Goal: Task Accomplishment & Management: Manage account settings

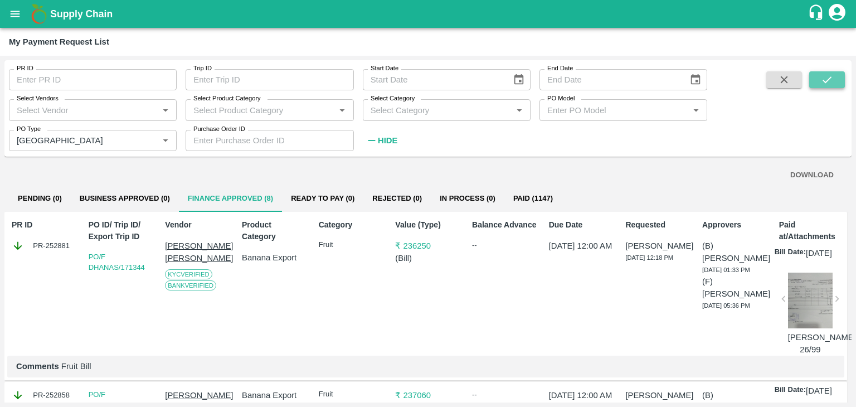
click at [827, 79] on icon "submit" at bounding box center [827, 80] width 12 height 12
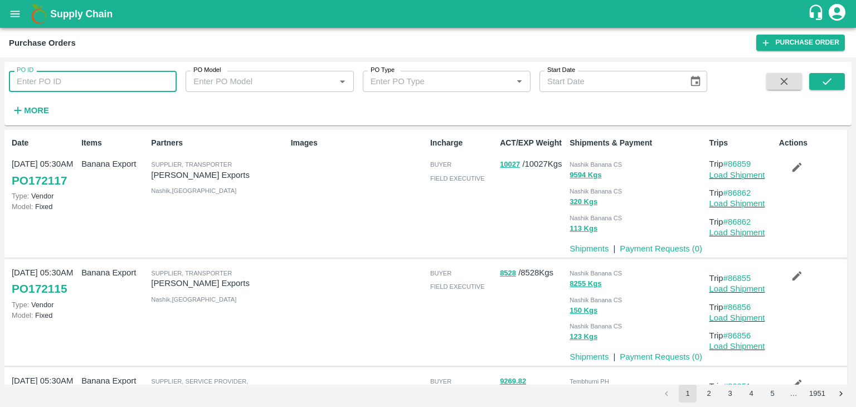
click at [89, 81] on input "PO ID" at bounding box center [93, 81] width 168 height 21
paste input "171302"
type input "171302"
click at [831, 84] on icon "submit" at bounding box center [827, 81] width 12 height 12
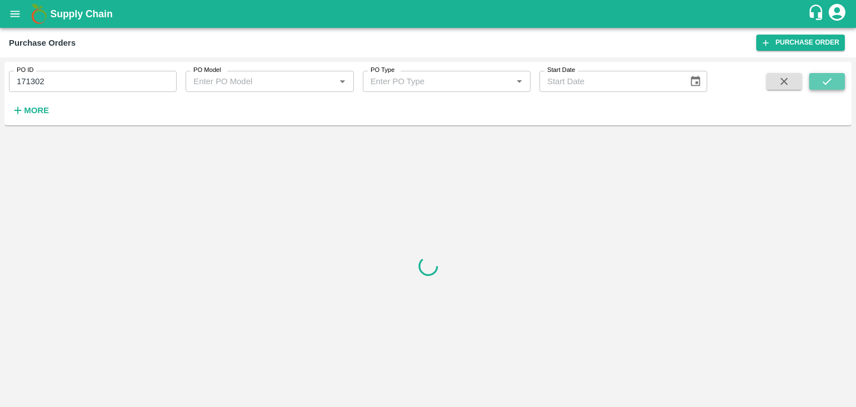
click at [831, 84] on icon "submit" at bounding box center [827, 81] width 12 height 12
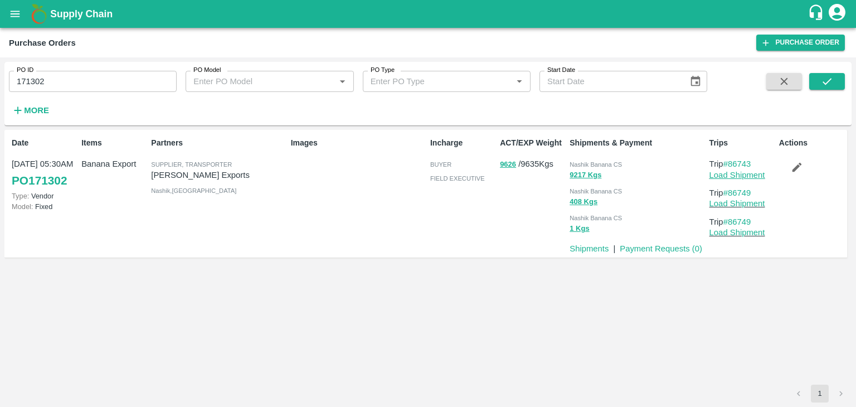
click at [758, 179] on link "Load Shipment" at bounding box center [737, 174] width 56 height 9
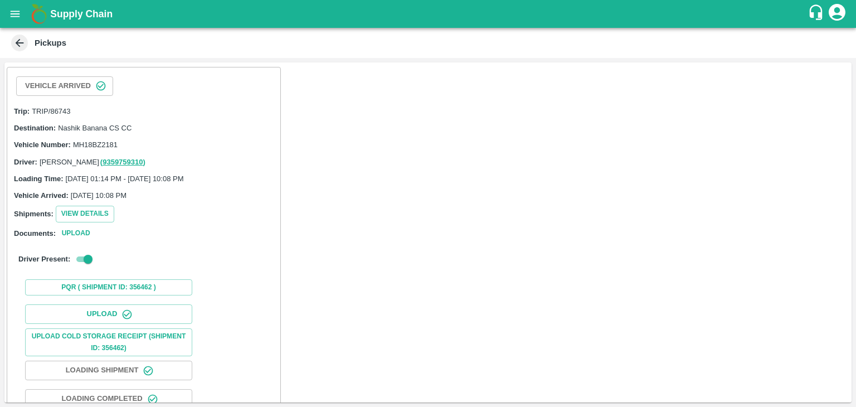
scroll to position [115, 0]
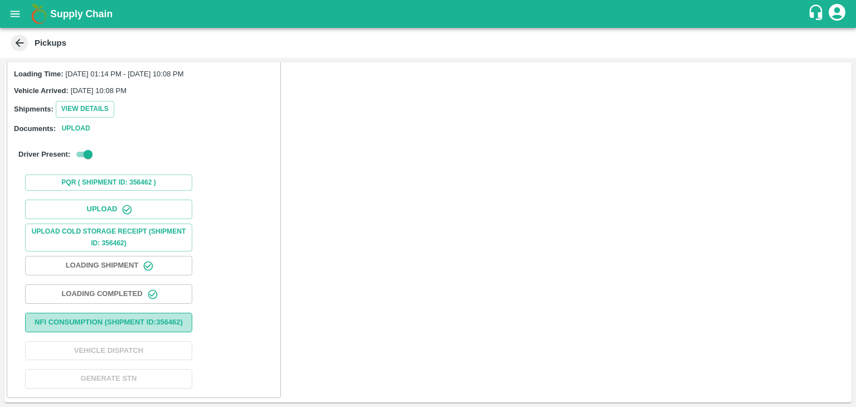
click at [122, 321] on button "Nfi Consumption (SHIPMENT ID: 356462 )" at bounding box center [108, 322] width 167 height 19
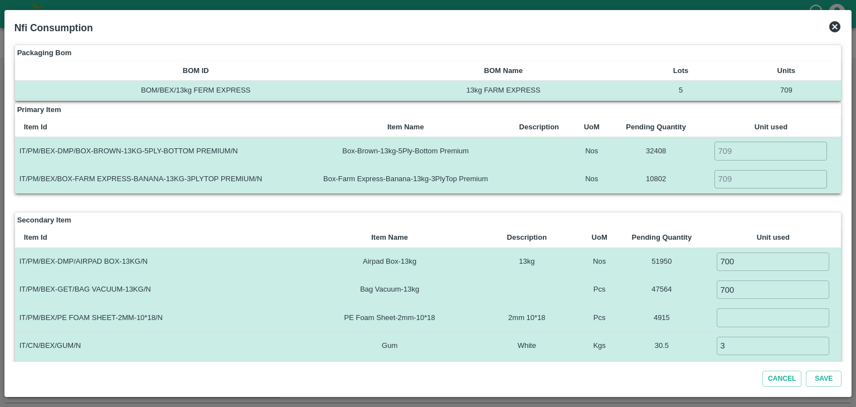
scroll to position [281, 0]
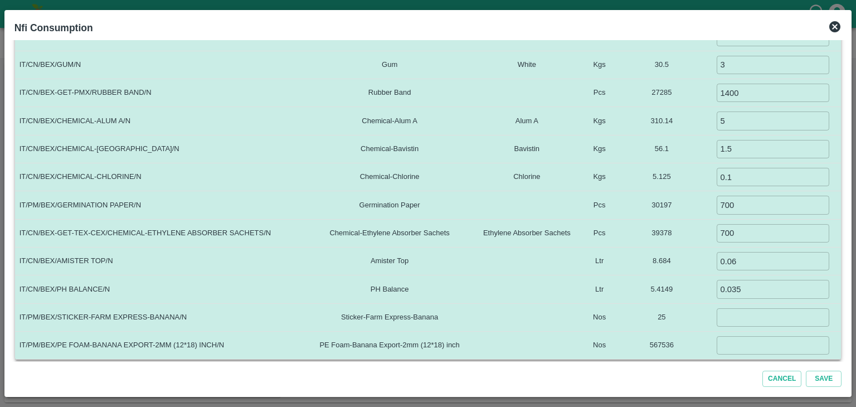
click at [842, 26] on div "Nfi Consumption" at bounding box center [428, 28] width 836 height 25
click at [836, 26] on icon at bounding box center [834, 26] width 13 height 13
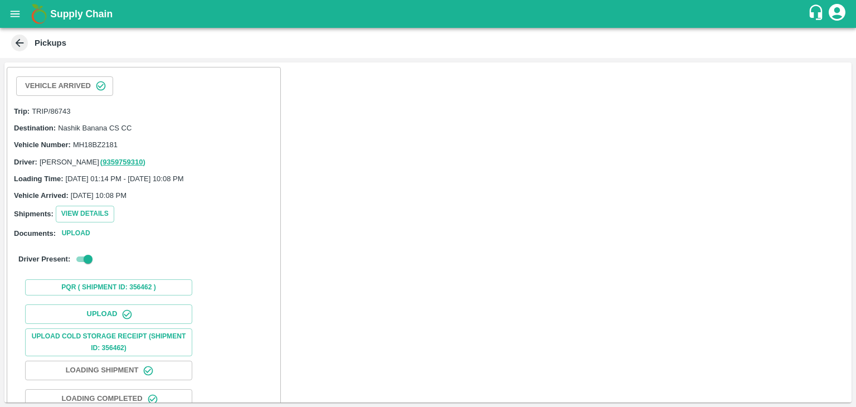
scroll to position [115, 0]
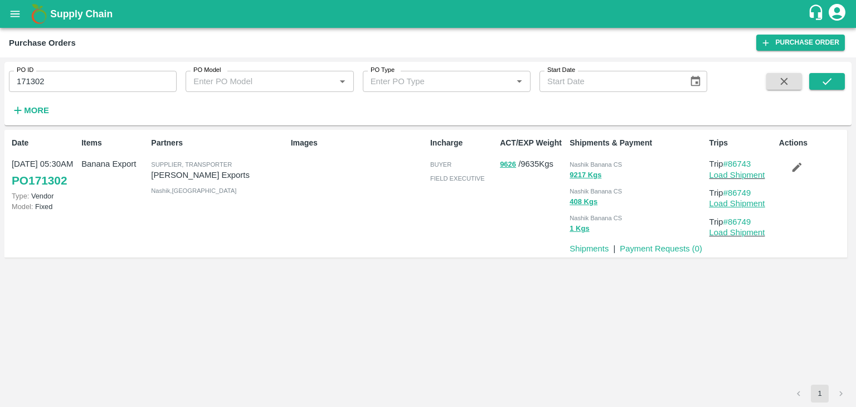
click at [737, 202] on link "Load Shipment" at bounding box center [737, 203] width 56 height 9
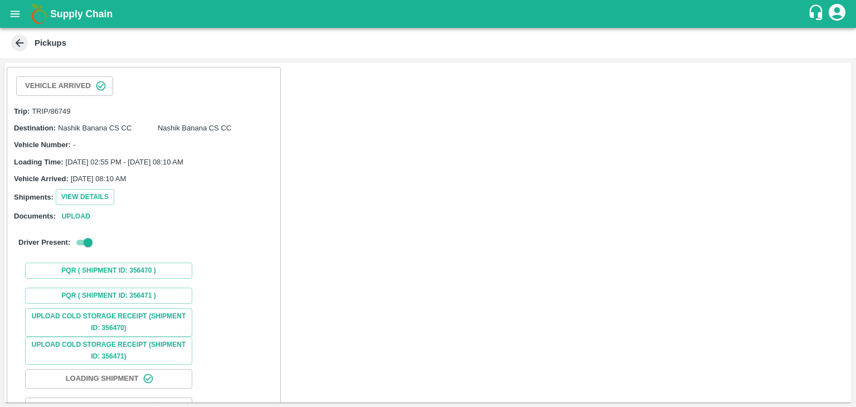
scroll to position [82, 0]
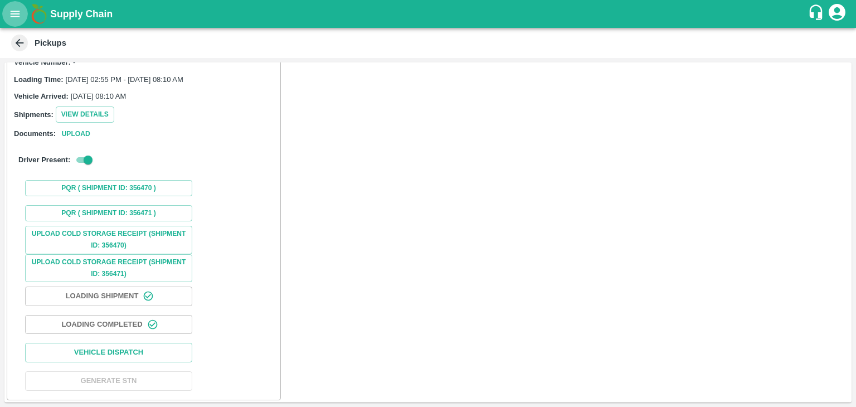
click at [11, 21] on button "open drawer" at bounding box center [15, 14] width 26 height 26
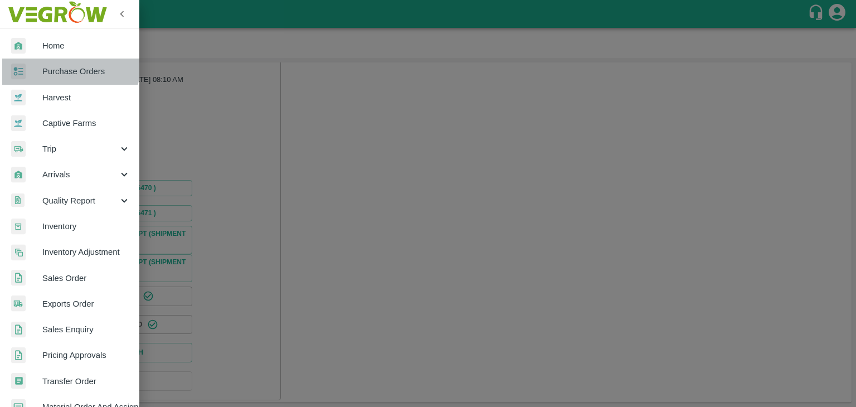
click at [67, 65] on span "Purchase Orders" at bounding box center [86, 71] width 88 height 12
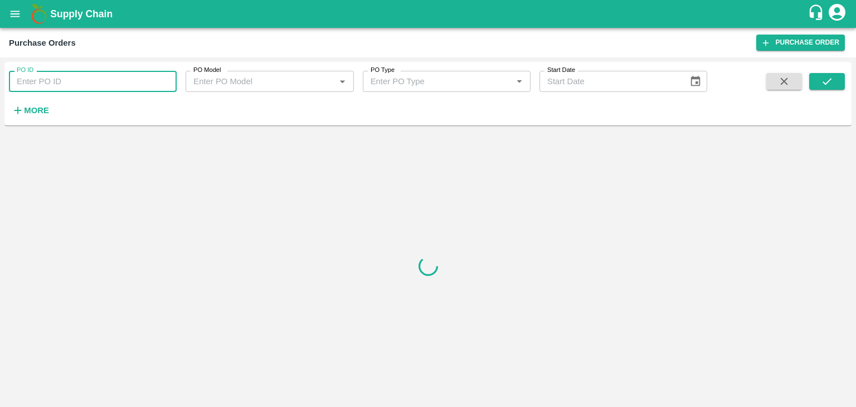
click at [94, 79] on input "PO ID" at bounding box center [93, 81] width 168 height 21
paste input "172114"
type input "172114"
click at [835, 83] on button "submit" at bounding box center [827, 81] width 36 height 17
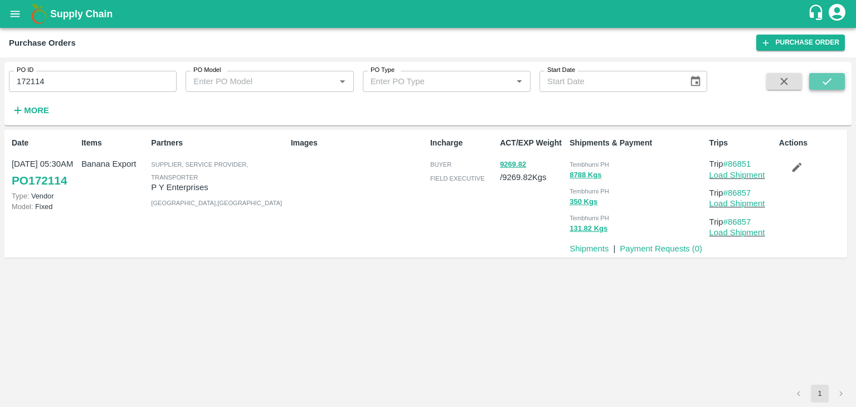
click at [835, 83] on button "submit" at bounding box center [827, 81] width 36 height 17
click at [822, 84] on icon "submit" at bounding box center [827, 81] width 12 height 12
click at [734, 173] on link "Load Shipment" at bounding box center [737, 174] width 56 height 9
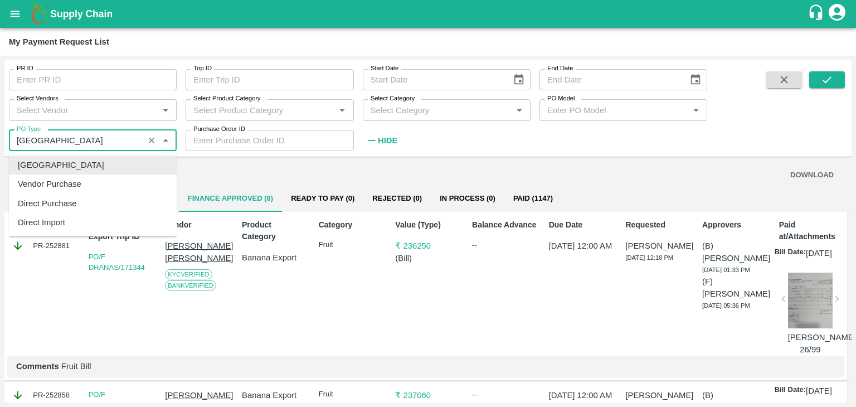
click at [91, 134] on input "PO Type" at bounding box center [76, 140] width 128 height 14
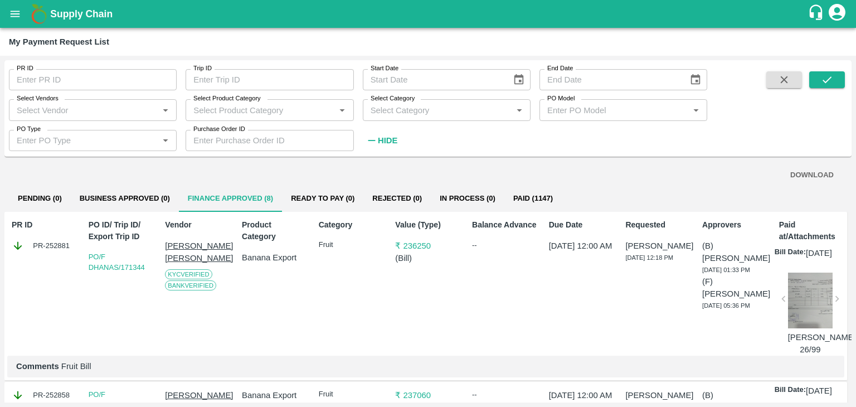
click at [394, 356] on div "Value (Type) ₹ 236250 ( Bill )" at bounding box center [426, 285] width 70 height 142
click at [4, 15] on button "open drawer" at bounding box center [15, 14] width 26 height 26
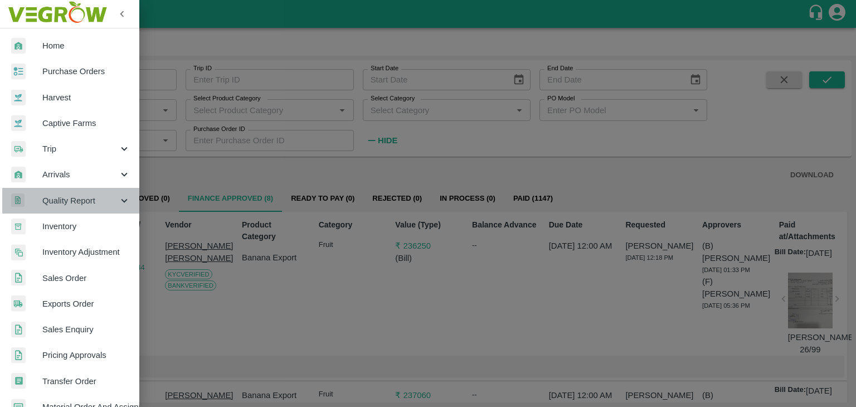
click at [74, 189] on div "Quality Report" at bounding box center [69, 201] width 139 height 26
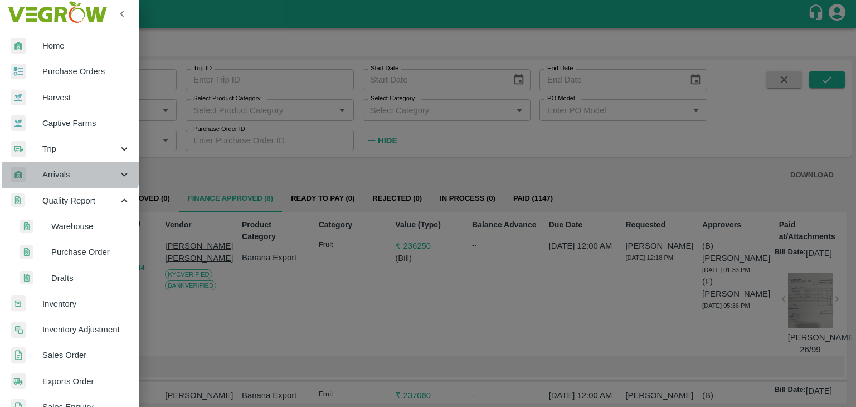
click at [58, 162] on div "Arrivals" at bounding box center [69, 175] width 139 height 26
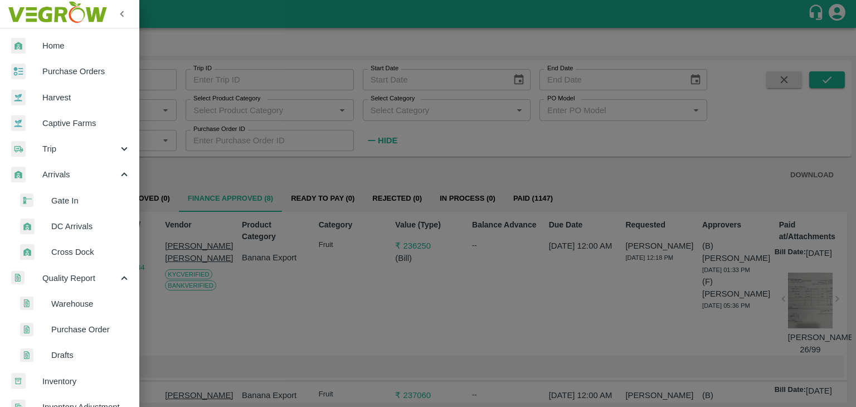
click at [85, 225] on span "DC Arrivals" at bounding box center [90, 226] width 79 height 12
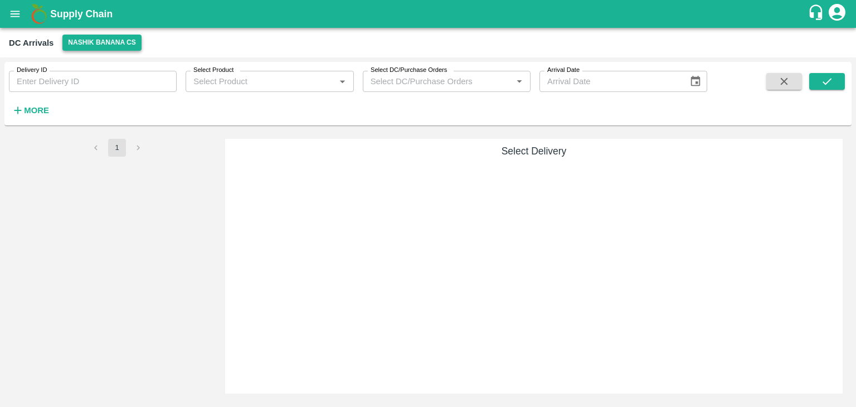
click at [100, 42] on button "Nashik Banana CS" at bounding box center [101, 43] width 79 height 16
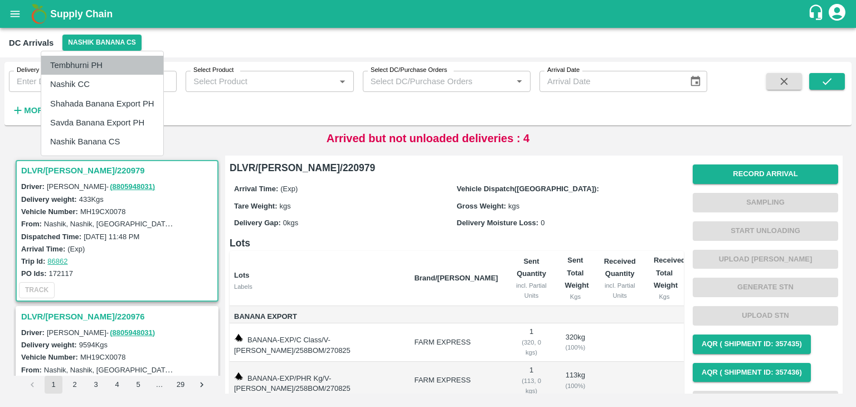
click at [97, 72] on li "Tembhurni PH" at bounding box center [102, 65] width 122 height 19
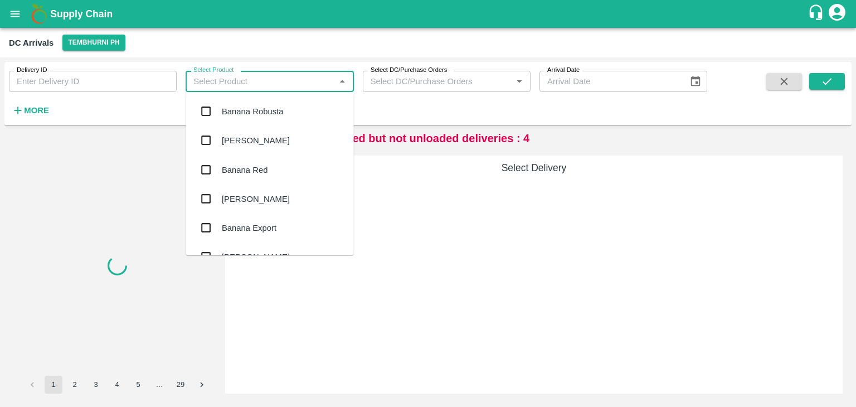
click at [244, 84] on input "Select Product" at bounding box center [260, 81] width 143 height 14
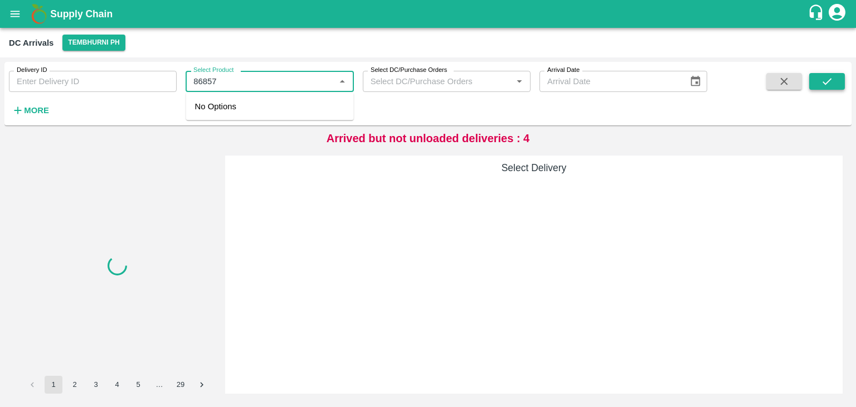
type input "86857"
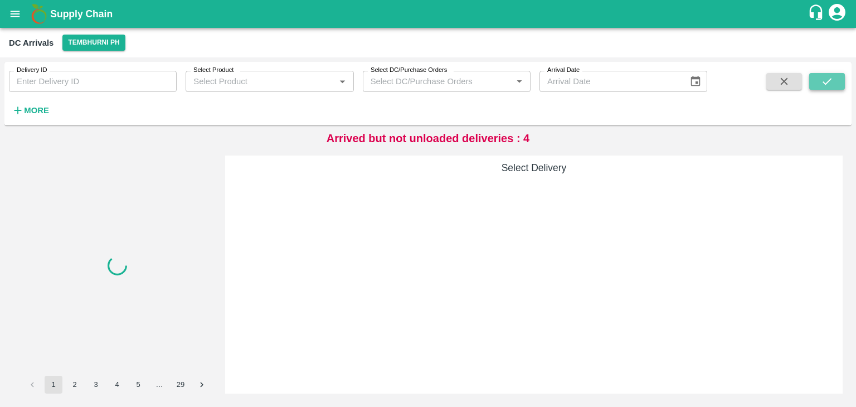
click at [835, 81] on button "submit" at bounding box center [827, 81] width 36 height 17
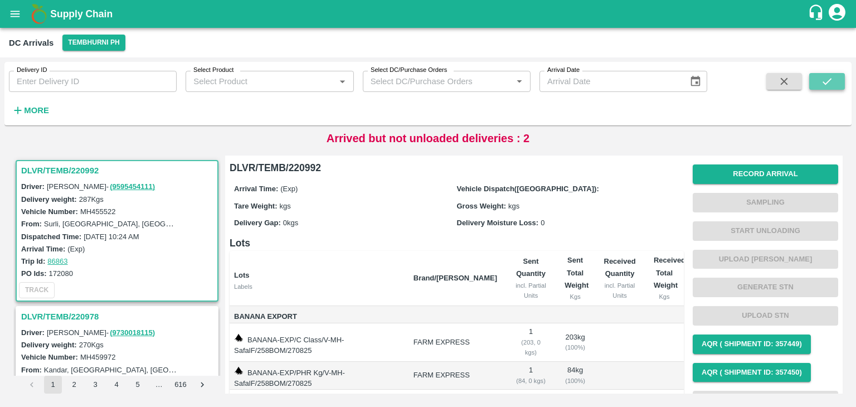
click at [833, 79] on button "submit" at bounding box center [827, 81] width 36 height 17
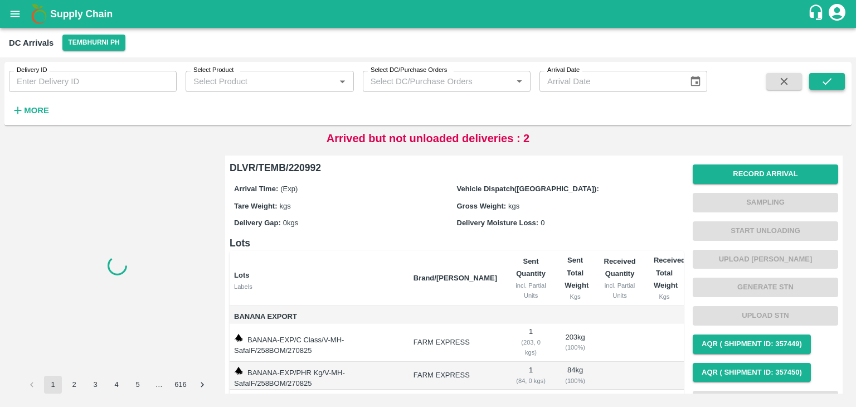
click at [833, 79] on button "submit" at bounding box center [827, 81] width 36 height 17
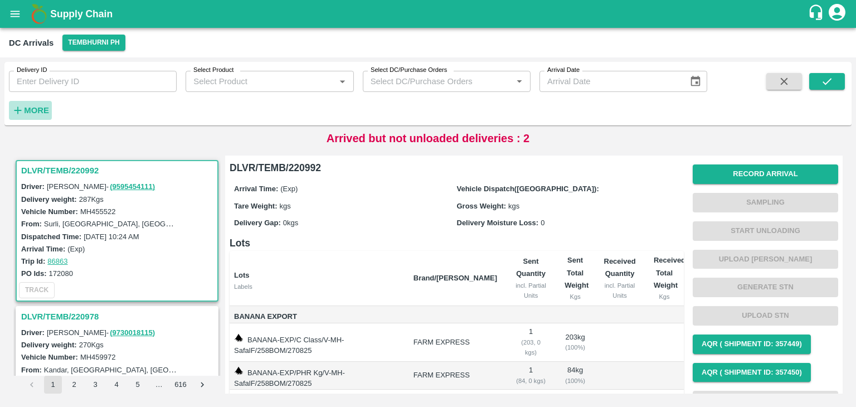
click at [41, 109] on strong "More" at bounding box center [36, 110] width 25 height 9
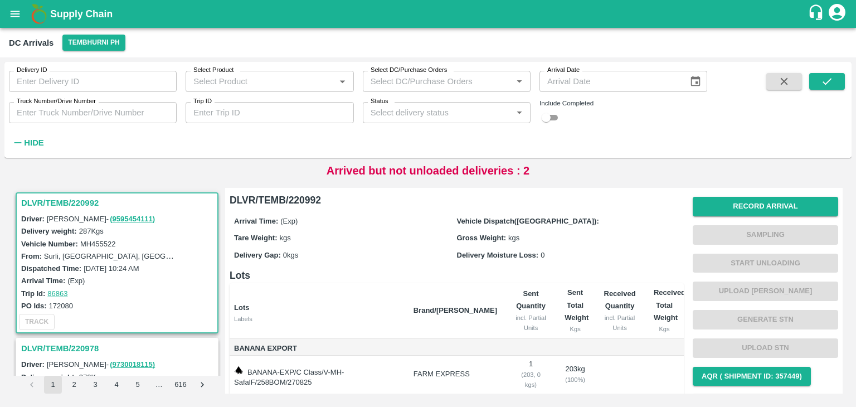
click at [241, 103] on input "Trip ID" at bounding box center [270, 112] width 168 height 21
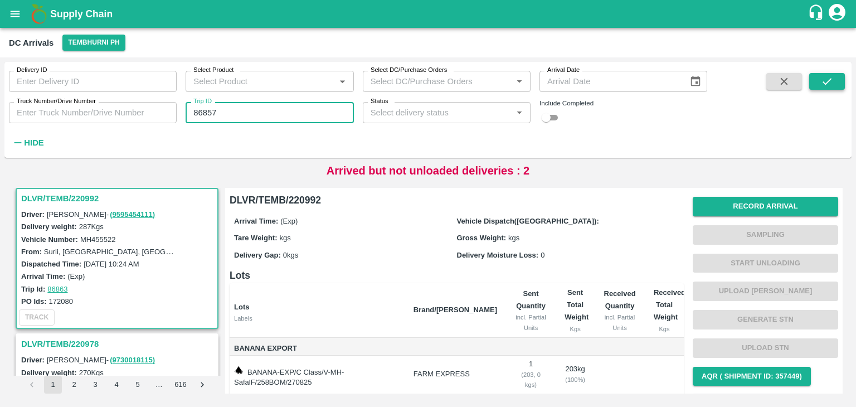
type input "86857"
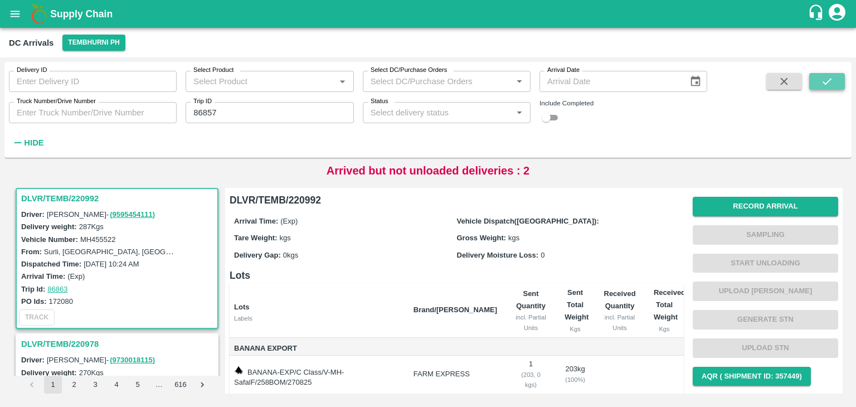
click at [836, 75] on button "submit" at bounding box center [827, 81] width 36 height 17
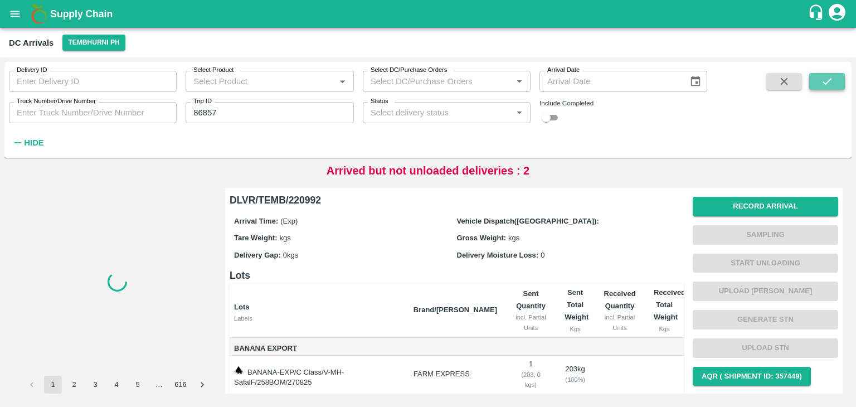
click at [836, 75] on button "submit" at bounding box center [827, 81] width 36 height 17
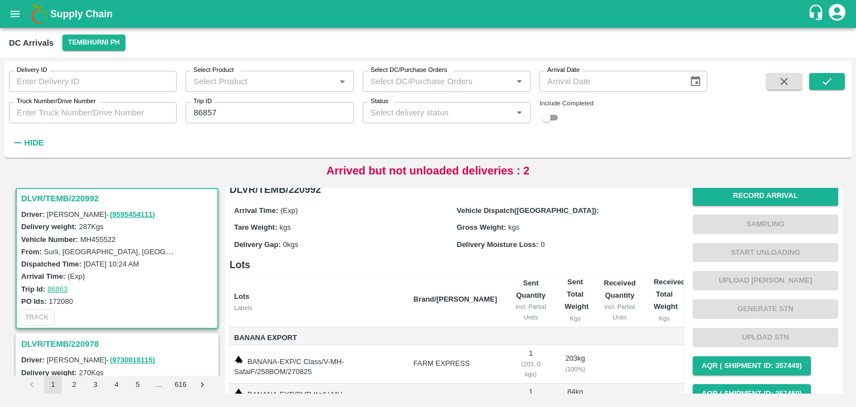
scroll to position [11, 0]
click at [835, 86] on button "submit" at bounding box center [827, 81] width 36 height 17
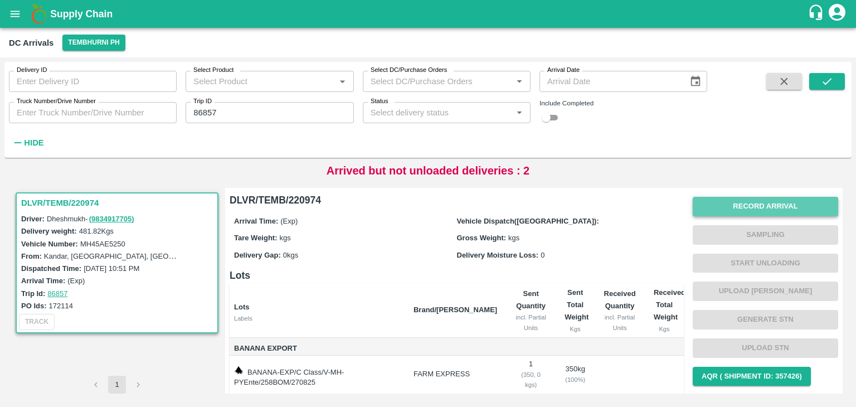
click at [718, 208] on button "Record Arrival" at bounding box center [765, 206] width 145 height 19
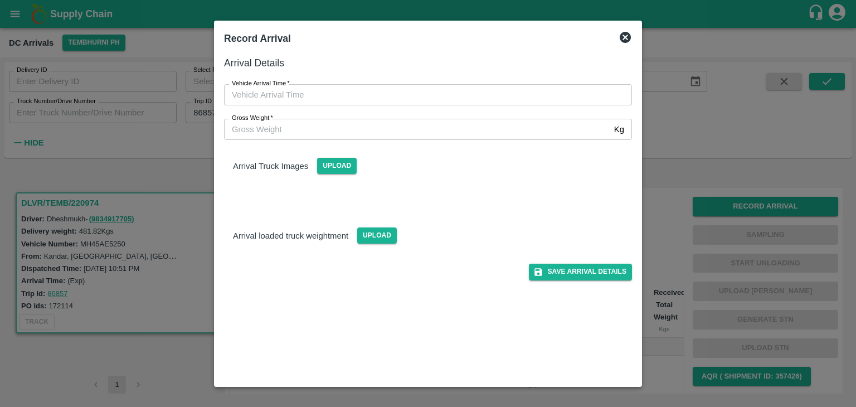
type input "DD/MM/YYYY hh:mm aa"
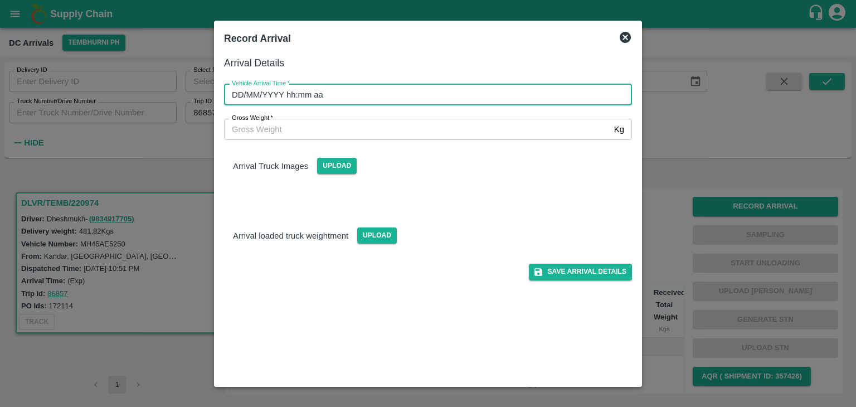
click at [414, 96] on input "DD/MM/YYYY hh:mm aa" at bounding box center [424, 94] width 400 height 21
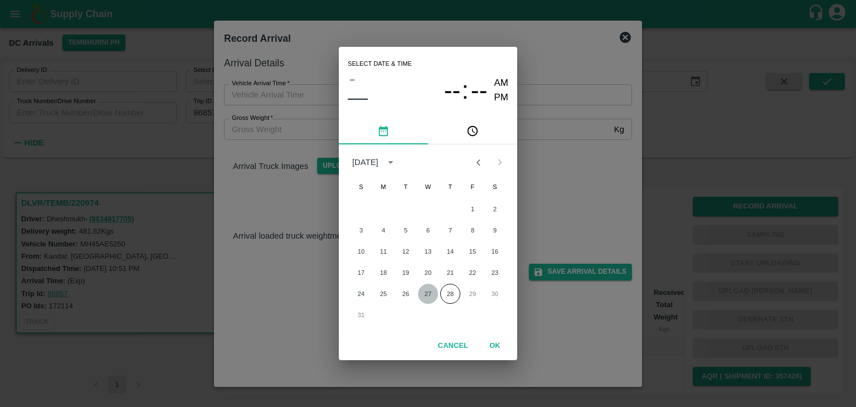
click at [426, 295] on button "27" at bounding box center [428, 294] width 20 height 20
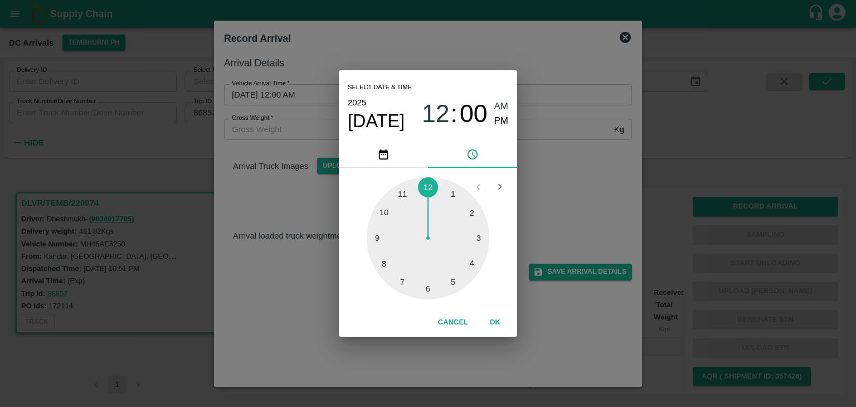
click at [397, 192] on div at bounding box center [428, 238] width 123 height 123
type input "27/08/2025 11:54 AM"
click at [496, 101] on span "AM" at bounding box center [501, 106] width 14 height 15
click at [485, 316] on button "OK" at bounding box center [495, 322] width 36 height 19
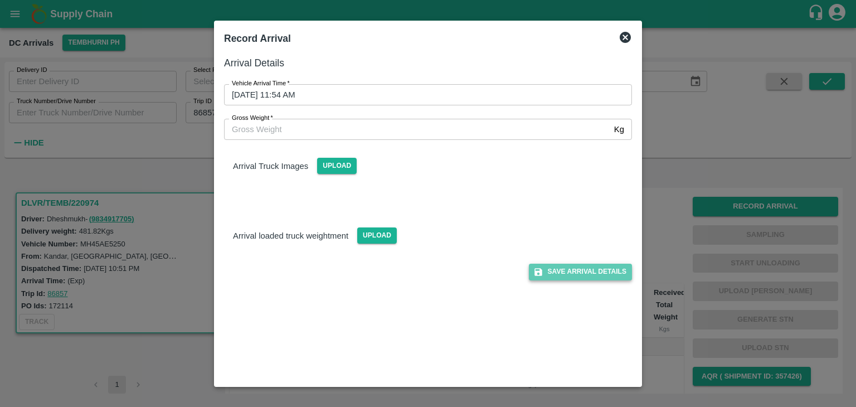
click at [573, 269] on button "Save Arrival Details" at bounding box center [580, 272] width 103 height 16
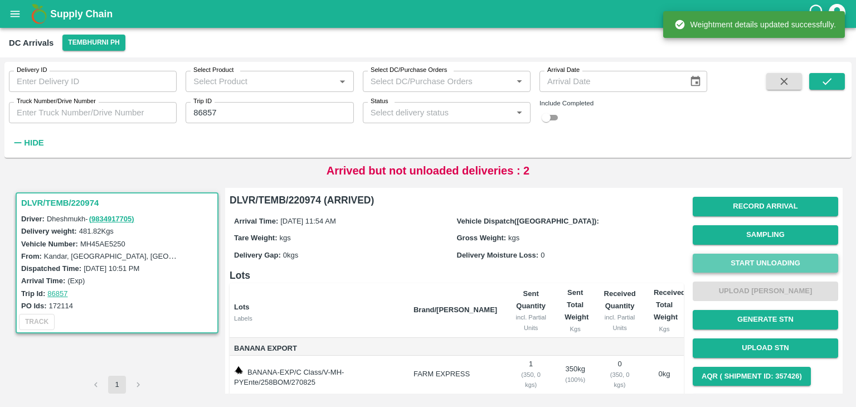
click at [732, 264] on button "Start Unloading" at bounding box center [765, 262] width 145 height 19
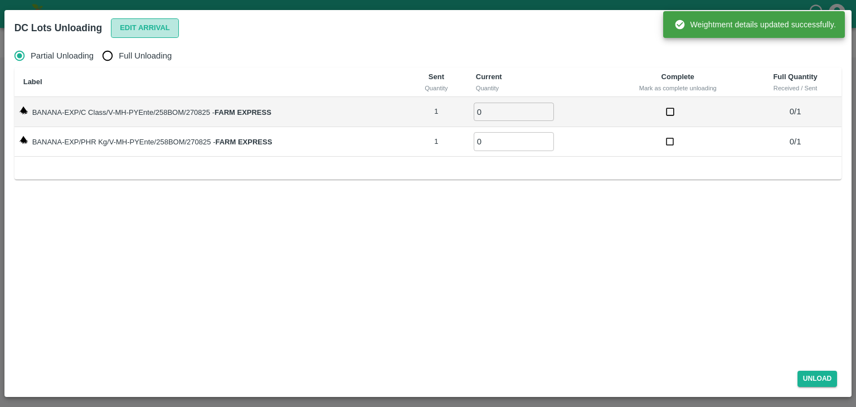
click at [143, 32] on button "Edit Arrival" at bounding box center [145, 27] width 68 height 19
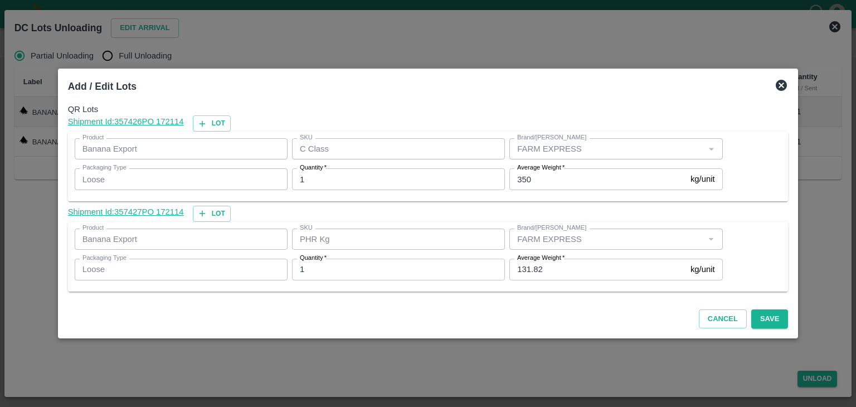
click at [539, 269] on input "131.82" at bounding box center [597, 269] width 177 height 21
type input "131"
click at [765, 323] on button "Save" at bounding box center [769, 318] width 37 height 19
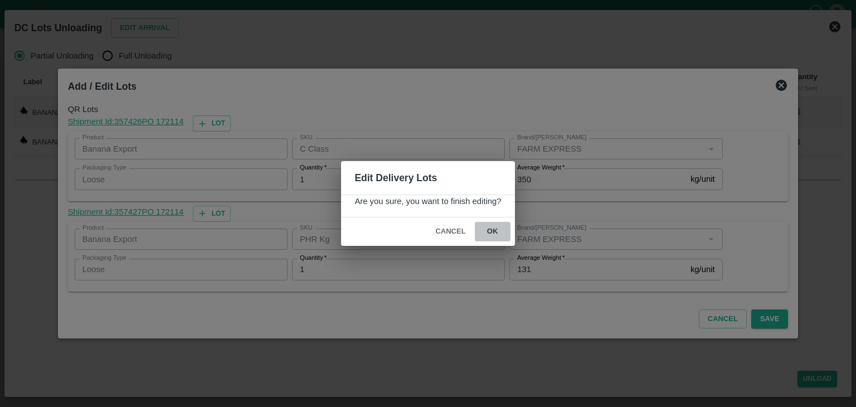
click at [495, 235] on button "ok" at bounding box center [493, 231] width 36 height 19
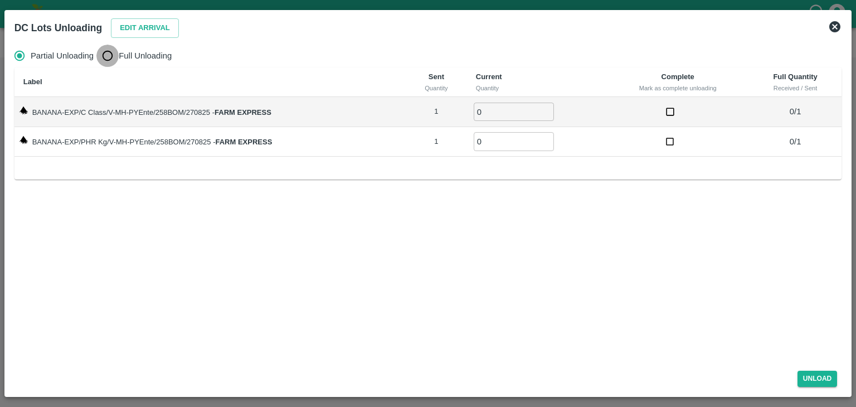
click at [118, 64] on input "Full Unloading" at bounding box center [107, 56] width 22 height 22
radio input "true"
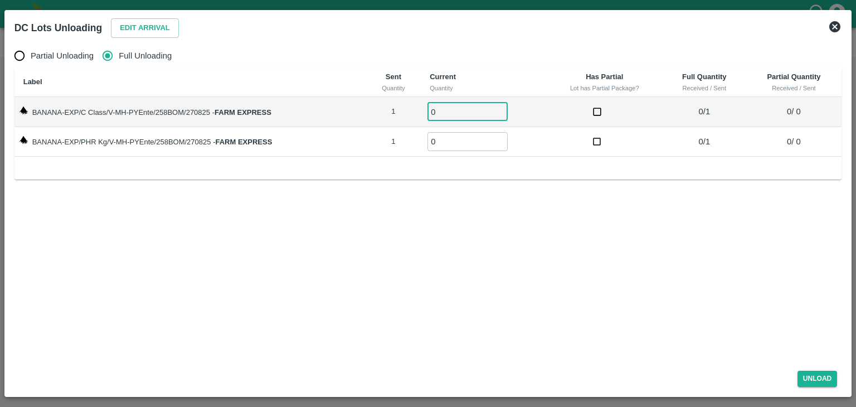
click at [450, 112] on input "0" at bounding box center [467, 112] width 80 height 18
type input "01"
click at [448, 141] on input "0" at bounding box center [467, 141] width 80 height 18
type input "01"
click at [832, 382] on button "Unload" at bounding box center [817, 378] width 40 height 16
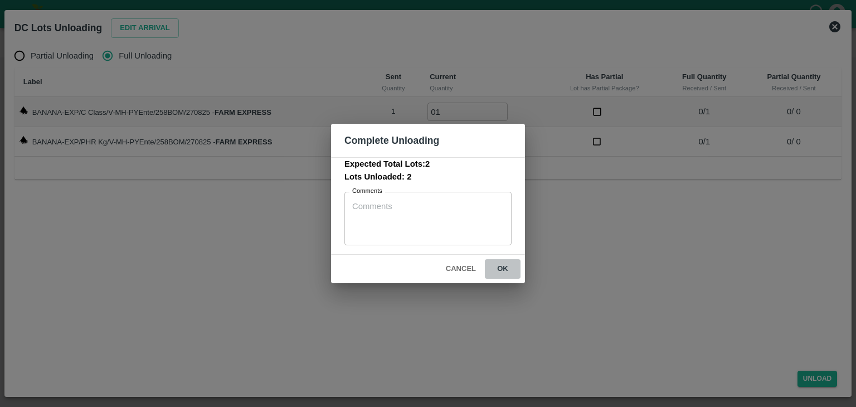
click at [499, 267] on button "ok" at bounding box center [503, 268] width 36 height 19
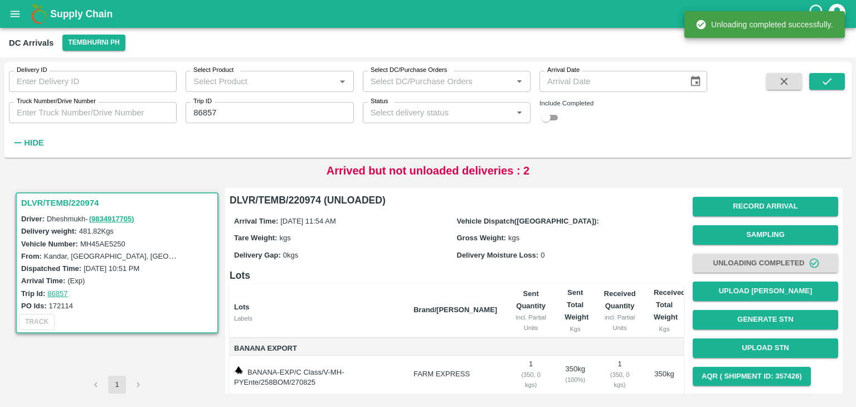
scroll to position [80, 0]
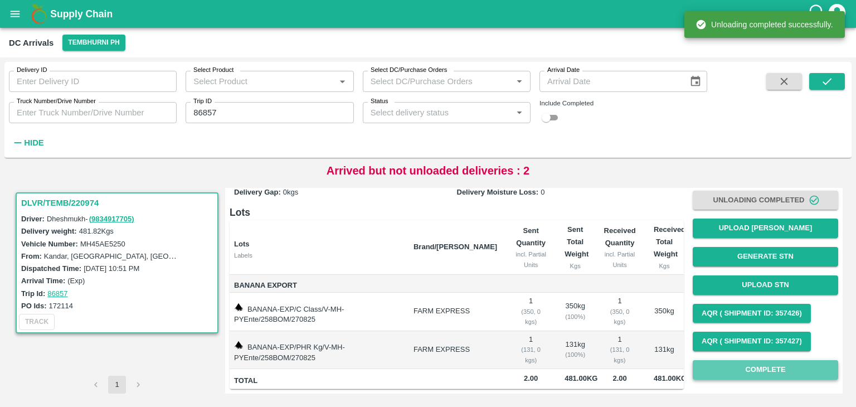
click at [778, 360] on button "Complete" at bounding box center [765, 369] width 145 height 19
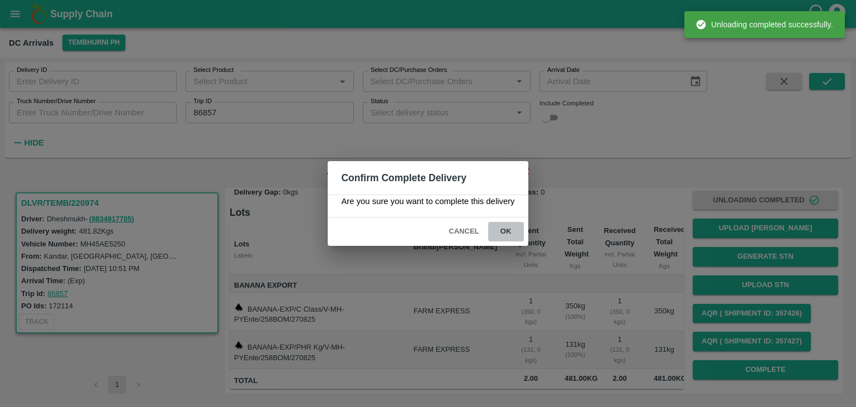
click at [501, 227] on button "ok" at bounding box center [506, 231] width 36 height 19
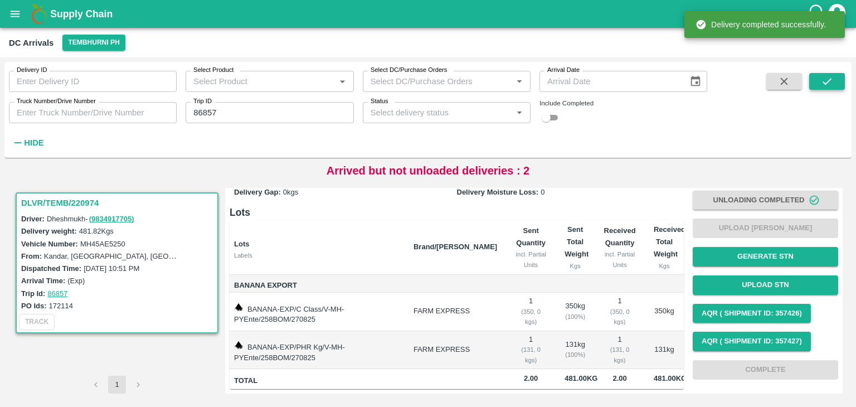
click at [832, 76] on icon "submit" at bounding box center [827, 81] width 12 height 12
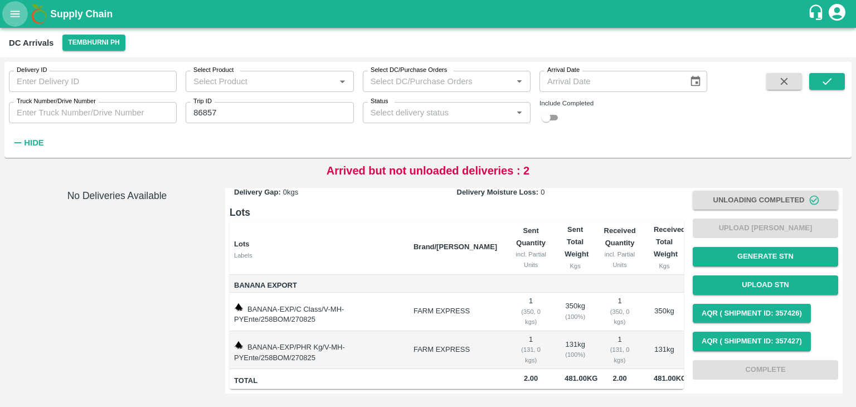
click at [17, 8] on icon "open drawer" at bounding box center [15, 14] width 12 height 12
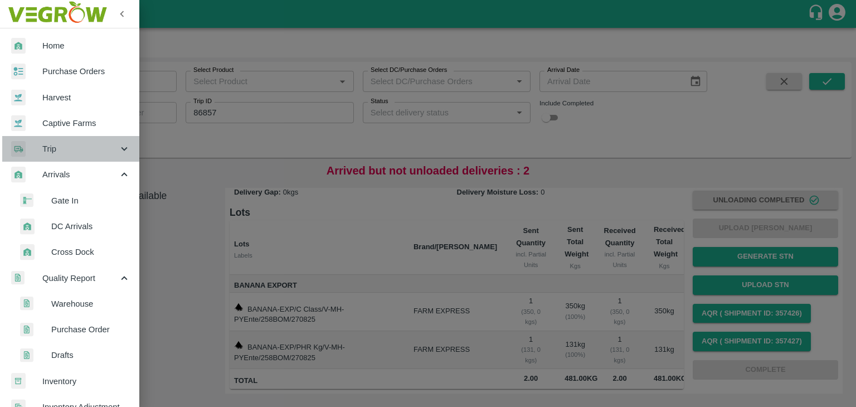
click at [71, 147] on span "Trip" at bounding box center [80, 149] width 76 height 12
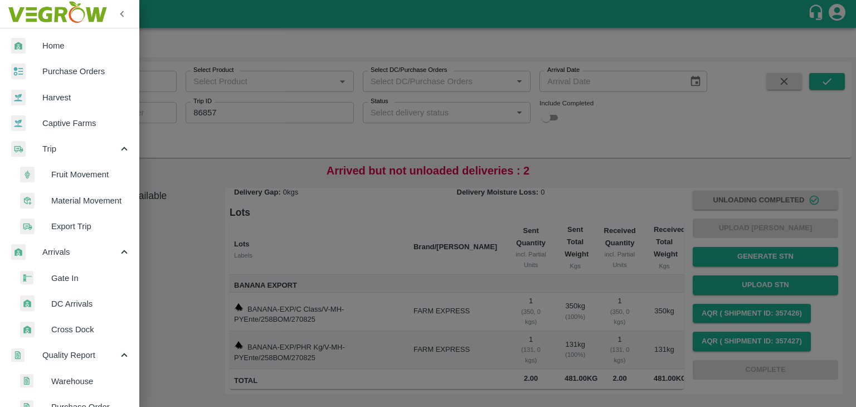
click at [87, 173] on span "Fruit Movement" at bounding box center [90, 174] width 79 height 12
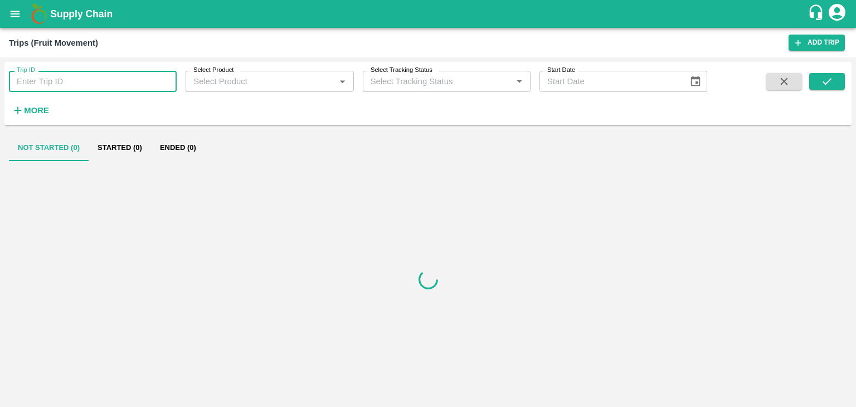
click at [87, 81] on input "Trip ID" at bounding box center [93, 81] width 168 height 21
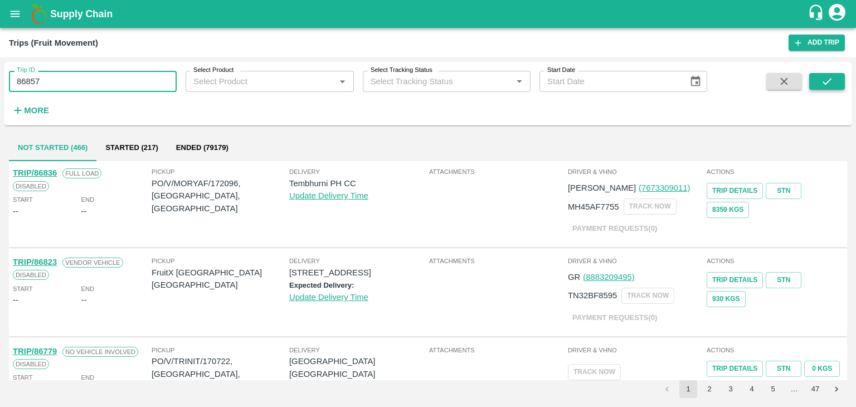
type input "86857"
click at [825, 80] on icon "submit" at bounding box center [827, 81] width 12 height 12
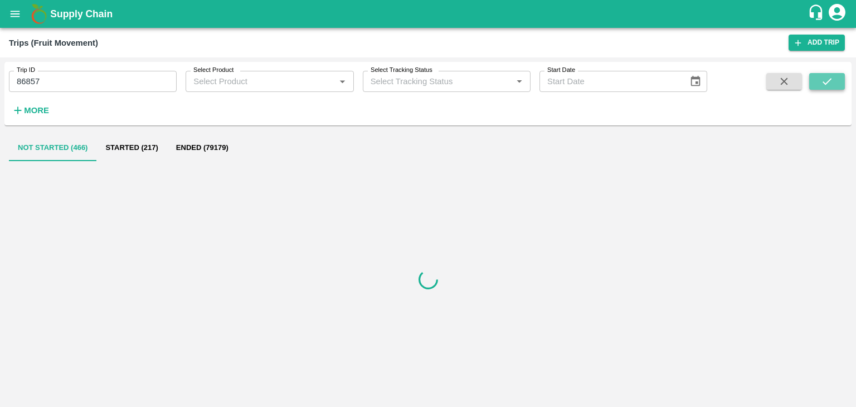
click at [825, 80] on icon "submit" at bounding box center [827, 81] width 12 height 12
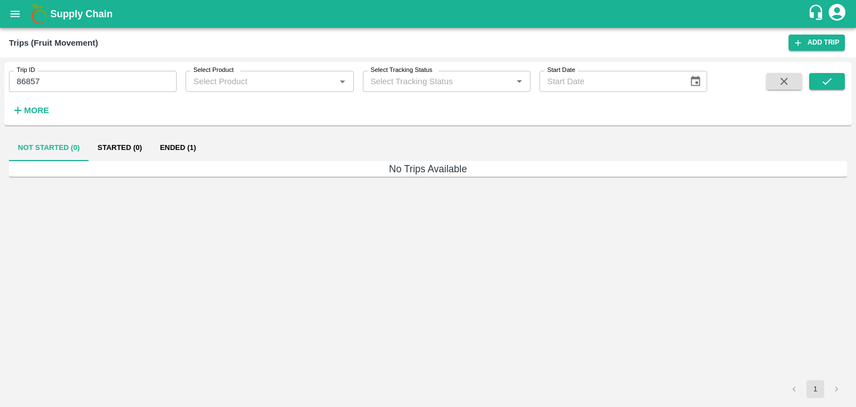
click at [159, 139] on button "Ended (1)" at bounding box center [178, 147] width 54 height 27
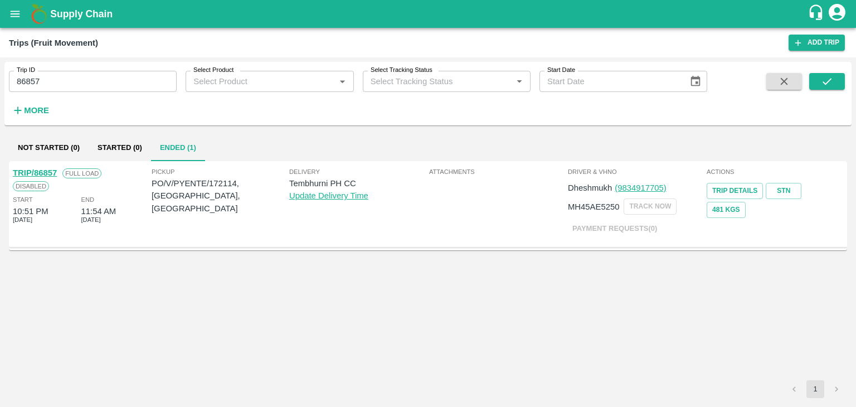
click at [36, 170] on link "TRIP/86857" at bounding box center [35, 172] width 44 height 9
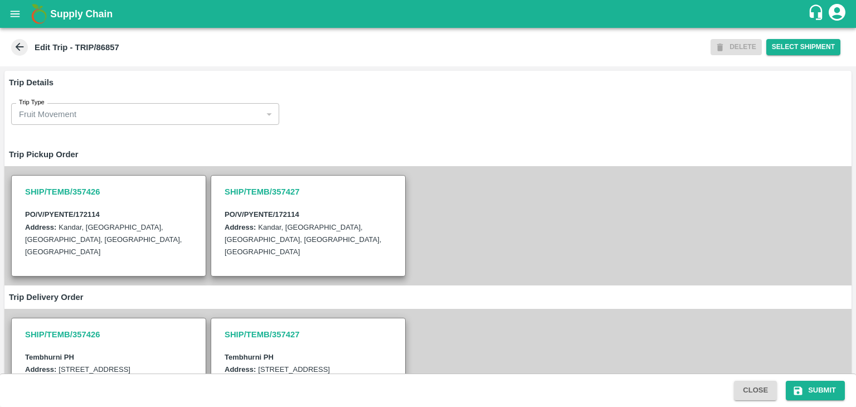
scroll to position [301, 0]
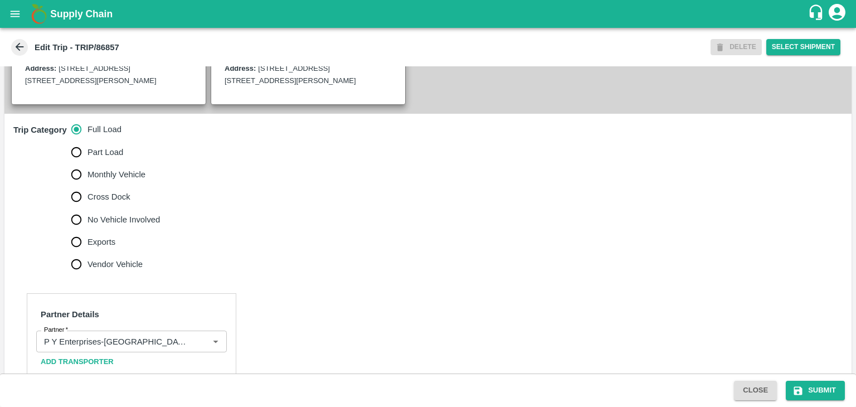
click at [120, 226] on span "No Vehicle Involved" at bounding box center [123, 219] width 72 height 12
click at [87, 231] on input "No Vehicle Involved" at bounding box center [76, 219] width 22 height 22
radio input "true"
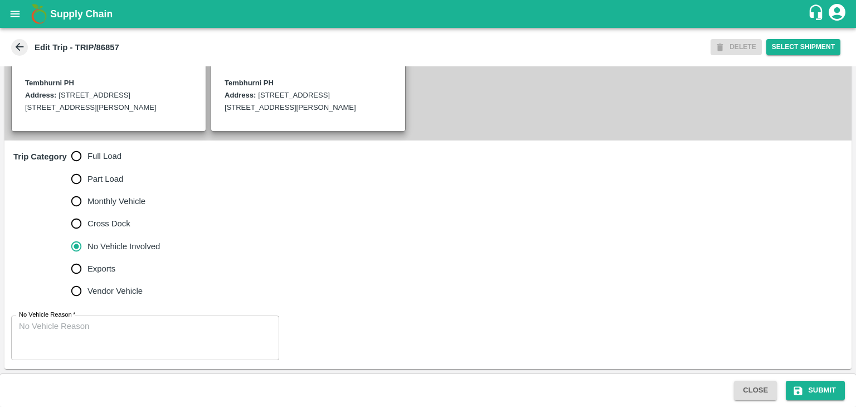
scroll to position [286, 0]
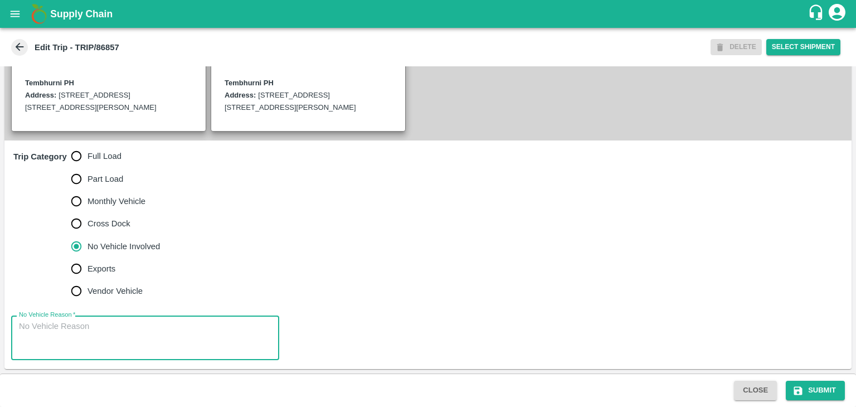
click at [140, 330] on textarea "No Vehicle Reason   *" at bounding box center [145, 337] width 252 height 35
type textarea "Field Dump"
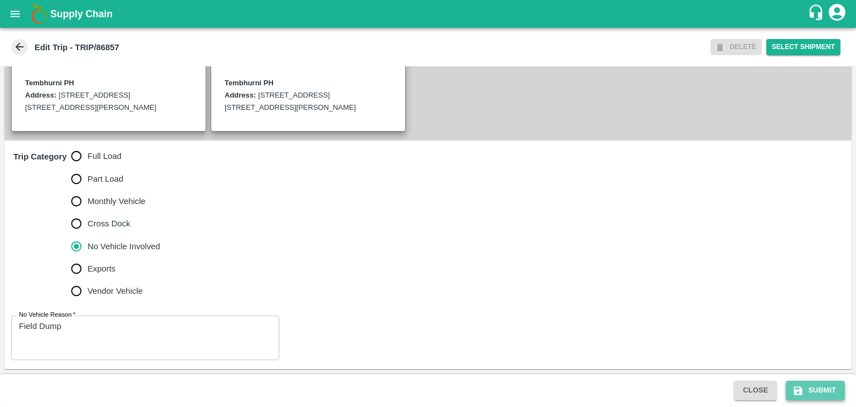
click at [826, 392] on button "Submit" at bounding box center [815, 390] width 59 height 19
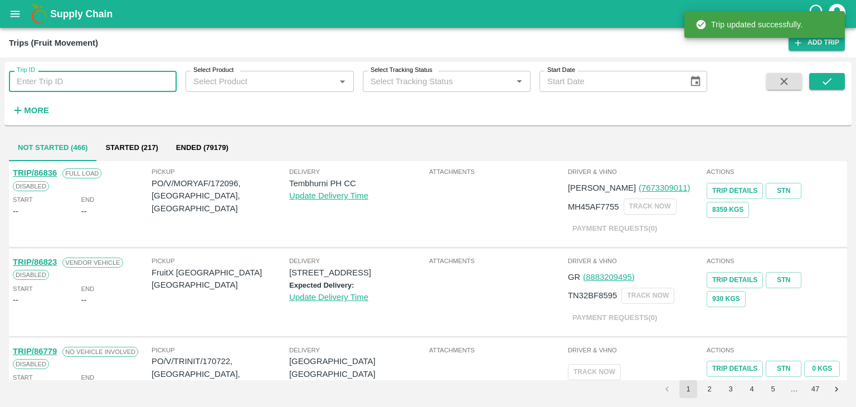
click at [66, 85] on input "Trip ID" at bounding box center [93, 81] width 168 height 21
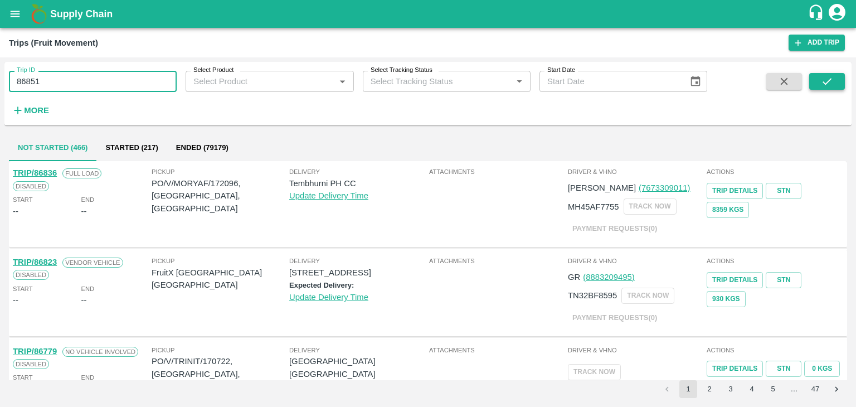
type input "86851"
click at [822, 80] on icon "submit" at bounding box center [827, 81] width 12 height 12
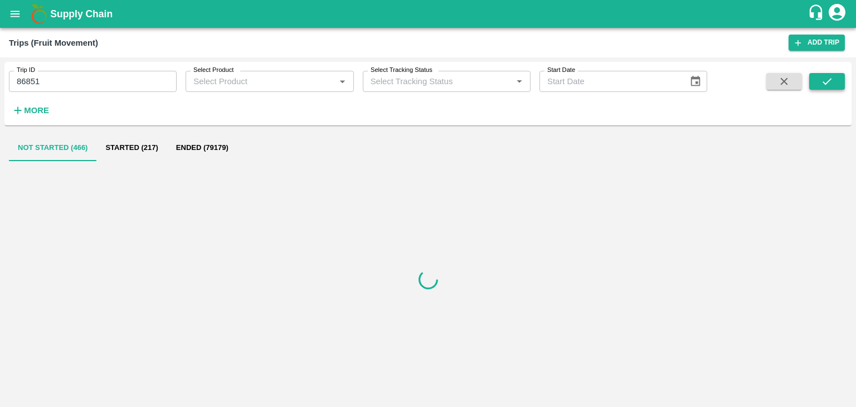
click at [822, 80] on icon "submit" at bounding box center [827, 81] width 12 height 12
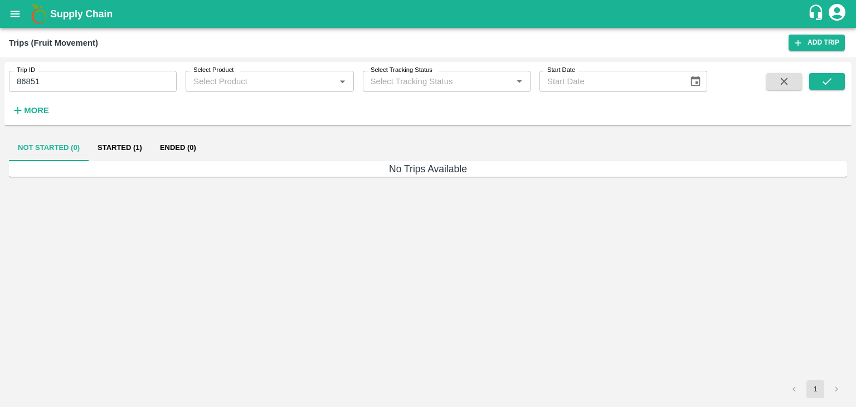
click at [140, 150] on button "Started (1)" at bounding box center [120, 147] width 62 height 27
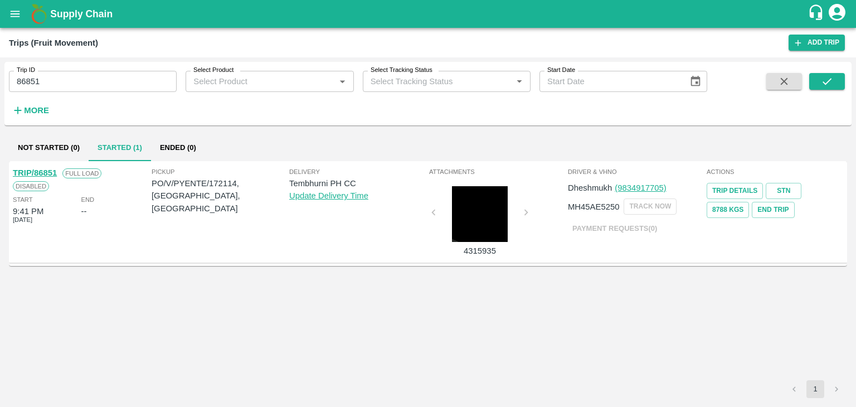
click at [42, 172] on link "TRIP/86851" at bounding box center [35, 172] width 44 height 9
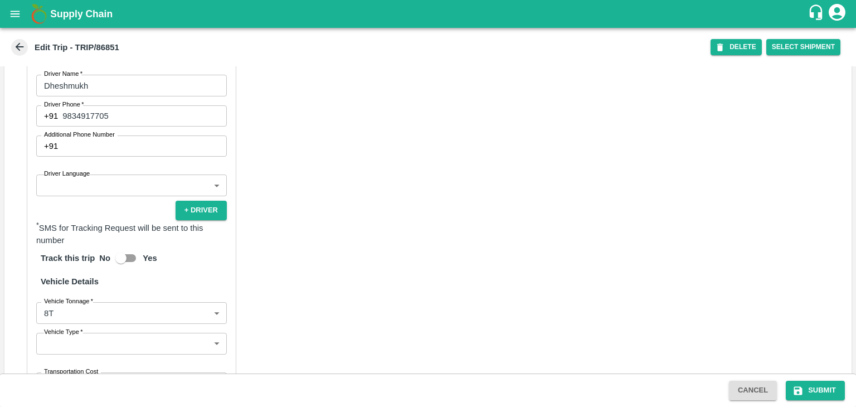
scroll to position [630, 0]
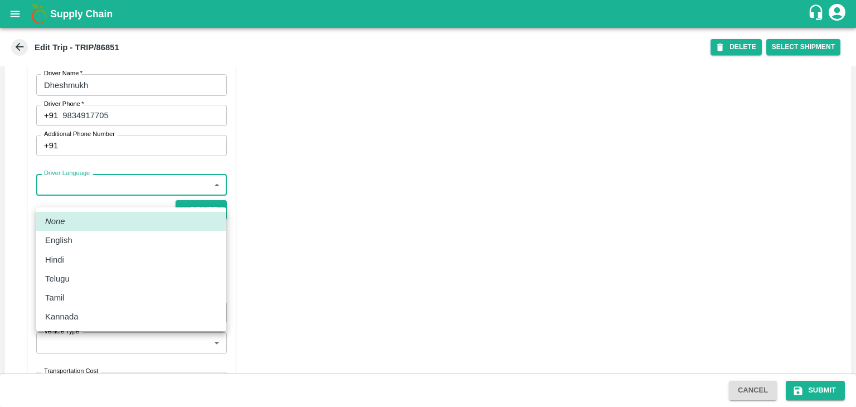
click at [91, 201] on body "Supply Chain Edit Trip - TRIP/86851 DELETE Select Shipment Trip Details Trip Ty…" at bounding box center [428, 203] width 856 height 407
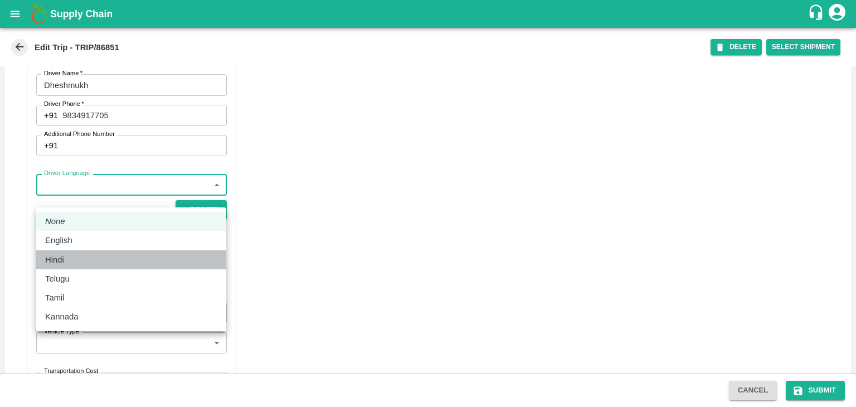
click at [84, 257] on div "Hindi" at bounding box center [131, 259] width 172 height 12
type input "hi"
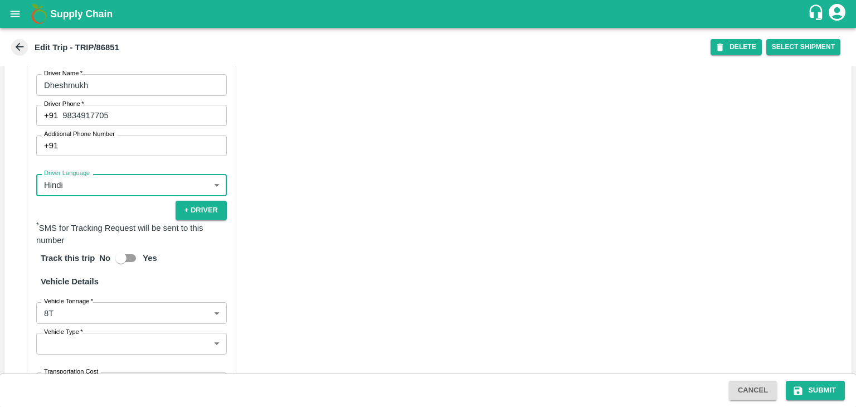
scroll to position [807, 0]
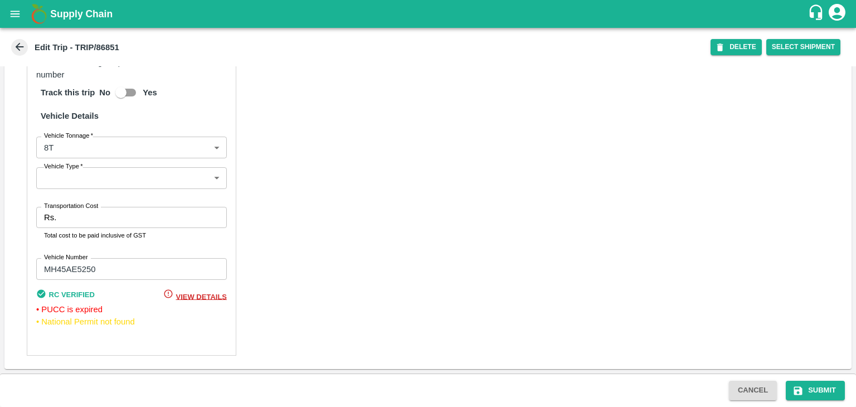
click at [60, 181] on body "Supply Chain Edit Trip - TRIP/86851 DELETE Select Shipment Trip Details Trip Ty…" at bounding box center [428, 203] width 856 height 407
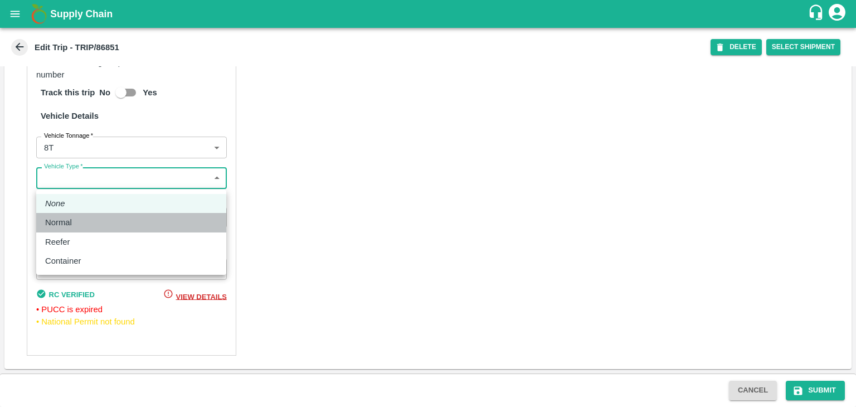
click at [91, 226] on div "Normal" at bounding box center [131, 222] width 172 height 12
type input "Normal"
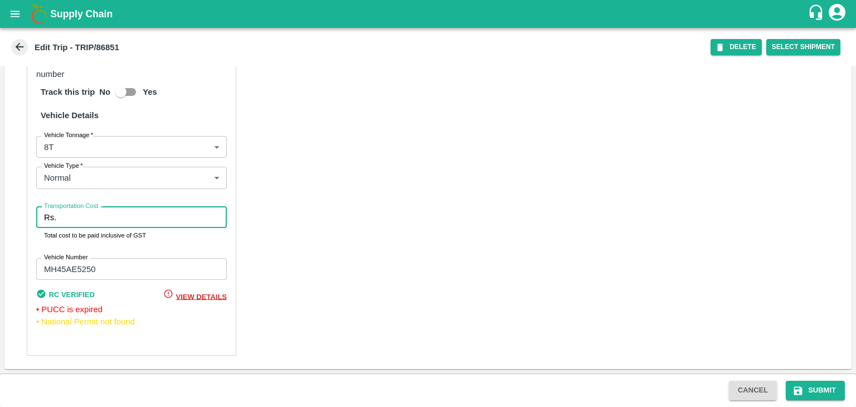
click at [103, 222] on input "Transportation Cost" at bounding box center [144, 217] width 166 height 21
type input "5000"
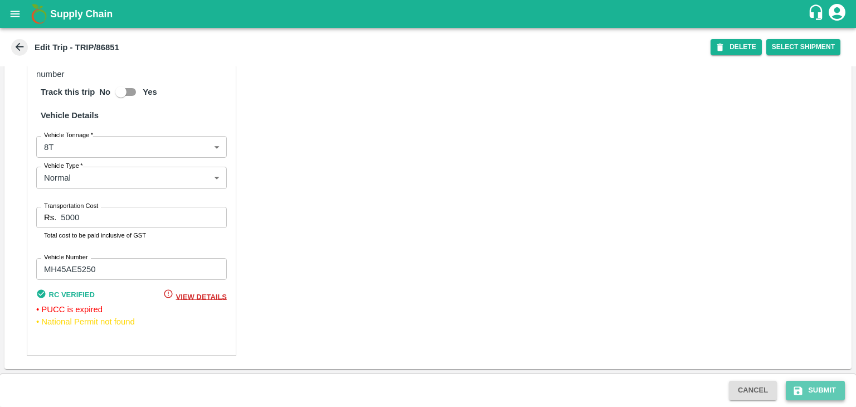
click at [822, 389] on button "Submit" at bounding box center [815, 390] width 59 height 19
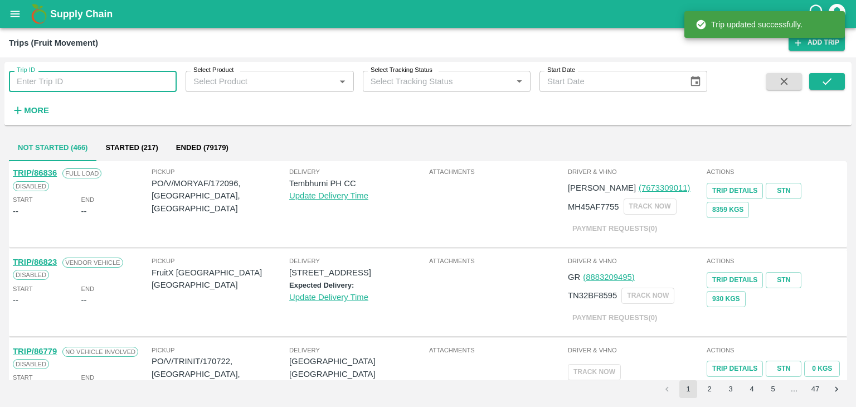
click at [104, 81] on input "Trip ID" at bounding box center [93, 81] width 168 height 21
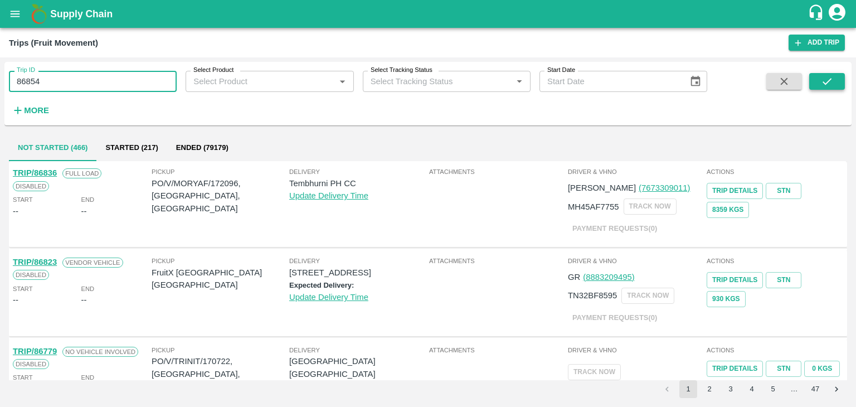
type input "86854"
click at [837, 82] on button "submit" at bounding box center [827, 81] width 36 height 17
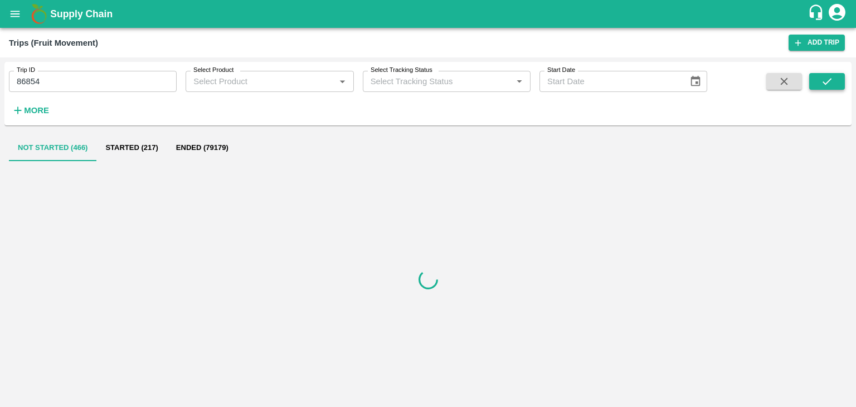
click at [837, 82] on button "submit" at bounding box center [827, 81] width 36 height 17
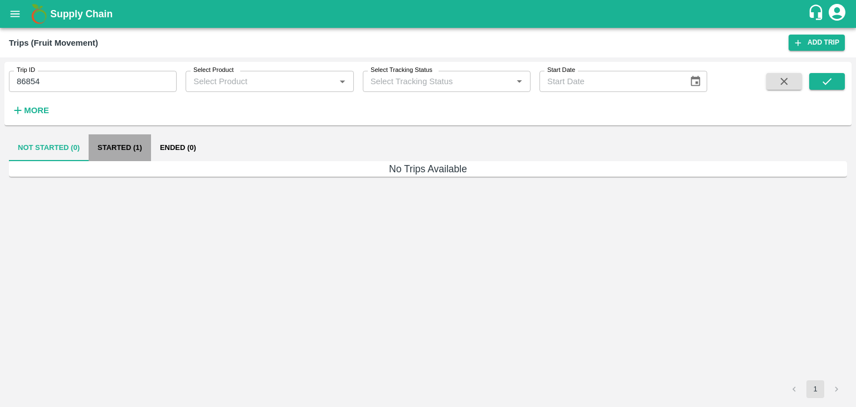
click at [133, 145] on button "Started (1)" at bounding box center [120, 147] width 62 height 27
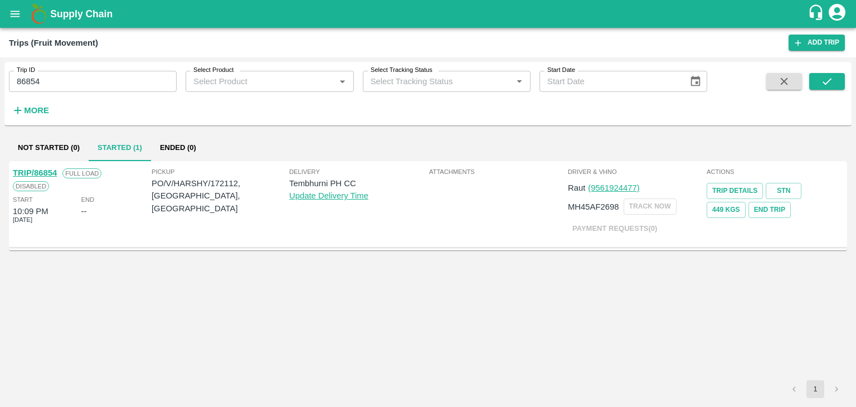
click at [37, 169] on link "TRIP/86854" at bounding box center [35, 172] width 44 height 9
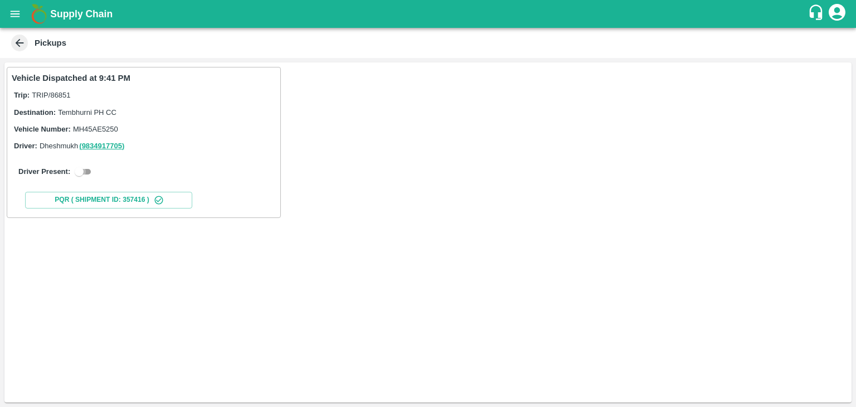
click at [79, 174] on input "checkbox" at bounding box center [79, 171] width 40 height 13
checkbox input "true"
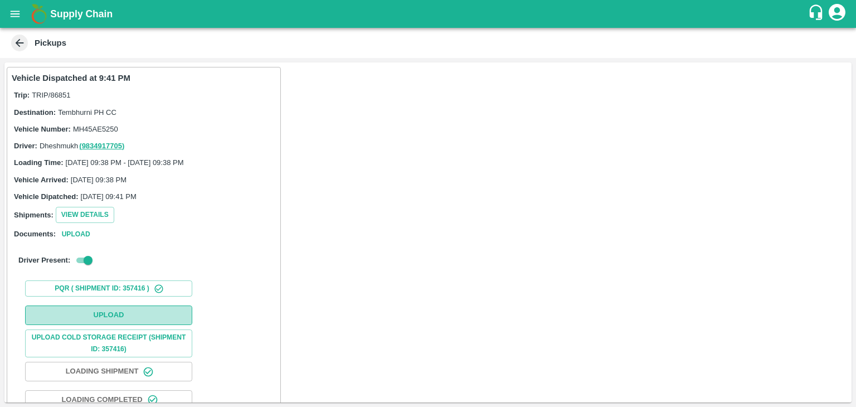
click at [118, 305] on button "Upload" at bounding box center [108, 314] width 167 height 19
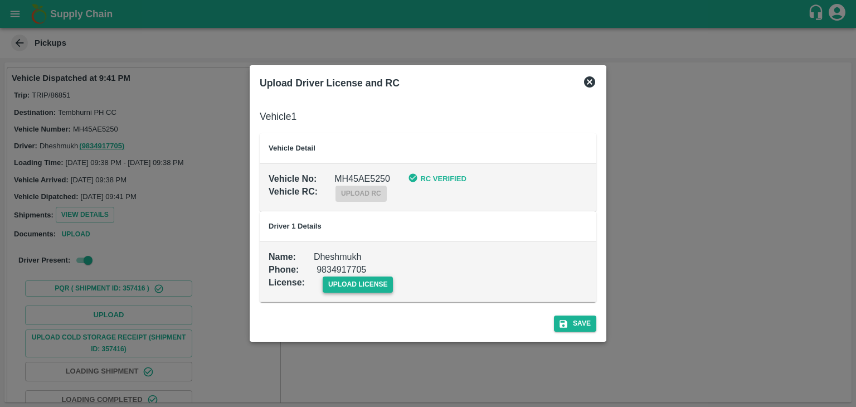
click at [337, 284] on span "upload license" at bounding box center [358, 284] width 71 height 16
click at [0, 0] on input "upload license" at bounding box center [0, 0] width 0 height 0
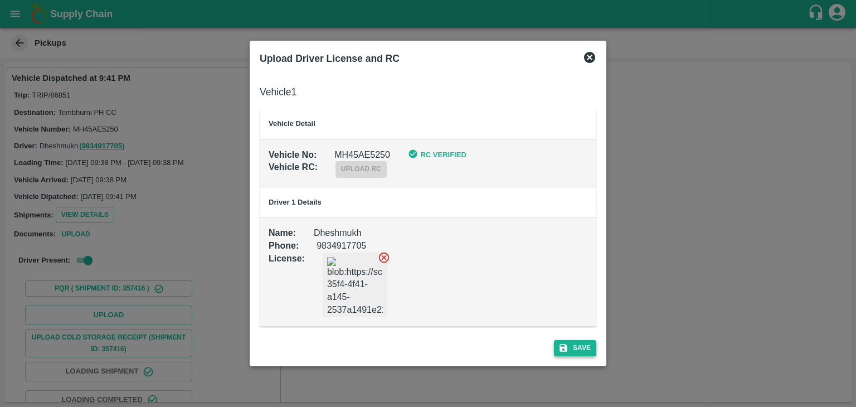
click at [588, 350] on button "Save" at bounding box center [575, 348] width 42 height 16
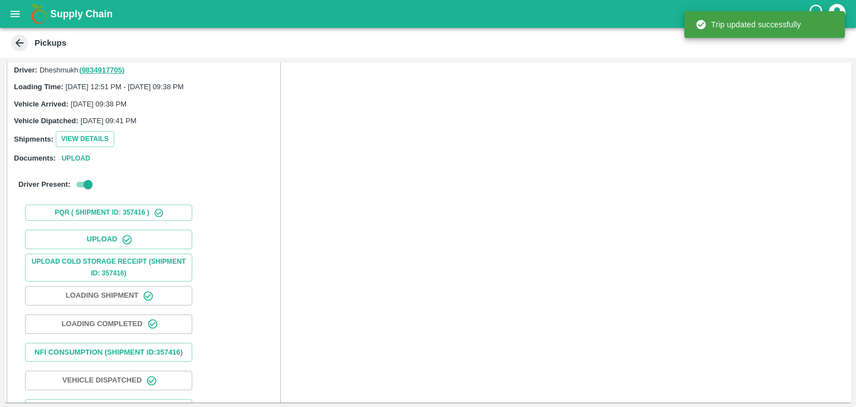
scroll to position [116, 0]
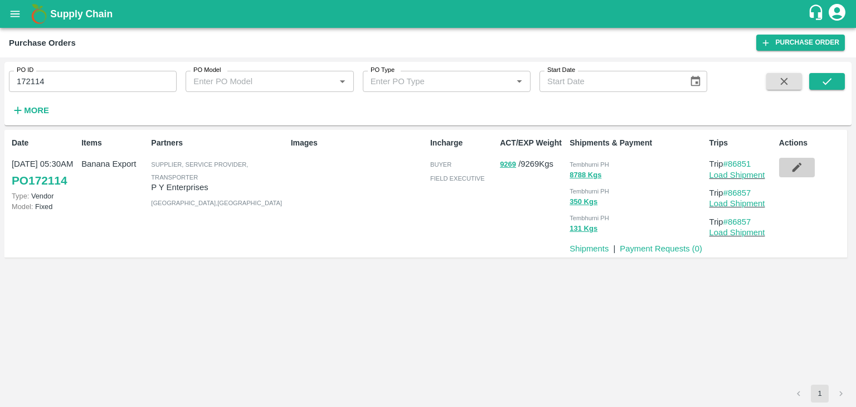
click at [796, 167] on icon "button" at bounding box center [796, 167] width 9 height 9
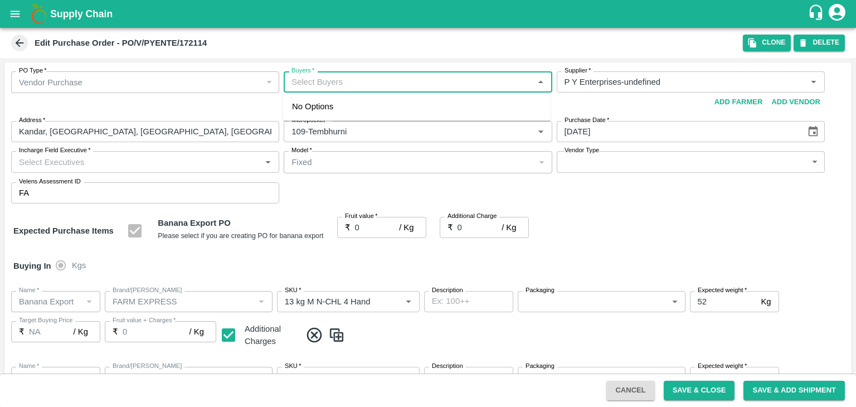
click at [341, 82] on input "Buyers   *" at bounding box center [408, 82] width 243 height 14
type input "P Y Enterprises-undefined"
type input "109-Tembhurni"
type input "Banana Export"
type input "FARM EXPRESS"
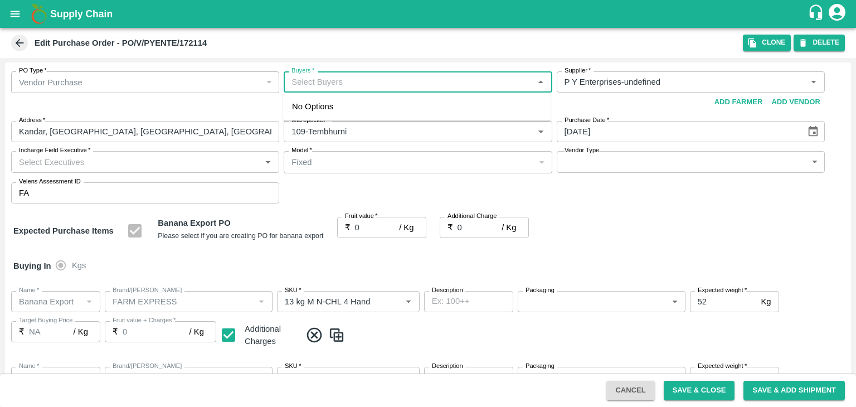
type input "13 kg M N-CHL 4 Hand"
type input "NA"
type input "Banana Export"
type input "FARM EXPRESS"
type input "13 kg M N-CHL 5 Hand"
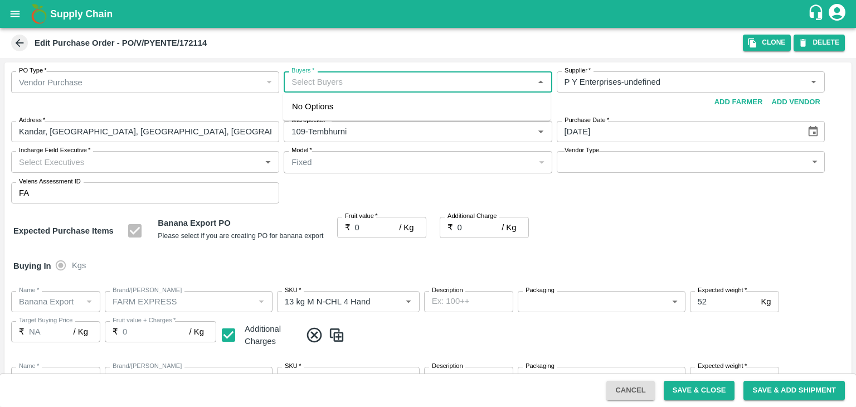
type input "NA"
type input "Banana Export"
type input "FARM EXPRESS"
type input "13 kg M N-CHL 6 Hand"
type input "NA"
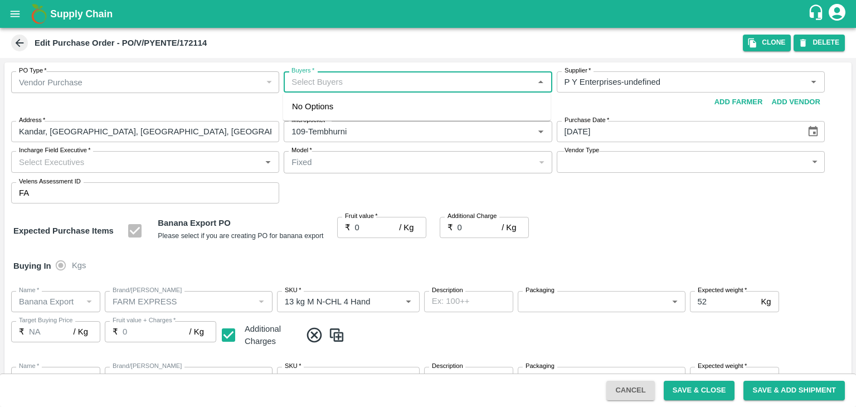
type input "Banana Export"
type input "FARM EXPRESS"
type input "13 kg M N-CHL 8 Hand"
type input "NA"
type input "Banana Export"
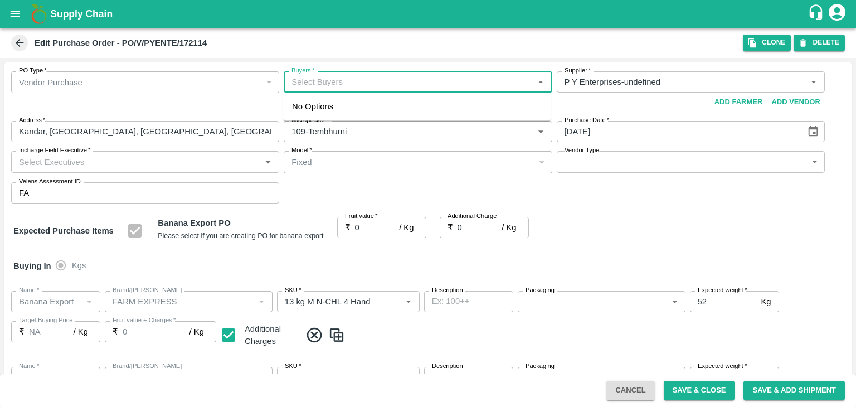
type input "FARM EXPRESS"
type input "13 kg M N-CHL CL"
type input "NA"
type input "Banana Export"
type input "FARM EXPRESS"
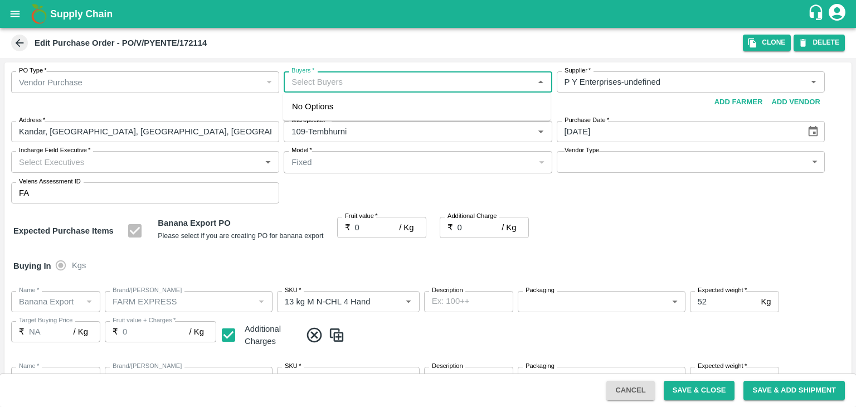
type input "C Class"
type input "NA"
type input "Banana Export"
type input "FARM EXPRESS"
type input "PHR Kg"
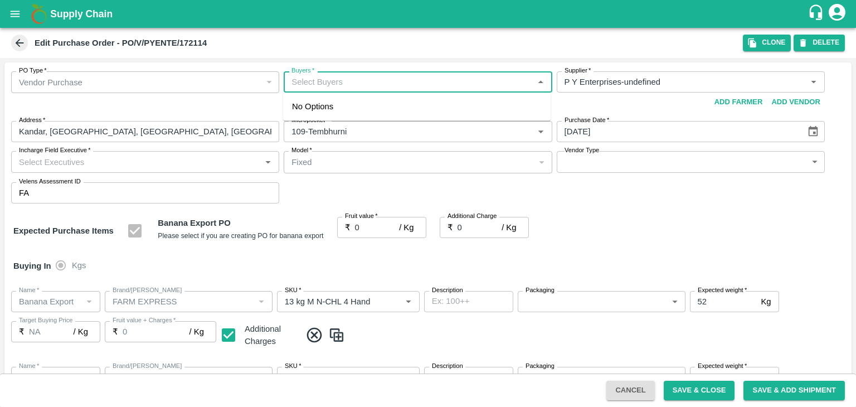
type input "NA"
type input "Ajit"
click at [351, 106] on div "Ajit Otari" at bounding box center [416, 111] width 267 height 29
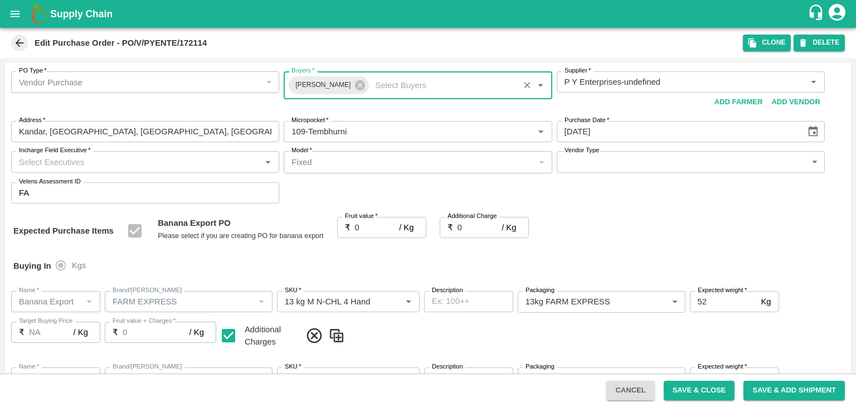
click at [603, 165] on body "Supply Chain Edit Purchase Order - PO/V/PYENTE/172114 Clone DELETE PO Type   * …" at bounding box center [428, 203] width 856 height 407
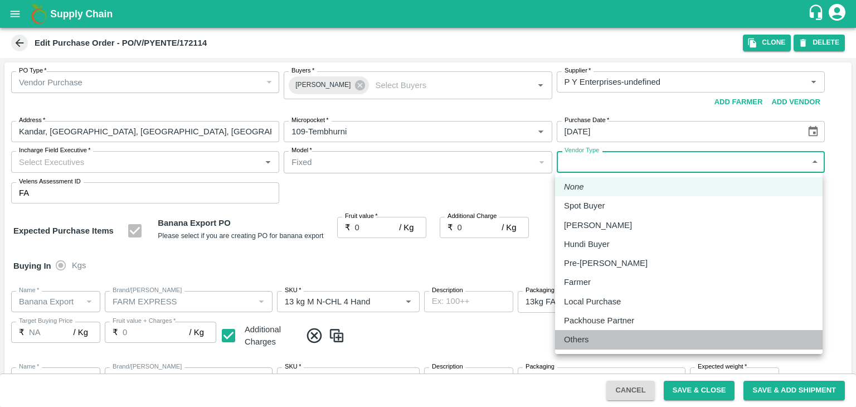
click at [597, 338] on div "Others" at bounding box center [689, 339] width 250 height 12
type input "OTHER"
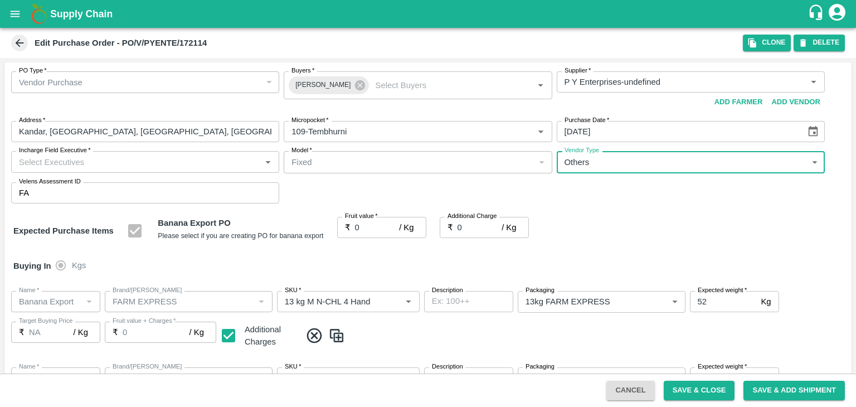
click at [214, 167] on input "Incharge Field Executive   *" at bounding box center [135, 161] width 243 height 14
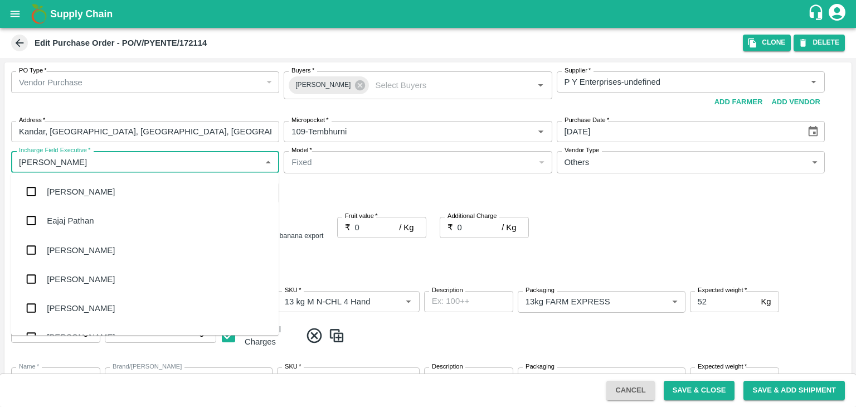
type input "[PERSON_NAME]"
click at [130, 247] on div "jaydip Tale" at bounding box center [144, 249] width 267 height 29
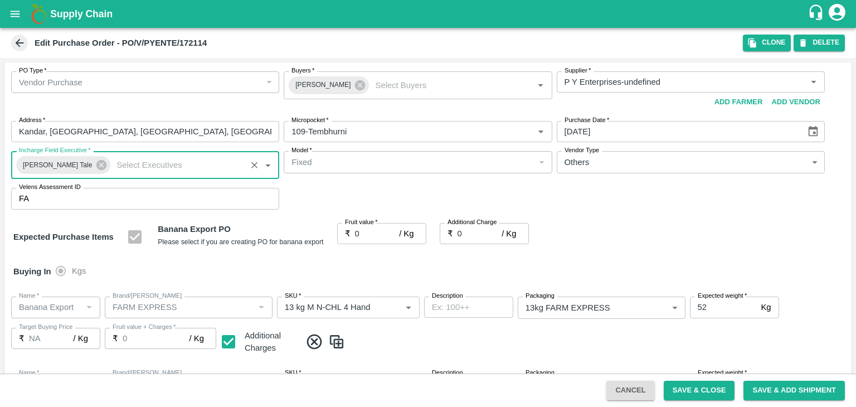
click at [363, 231] on input "0" at bounding box center [377, 233] width 45 height 21
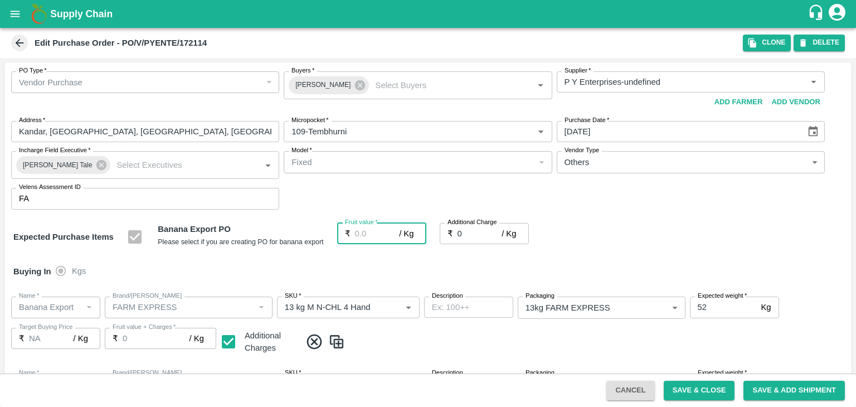
type input "2"
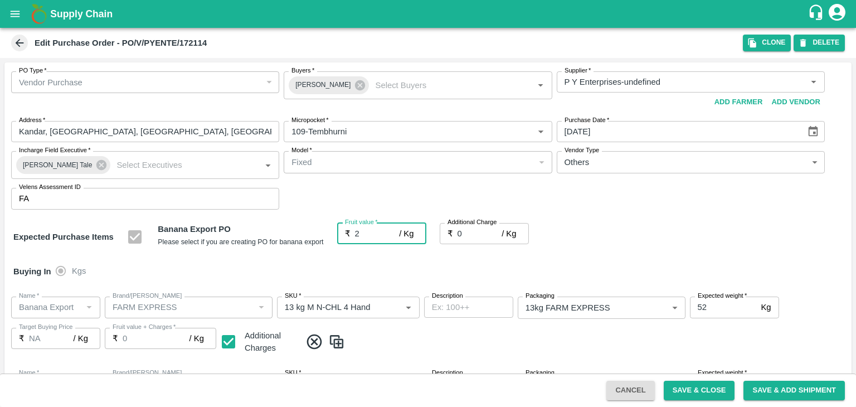
type input "2"
type input "26"
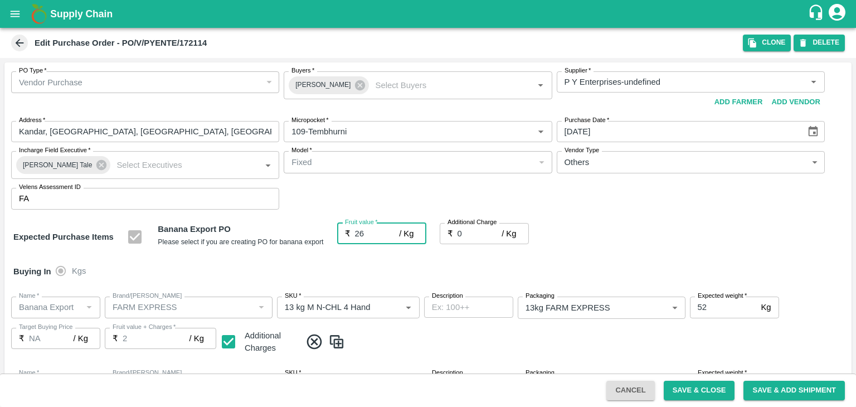
type input "26"
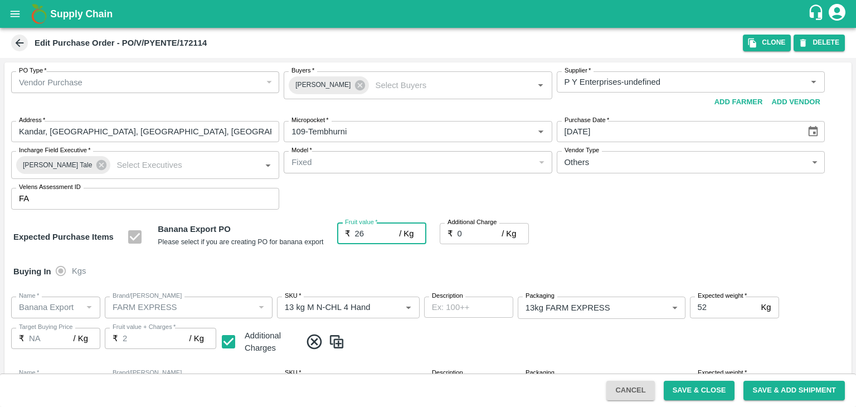
type input "26"
type input "2"
type input "28"
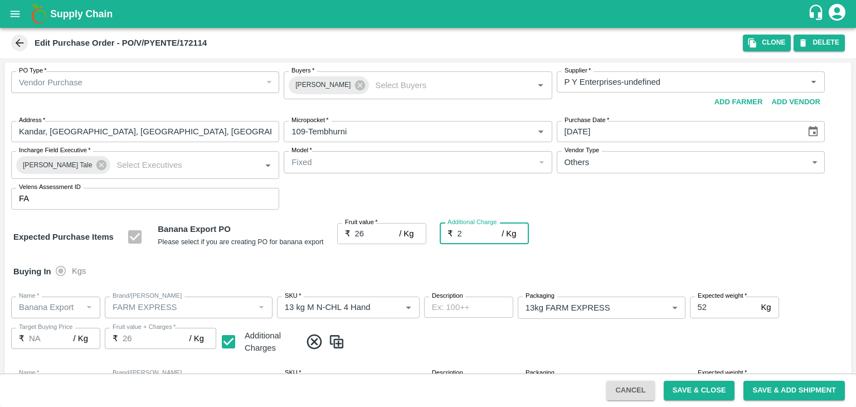
type input "28"
type input "2.7"
type input "28.7"
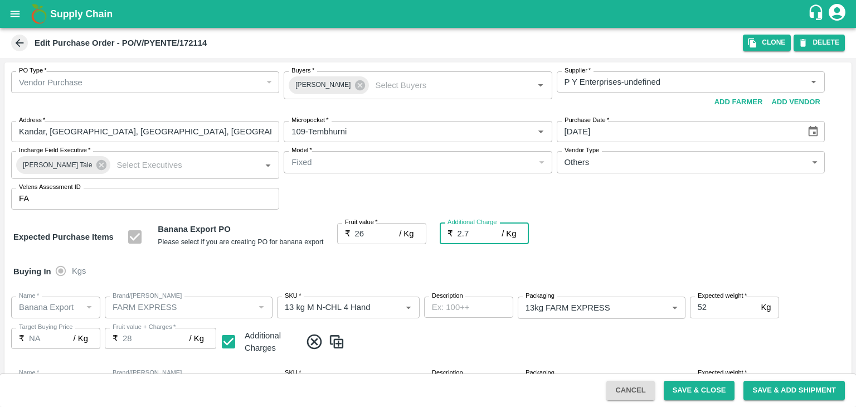
type input "28.7"
type input "2.75"
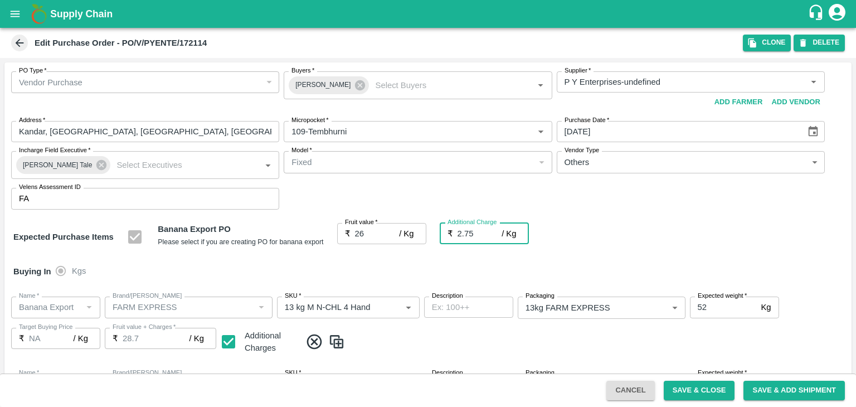
type input "28.75"
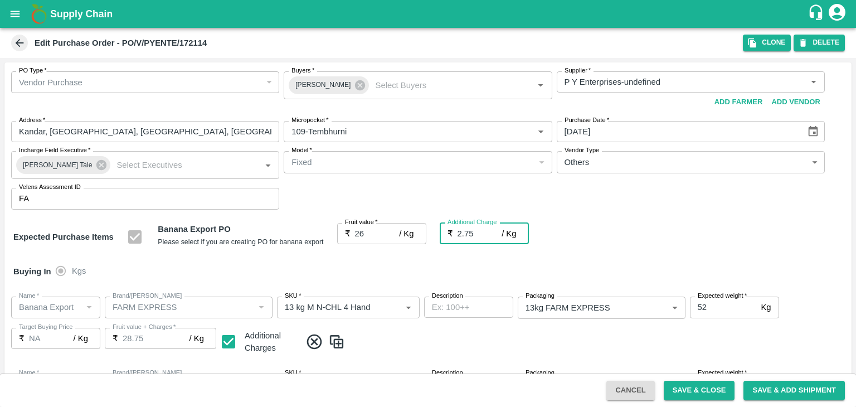
type input "2.75"
click at [388, 270] on div "Buying In Kgs" at bounding box center [427, 271] width 847 height 32
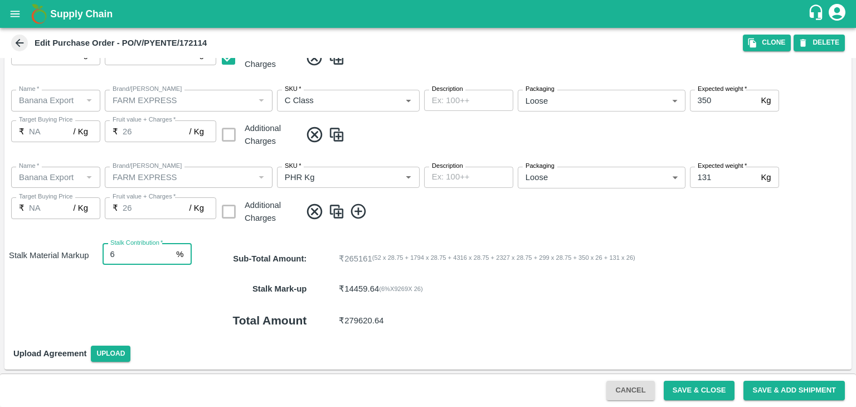
click at [125, 256] on input "6" at bounding box center [138, 253] width 70 height 21
type input "8"
click at [695, 386] on button "Save & Close" at bounding box center [699, 390] width 71 height 19
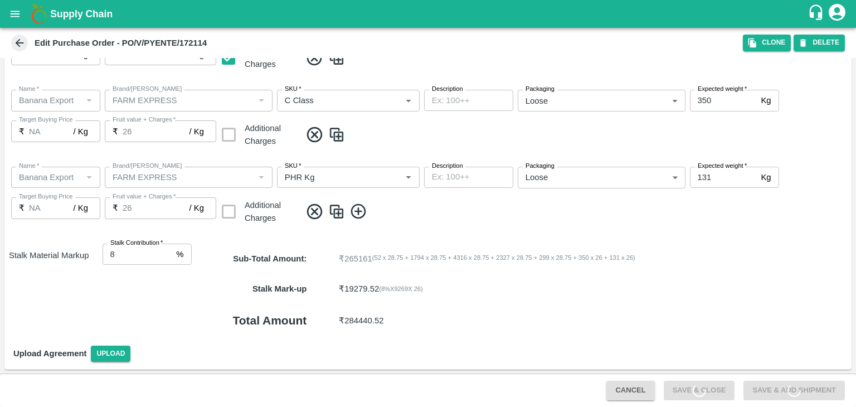
scroll to position [0, 0]
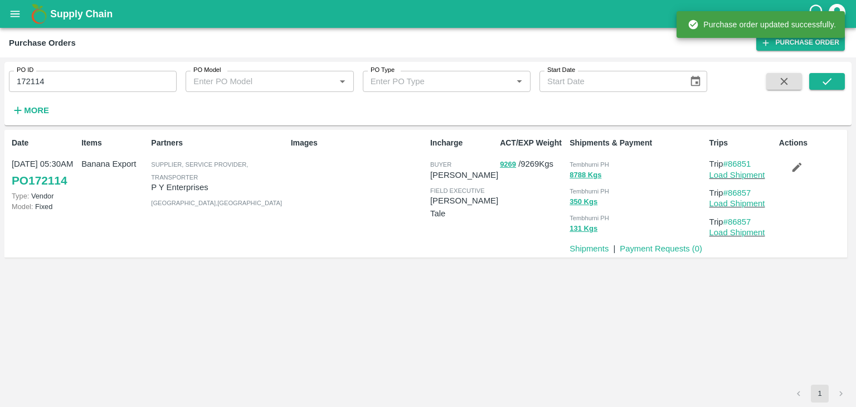
click at [62, 84] on input "172114" at bounding box center [93, 81] width 168 height 21
paste input "text"
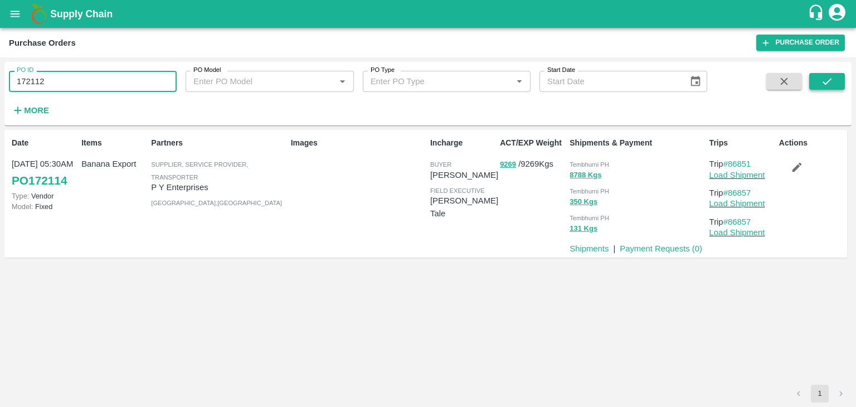
type input "172112"
click at [828, 84] on icon "submit" at bounding box center [827, 81] width 12 height 12
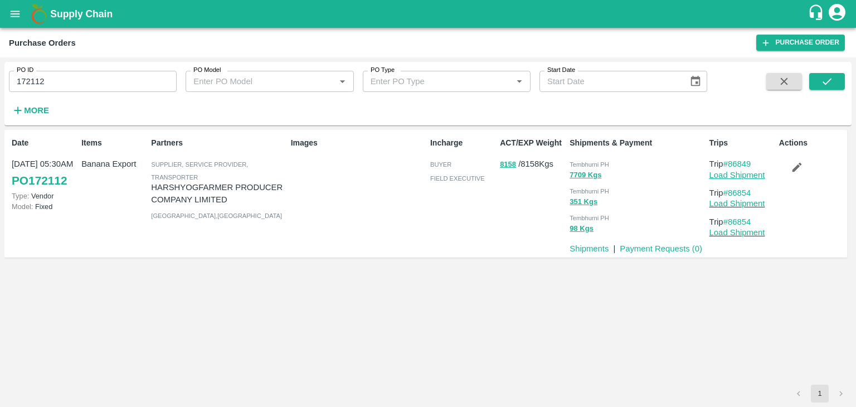
click at [733, 170] on link "Load Shipment" at bounding box center [737, 174] width 56 height 9
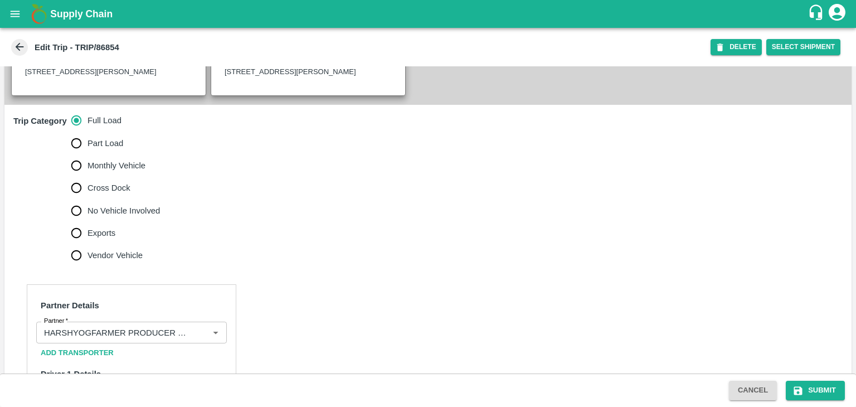
scroll to position [310, 0]
click at [147, 206] on span "No Vehicle Involved" at bounding box center [123, 210] width 72 height 12
click at [87, 206] on input "No Vehicle Involved" at bounding box center [76, 210] width 22 height 22
radio input "true"
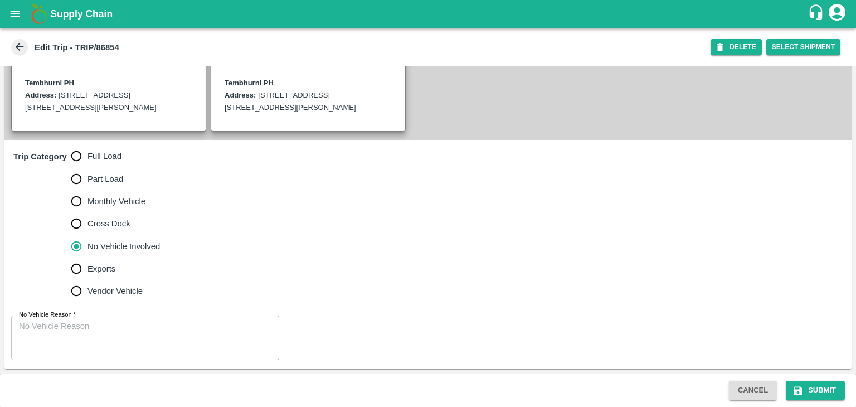
scroll to position [274, 0]
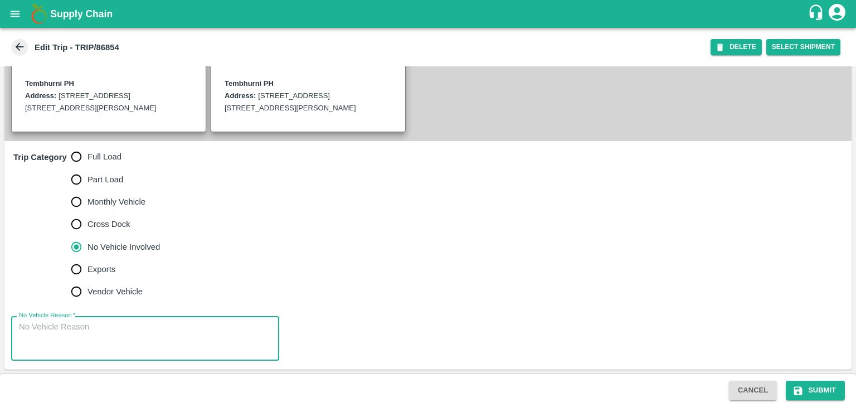
click at [152, 321] on textarea "No Vehicle Reason   *" at bounding box center [145, 338] width 252 height 35
type textarea "Field Dump"
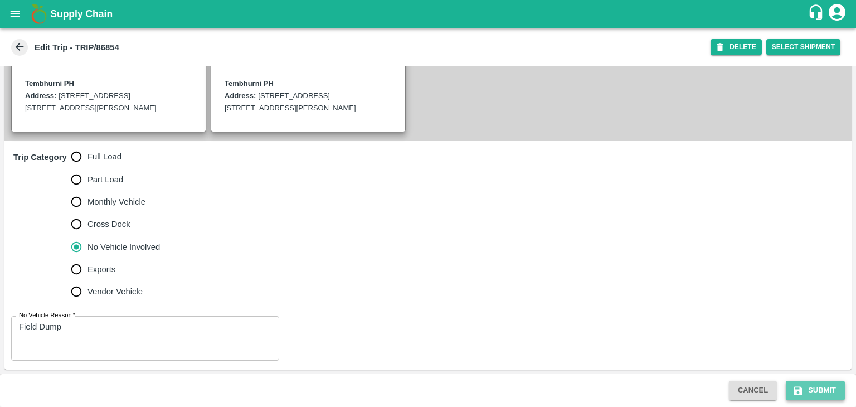
click at [825, 387] on button "Submit" at bounding box center [815, 390] width 59 height 19
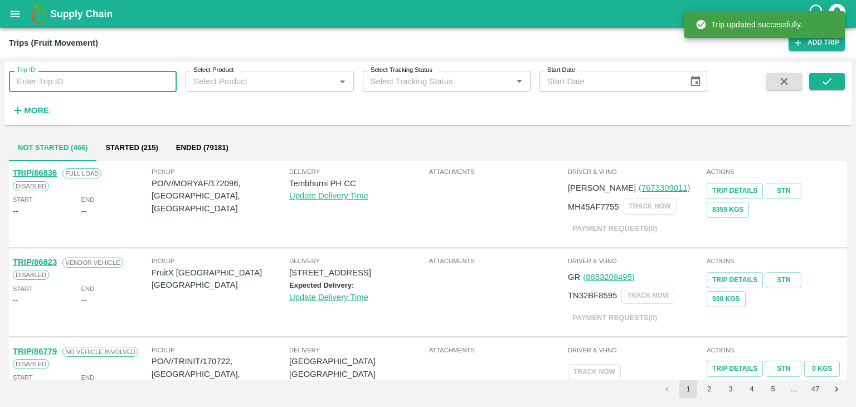
click at [100, 82] on input "Trip ID" at bounding box center [93, 81] width 168 height 21
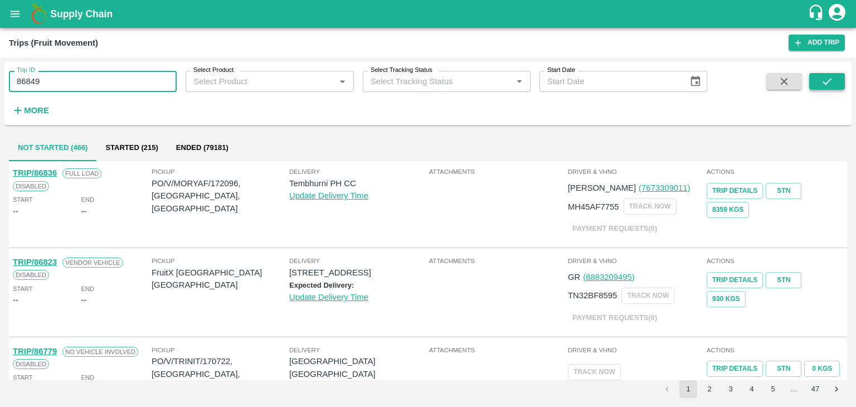
type input "86849"
click at [836, 86] on button "submit" at bounding box center [827, 81] width 36 height 17
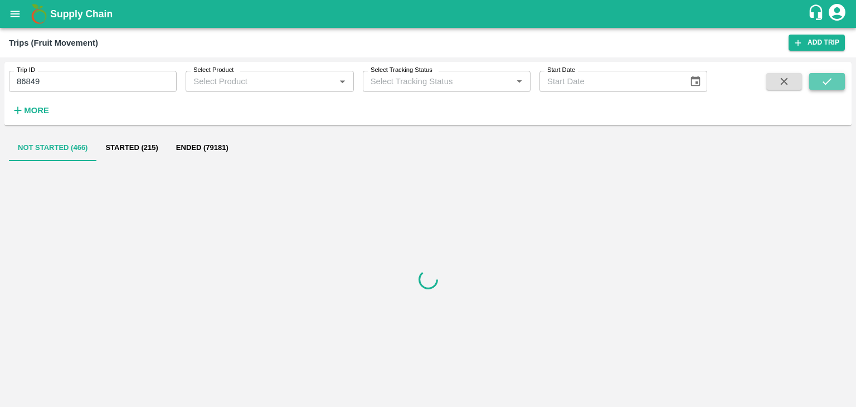
click at [836, 86] on button "submit" at bounding box center [827, 81] width 36 height 17
click at [135, 143] on button "Started (1)" at bounding box center [120, 147] width 62 height 27
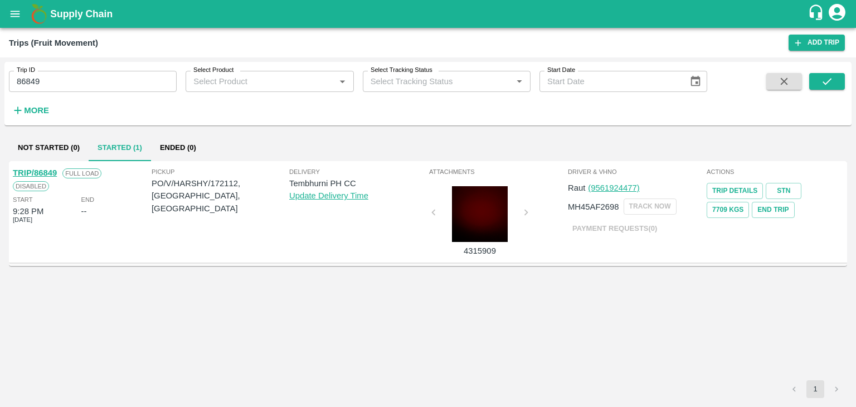
click at [39, 167] on div "TRIP/86849" at bounding box center [35, 173] width 44 height 12
click at [46, 171] on link "TRIP/86849" at bounding box center [35, 172] width 44 height 9
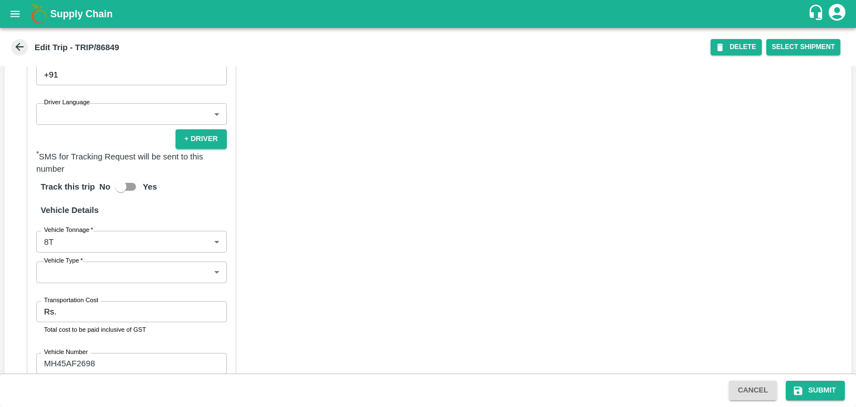
scroll to position [701, 0]
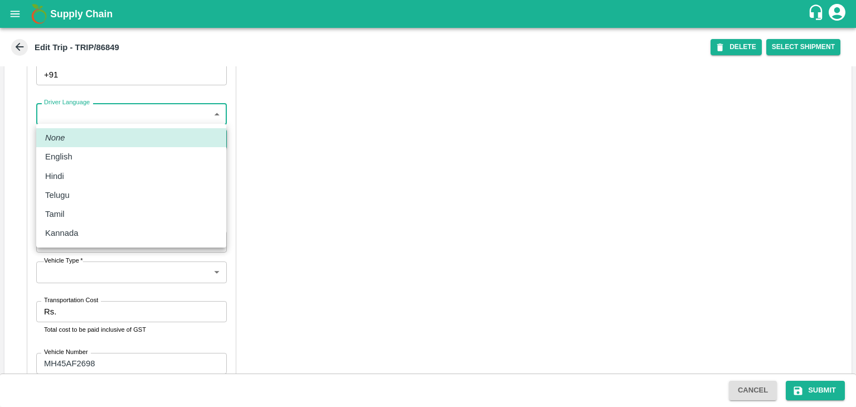
click at [61, 118] on body "Supply Chain Edit Trip - TRIP/86849 DELETE Select Shipment Trip Details Trip Ty…" at bounding box center [428, 203] width 856 height 407
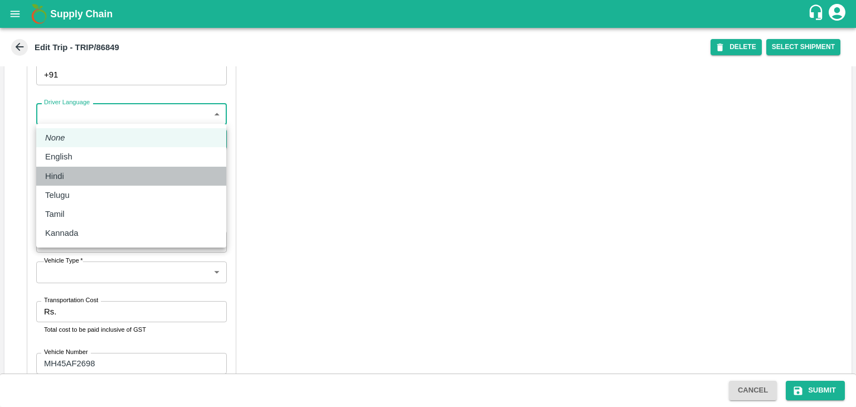
click at [74, 175] on div "Hindi" at bounding box center [131, 176] width 172 height 12
type input "hi"
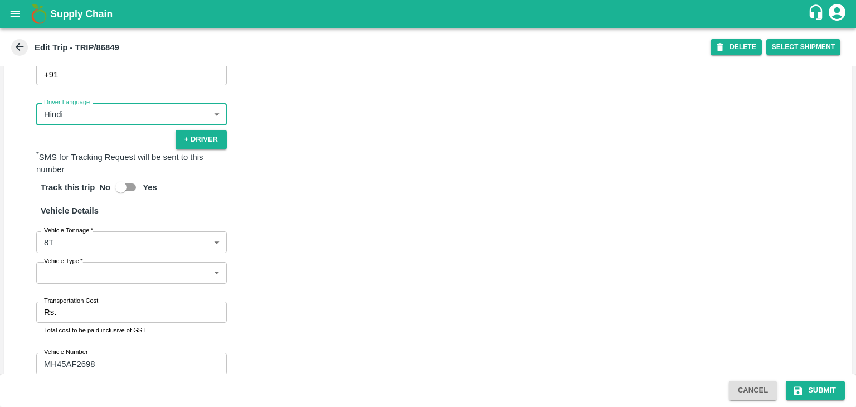
click at [70, 278] on body "Supply Chain Edit Trip - TRIP/86849 DELETE Select Shipment Trip Details Trip Ty…" at bounding box center [428, 203] width 856 height 407
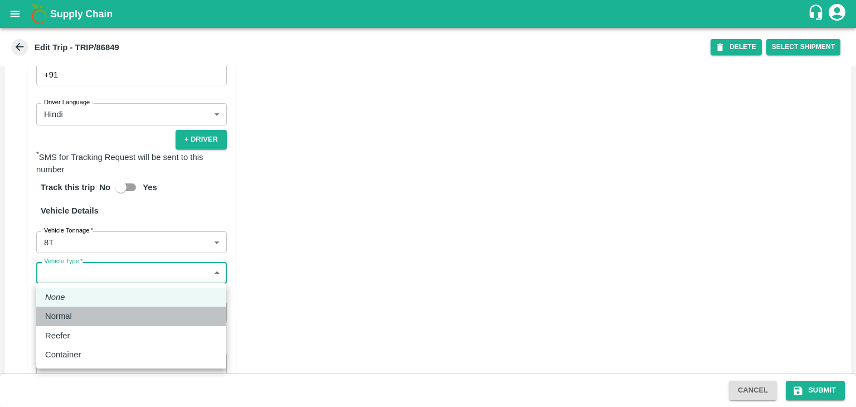
click at [77, 312] on div "Normal" at bounding box center [131, 316] width 172 height 12
type input "Normal"
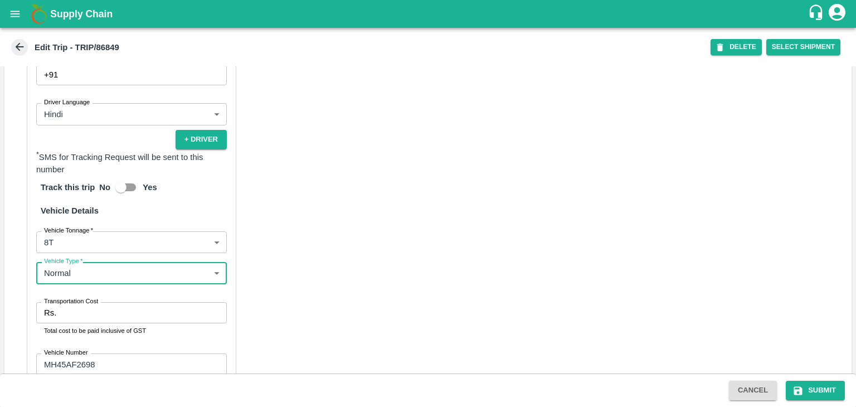
scroll to position [782, 0]
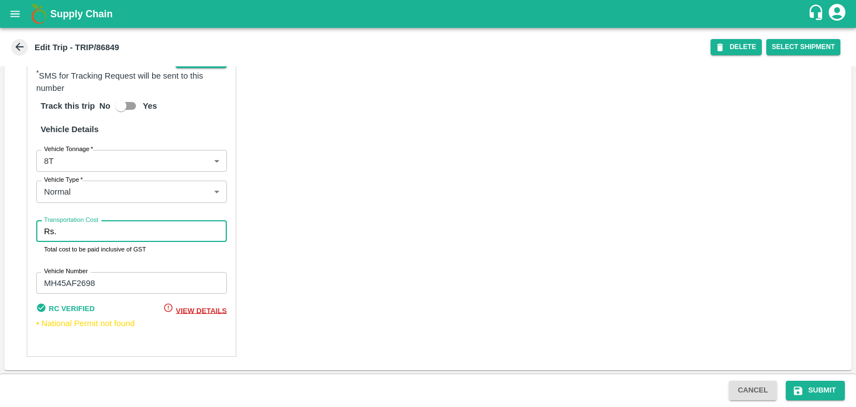
click at [92, 224] on input "Transportation Cost" at bounding box center [144, 231] width 166 height 21
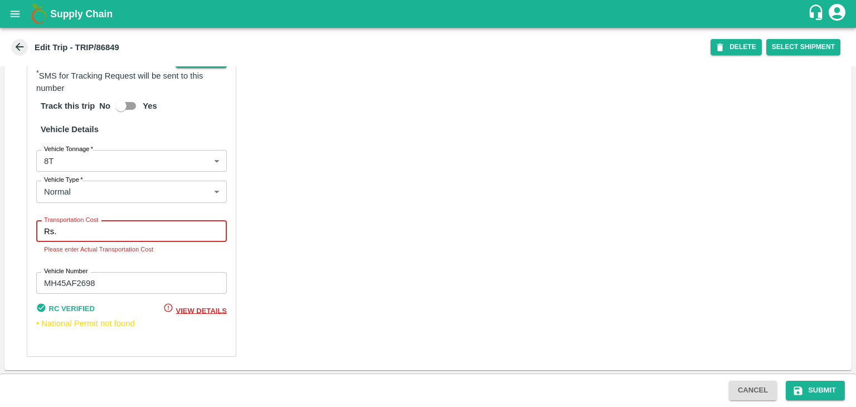
click at [89, 239] on input "Transportation Cost" at bounding box center [144, 231] width 166 height 21
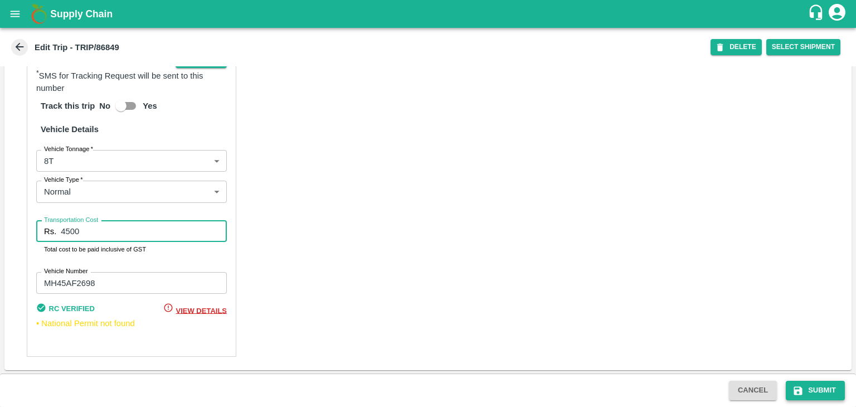
type input "4500"
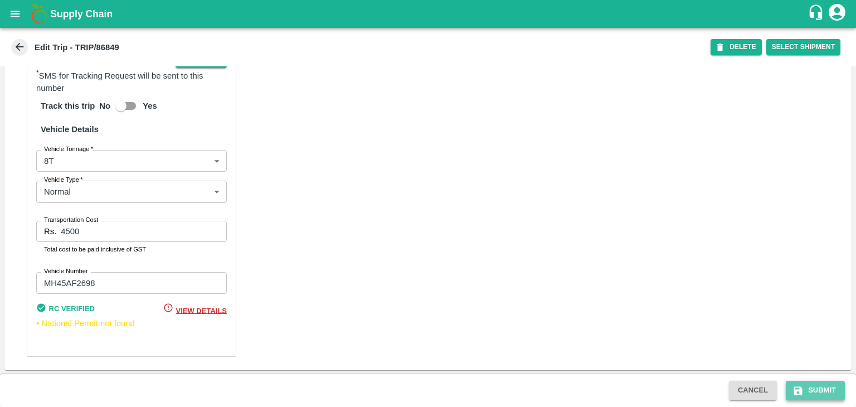
click at [822, 383] on button "Submit" at bounding box center [815, 390] width 59 height 19
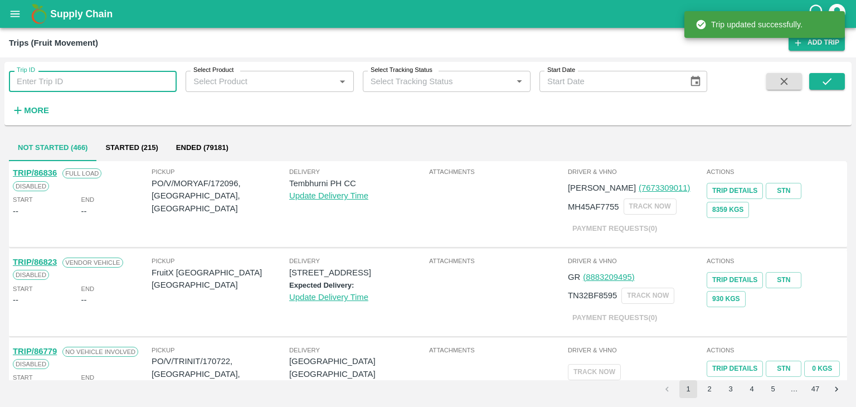
click at [91, 81] on input "Trip ID" at bounding box center [93, 81] width 168 height 21
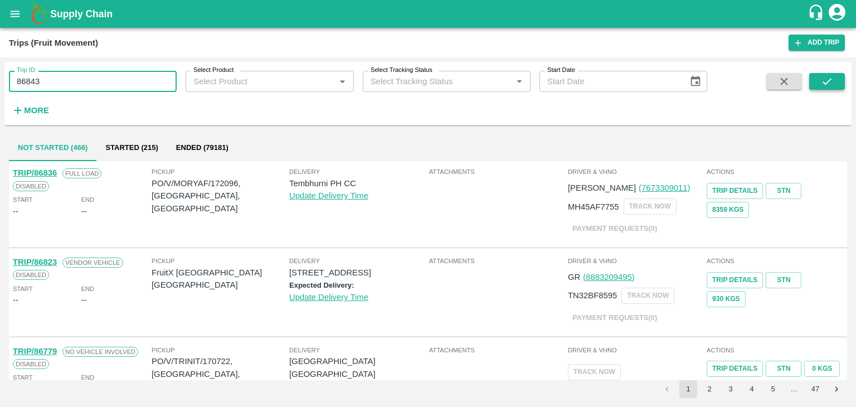
type input "86843"
click at [829, 73] on button "submit" at bounding box center [827, 81] width 36 height 17
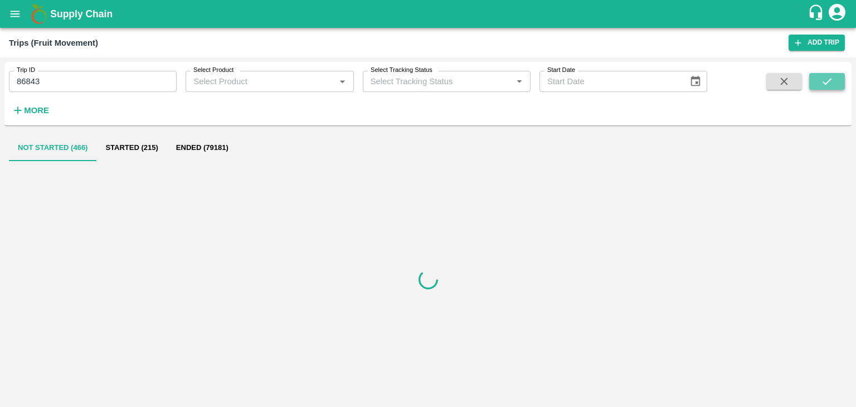
click at [829, 73] on button "submit" at bounding box center [827, 81] width 36 height 17
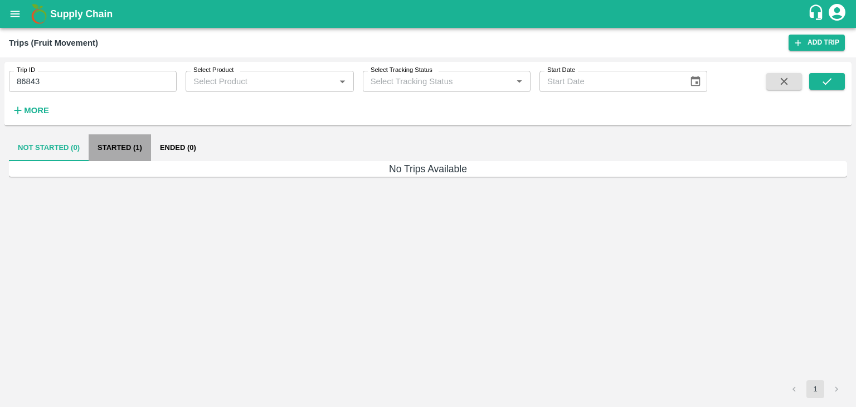
click at [125, 152] on button "Started (1)" at bounding box center [120, 147] width 62 height 27
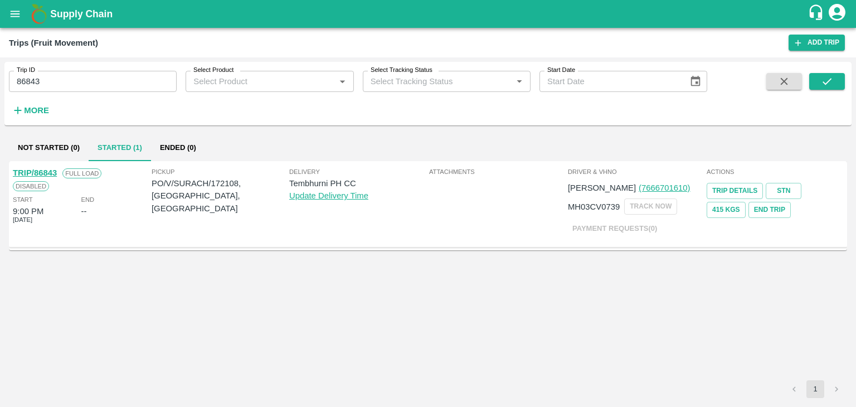
click at [38, 168] on link "TRIP/86843" at bounding box center [35, 172] width 44 height 9
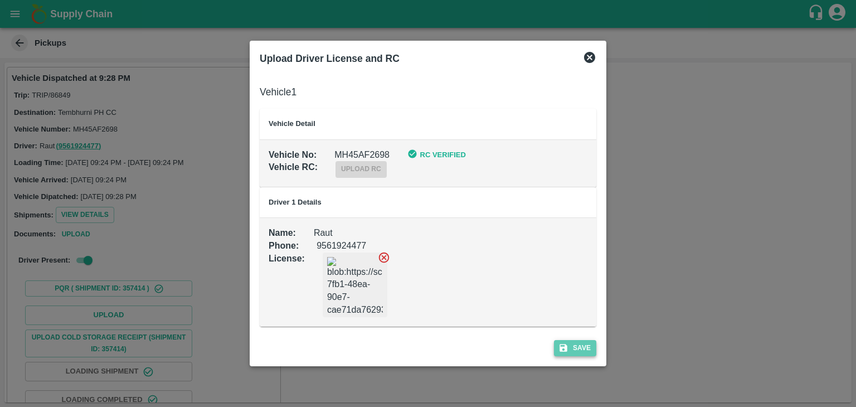
click at [568, 342] on button "Save" at bounding box center [575, 348] width 42 height 16
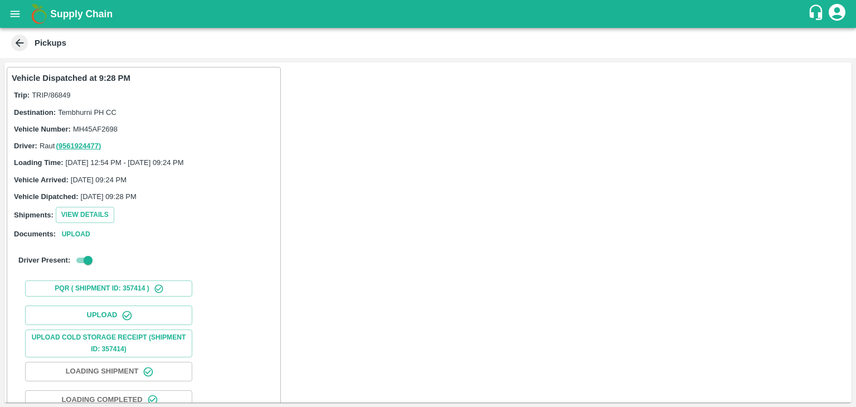
click at [318, 272] on div "Vehicle Dispatched at 9:28 PM Trip: TRIP/86849 Destination: Tembhurni PH CC Veh…" at bounding box center [427, 232] width 847 height 340
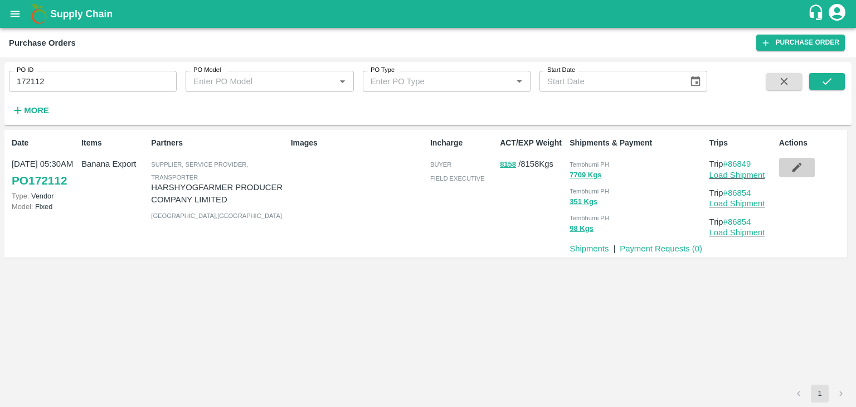
click at [798, 168] on icon "button" at bounding box center [797, 167] width 12 height 12
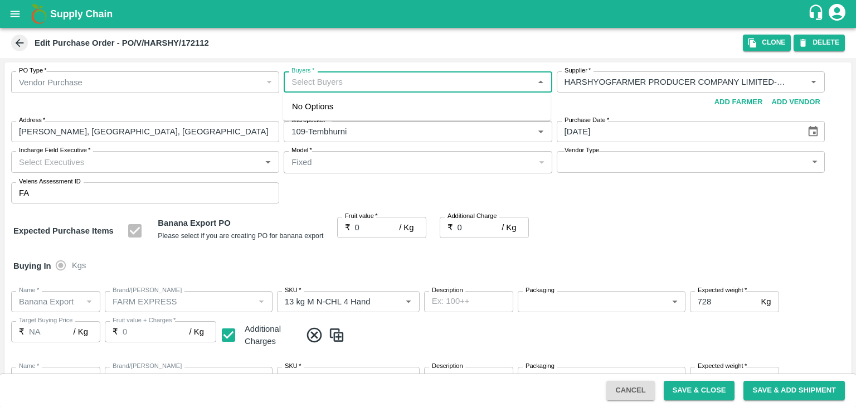
click at [372, 75] on input "Buyers   *" at bounding box center [408, 82] width 243 height 14
type input "Ajit"
click at [359, 116] on div "[PERSON_NAME]" at bounding box center [416, 111] width 267 height 29
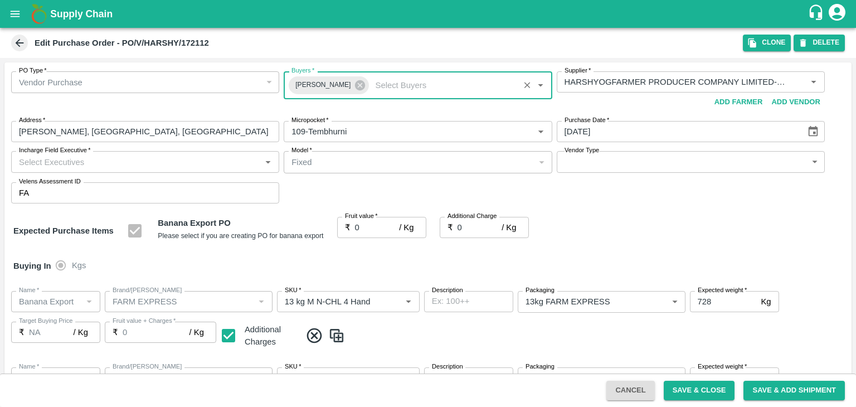
click at [203, 167] on input "Incharge Field Executive   *" at bounding box center [135, 161] width 243 height 14
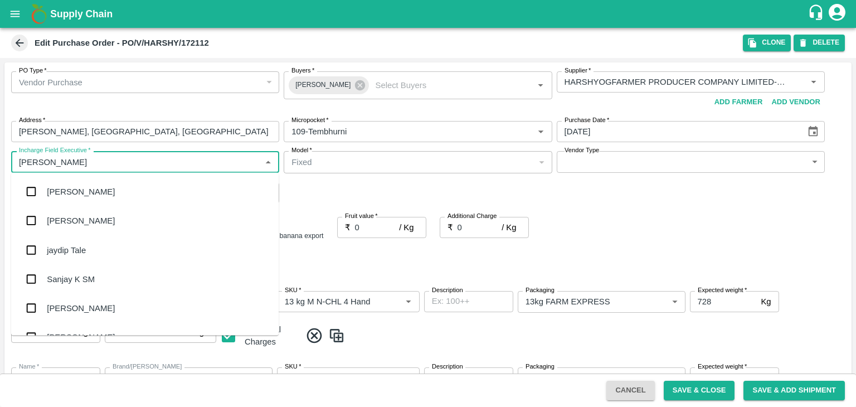
type input "[PERSON_NAME]"
click at [111, 240] on div "jaydip Tale" at bounding box center [144, 249] width 267 height 29
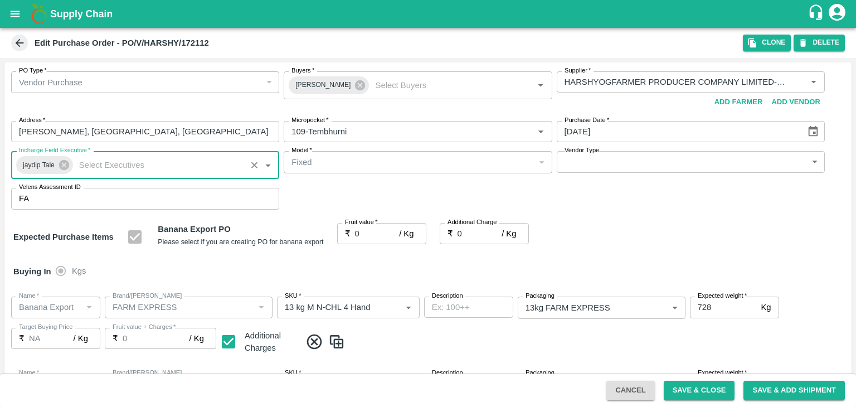
click at [587, 159] on body "Supply Chain Edit Purchase Order - PO/V/HARSHY/172112 Clone DELETE PO Type   * …" at bounding box center [428, 203] width 856 height 407
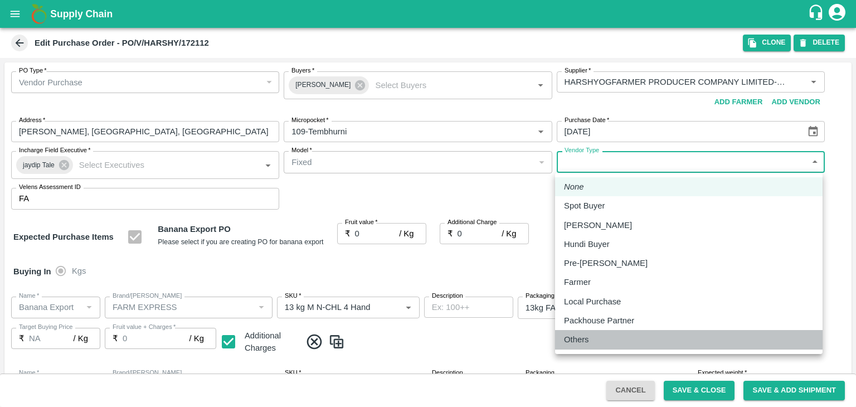
click at [586, 342] on p "Others" at bounding box center [576, 339] width 25 height 12
type input "OTHER"
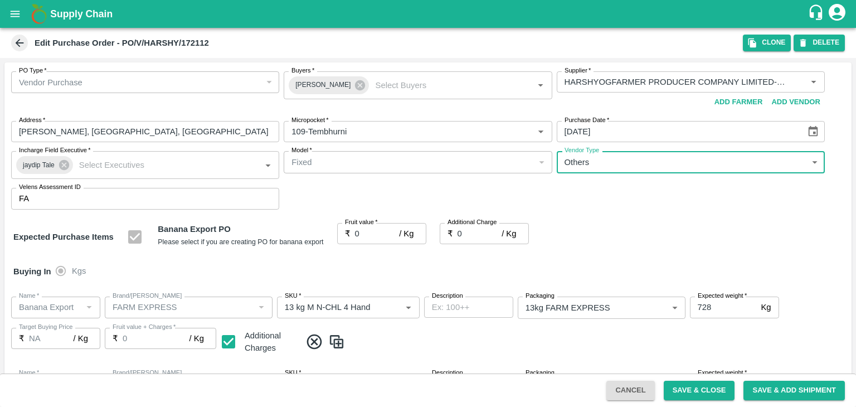
click at [368, 228] on input "0" at bounding box center [377, 233] width 45 height 21
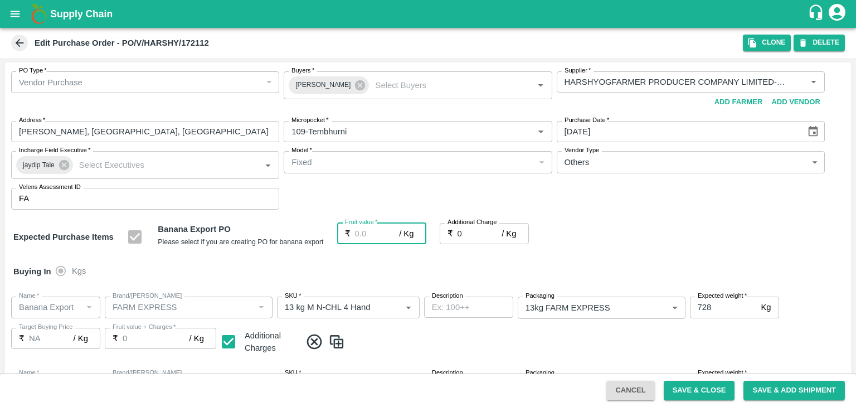
type input "2"
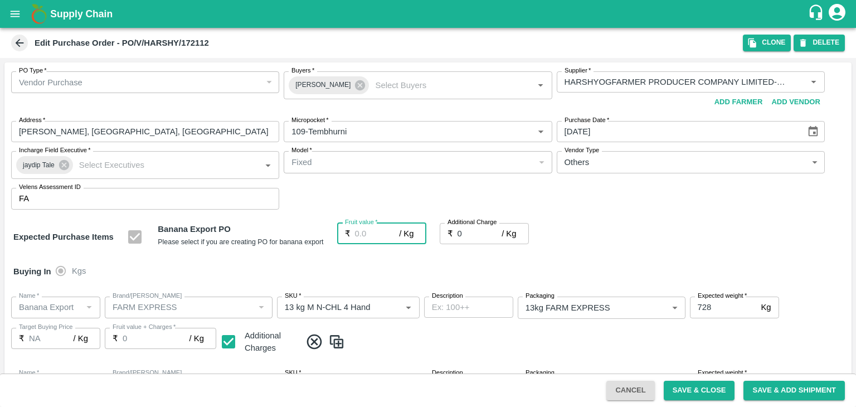
type input "2"
type input "25"
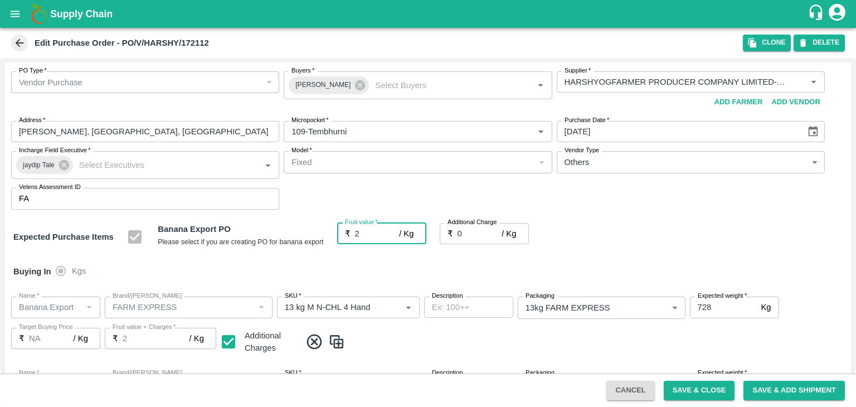
type input "25"
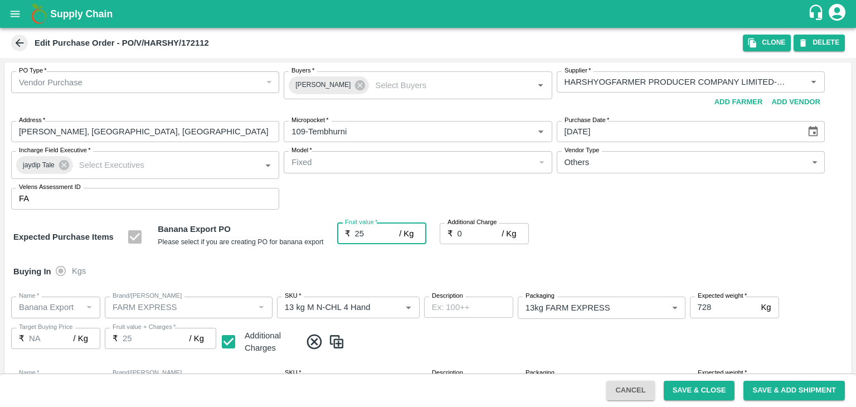
type input "25"
type input "2"
type input "27"
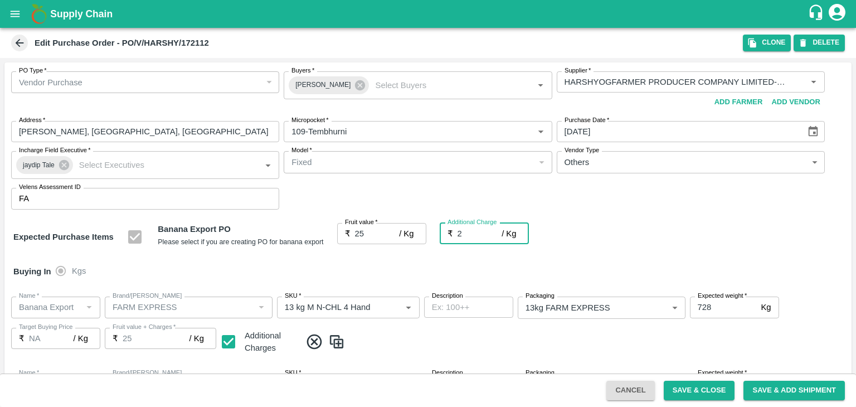
type input "27"
type input "2.7"
type input "27.7"
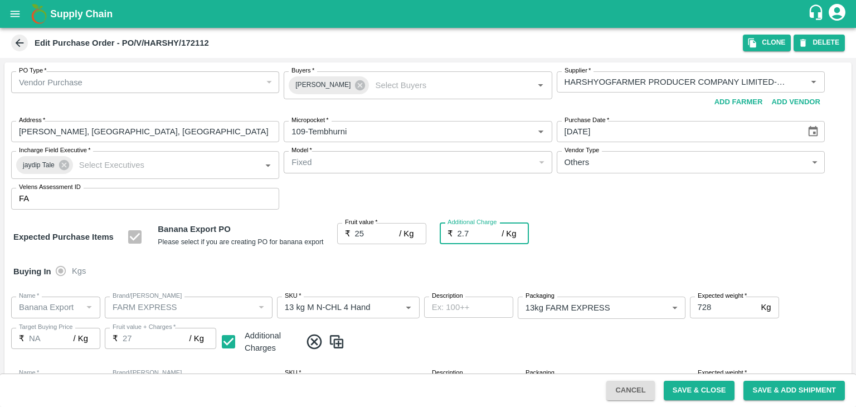
type input "27.7"
type input "2.75"
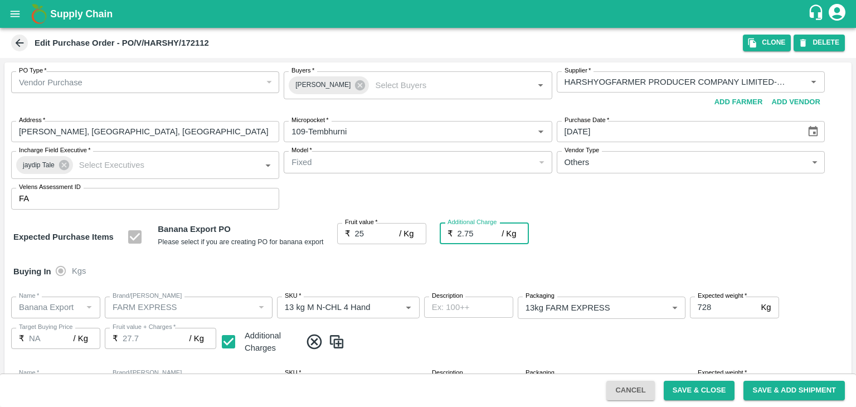
type input "27.75"
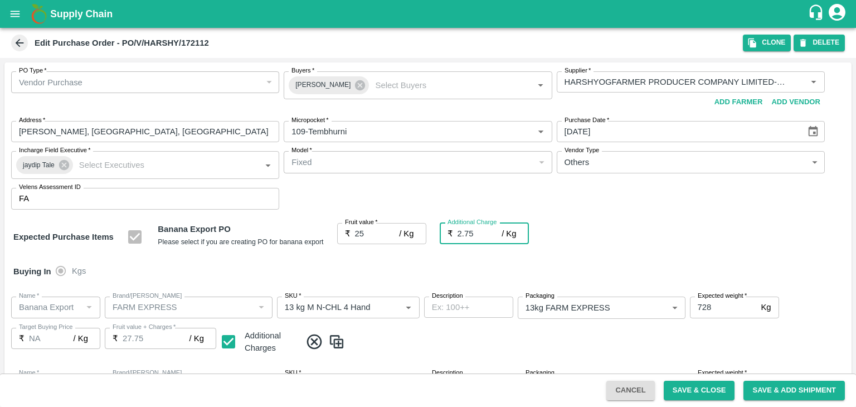
type input "2.75"
click at [383, 264] on div "Buying In Kgs" at bounding box center [427, 271] width 847 height 32
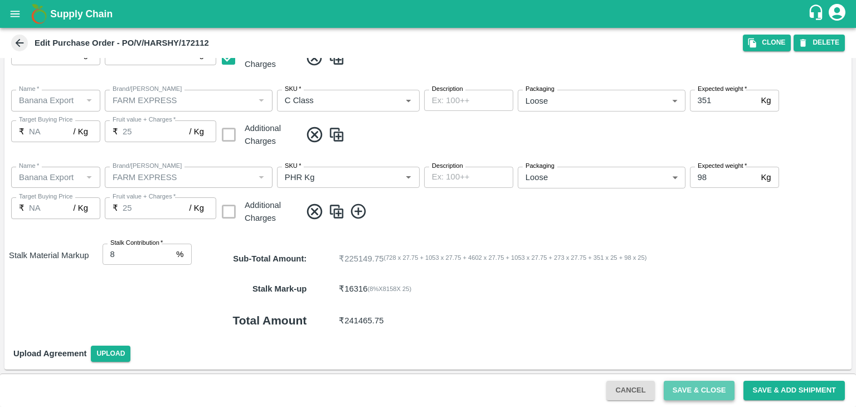
click at [706, 381] on button "Save & Close" at bounding box center [699, 390] width 71 height 19
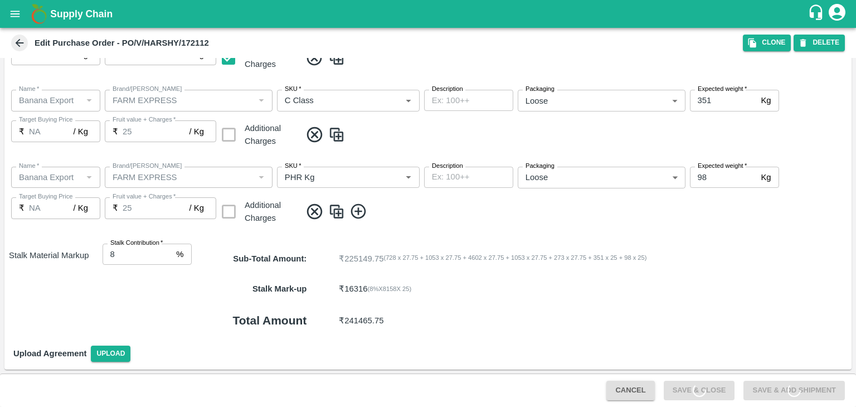
scroll to position [0, 0]
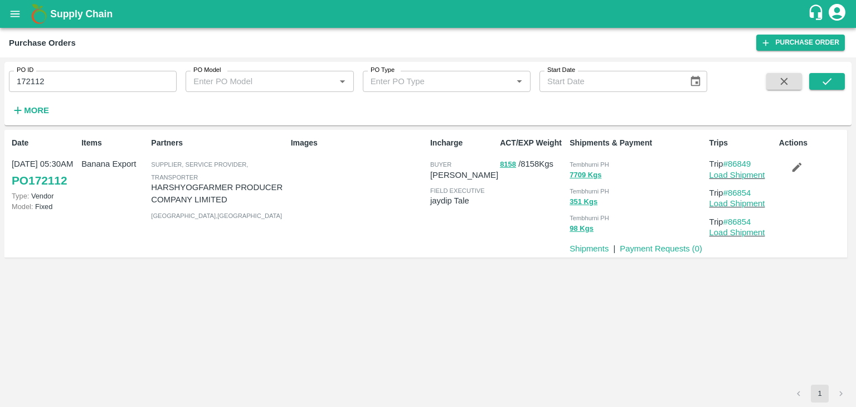
click at [80, 85] on input "172112" at bounding box center [93, 81] width 168 height 21
paste input "text"
type input "172108"
click at [830, 76] on icon "submit" at bounding box center [827, 81] width 12 height 12
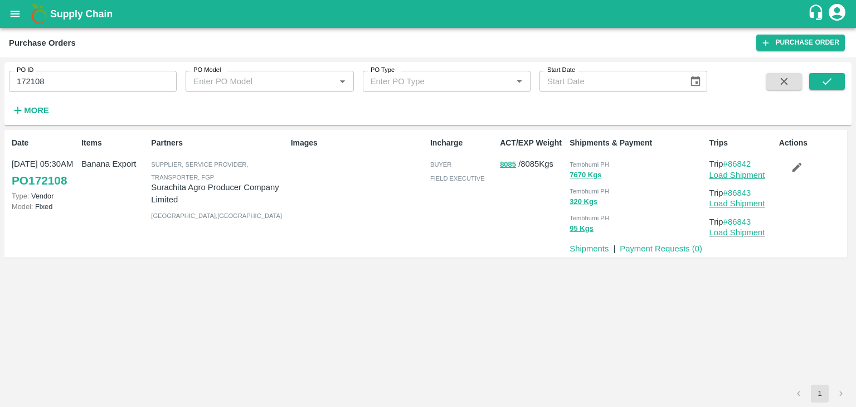
click at [755, 171] on link "Load Shipment" at bounding box center [737, 174] width 56 height 9
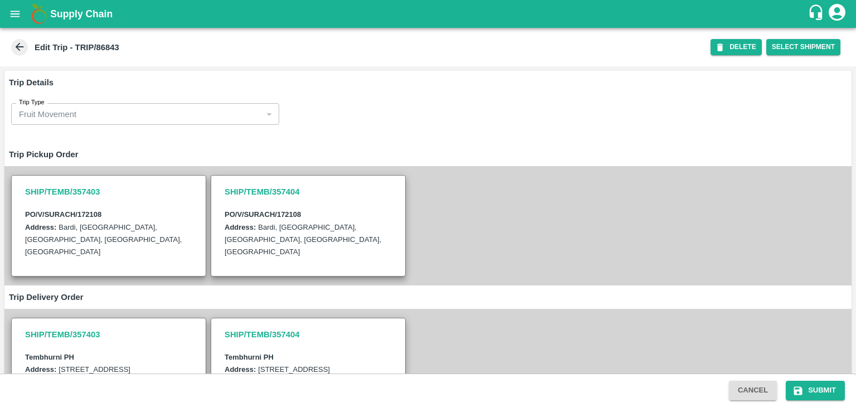
scroll to position [296, 0]
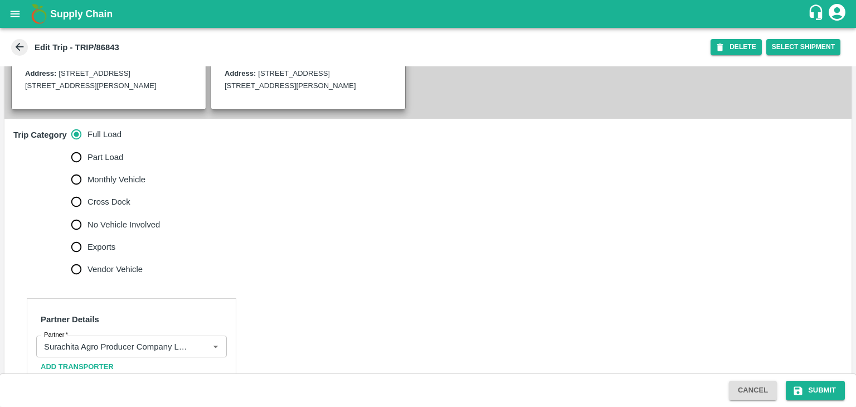
click at [131, 231] on span "No Vehicle Involved" at bounding box center [123, 224] width 72 height 12
click at [87, 236] on input "No Vehicle Involved" at bounding box center [76, 224] width 22 height 22
radio input "true"
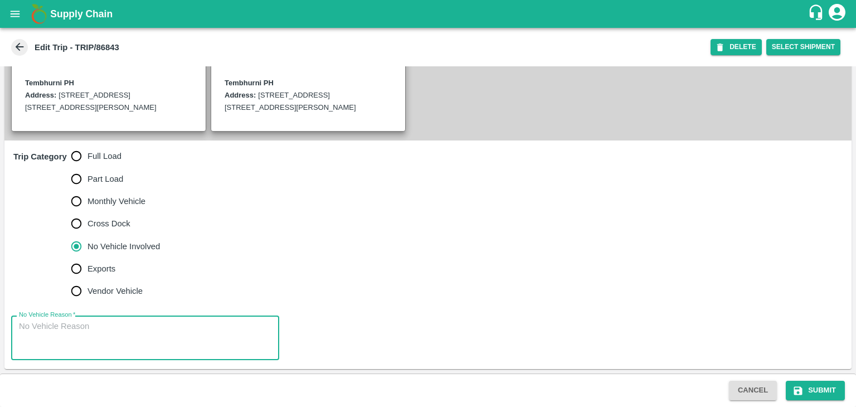
click at [145, 343] on textarea "No Vehicle Reason   *" at bounding box center [145, 337] width 252 height 35
type textarea "Field Dump"
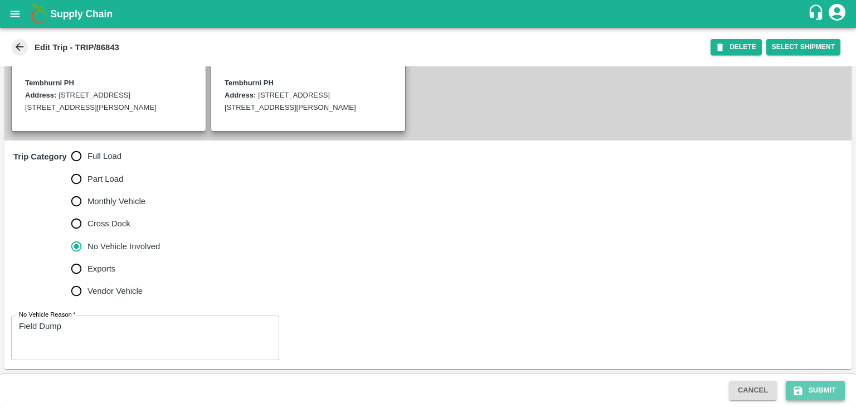
click at [823, 384] on button "Submit" at bounding box center [815, 390] width 59 height 19
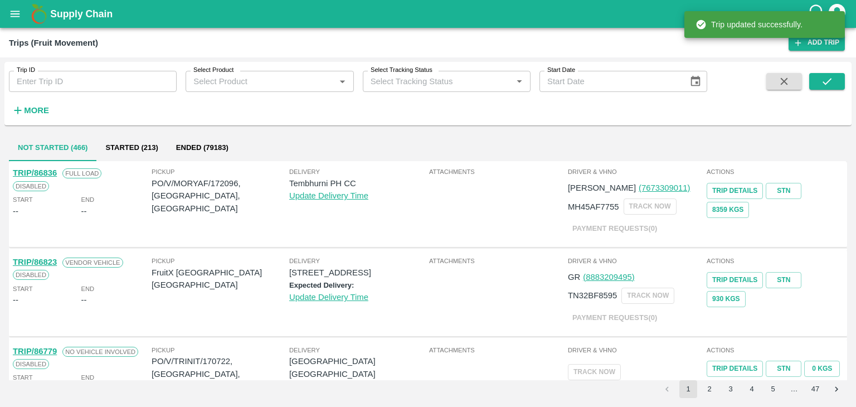
click at [93, 94] on div "Trip ID Trip ID Select Product Select Product   * Select Tracking Status Select…" at bounding box center [353, 91] width 707 height 58
click at [97, 84] on input "Trip ID" at bounding box center [93, 81] width 168 height 21
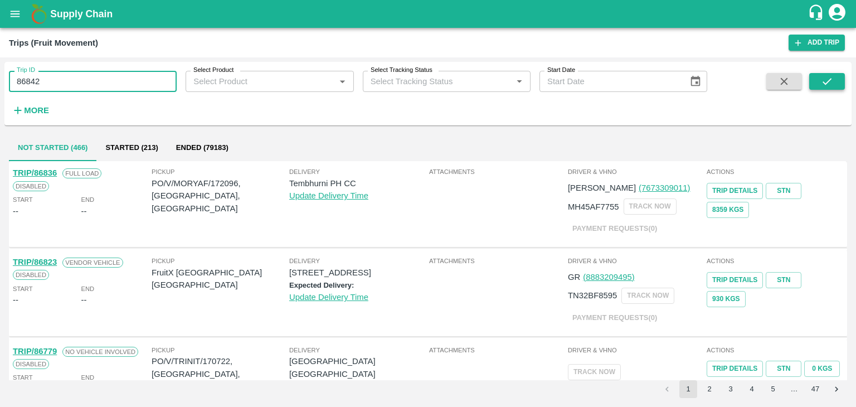
type input "86842"
click at [834, 79] on button "submit" at bounding box center [827, 81] width 36 height 17
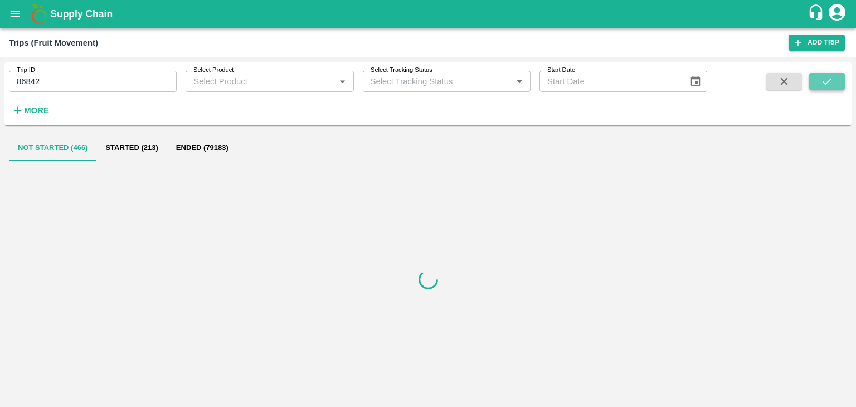
click at [834, 79] on button "submit" at bounding box center [827, 81] width 36 height 17
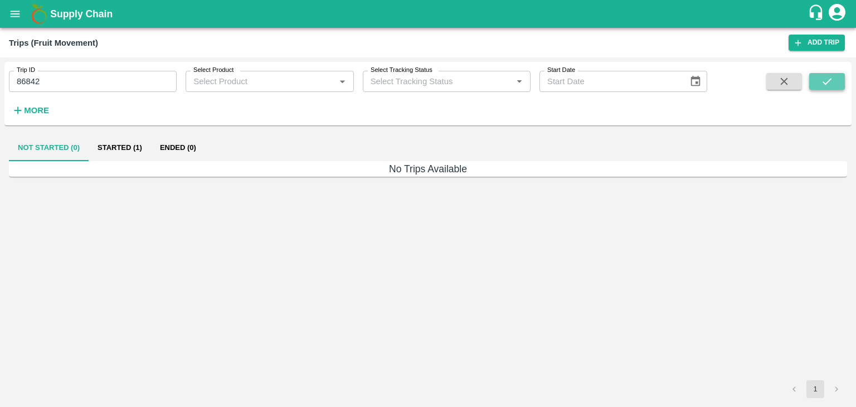
click at [834, 79] on button "submit" at bounding box center [827, 81] width 36 height 17
click at [119, 148] on button "Started (1)" at bounding box center [120, 147] width 62 height 27
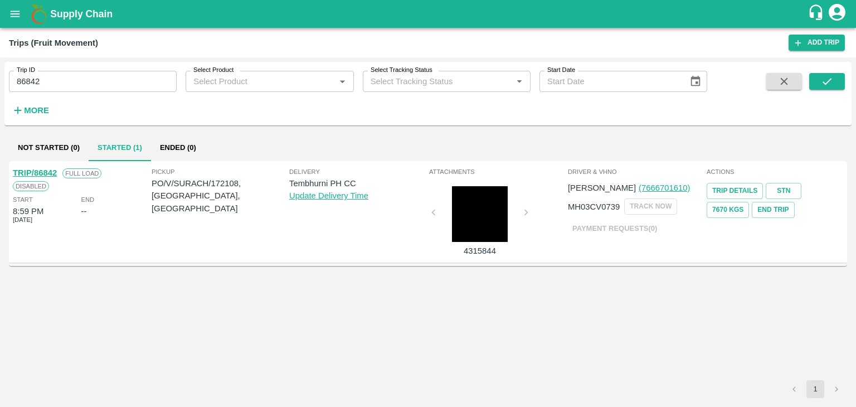
click at [41, 170] on link "TRIP/86842" at bounding box center [35, 172] width 44 height 9
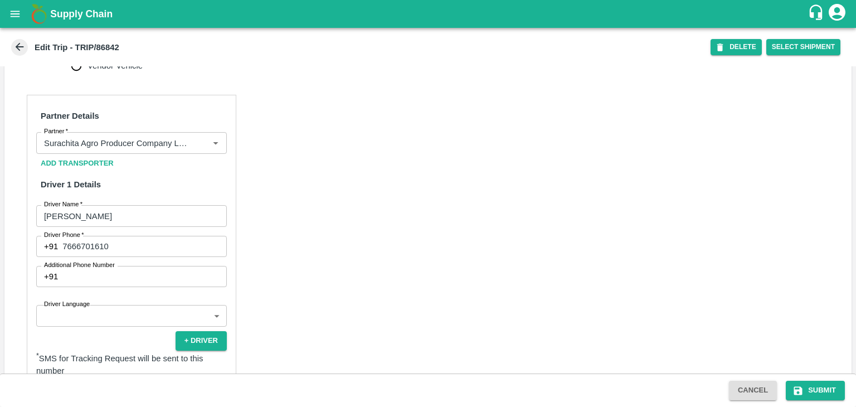
scroll to position [611, 0]
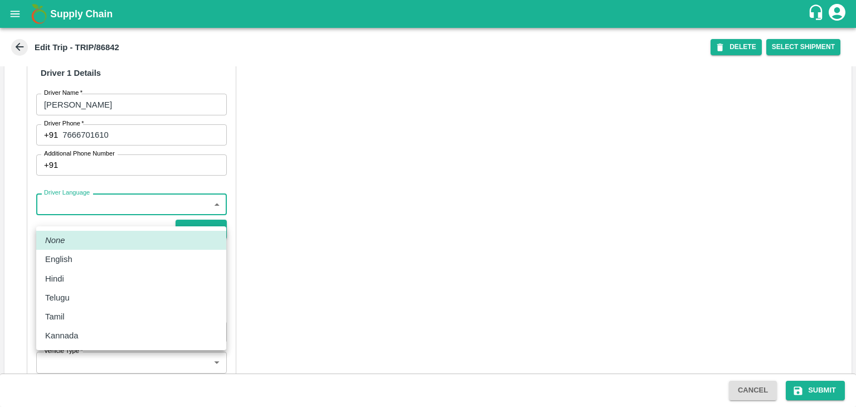
click at [87, 211] on body "Supply Chain Edit Trip - TRIP/86842 DELETE Select Shipment Trip Details Trip Ty…" at bounding box center [428, 203] width 856 height 407
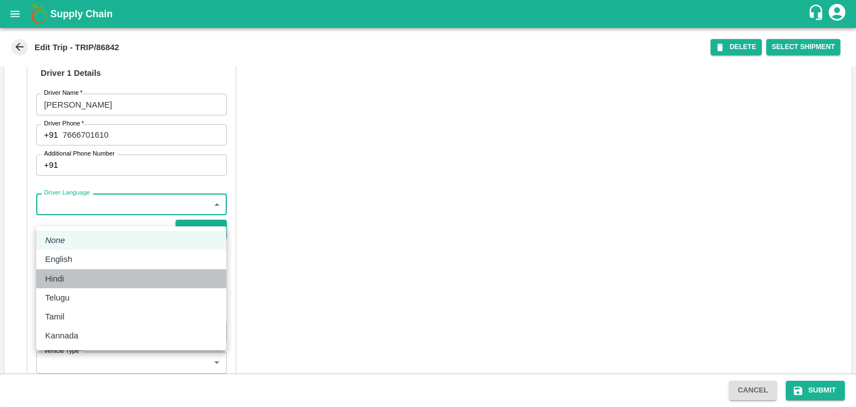
click at [83, 279] on div "Hindi" at bounding box center [131, 278] width 172 height 12
type input "hi"
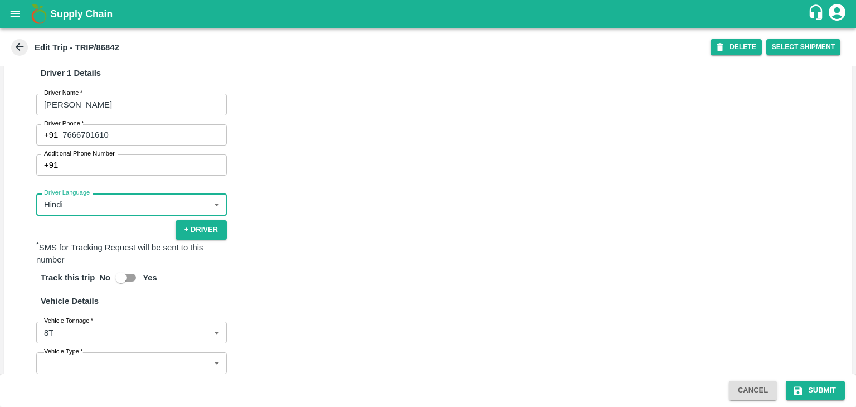
scroll to position [780, 0]
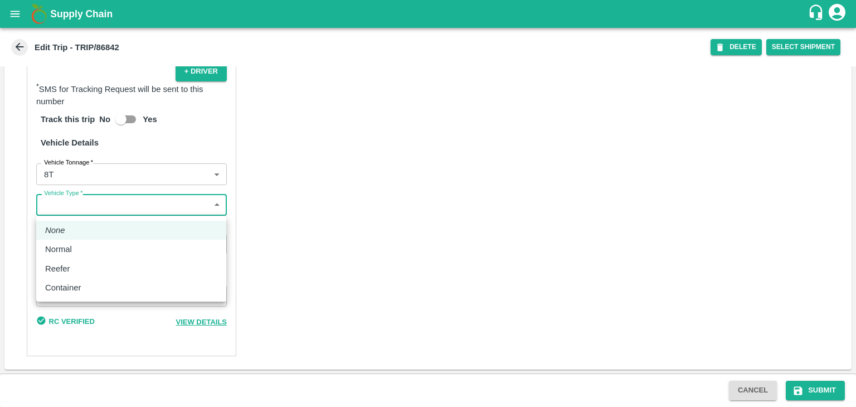
click at [89, 207] on body "Supply Chain Edit Trip - TRIP/86842 DELETE Select Shipment Trip Details Trip Ty…" at bounding box center [428, 203] width 856 height 407
click at [87, 247] on div "Normal" at bounding box center [131, 249] width 172 height 12
type input "Normal"
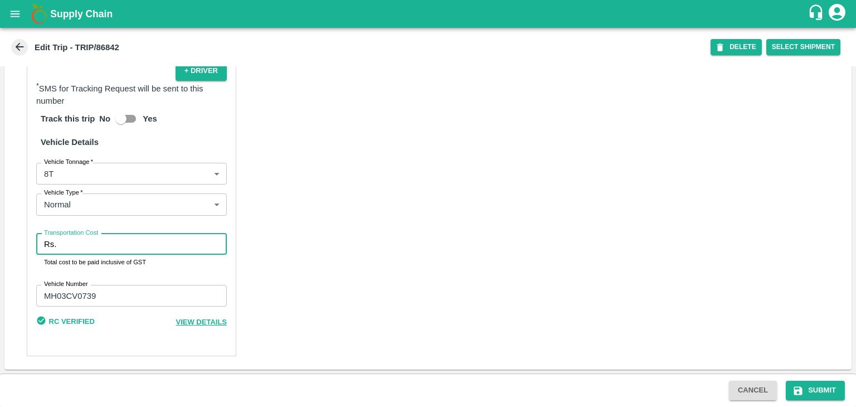
click at [98, 248] on input "Transportation Cost" at bounding box center [144, 243] width 166 height 21
type input "5000"
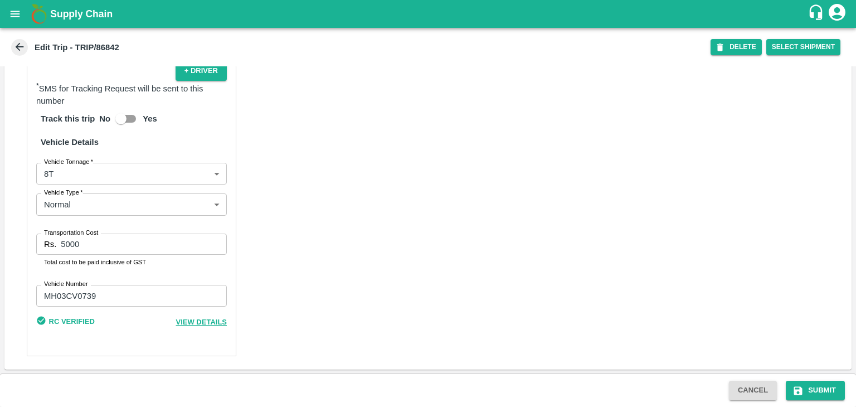
click at [594, 236] on div "Partner Details Partner   * Partner Add Transporter Driver 1 Details Driver Nam…" at bounding box center [427, 90] width 847 height 558
click at [812, 383] on button "Submit" at bounding box center [815, 390] width 59 height 19
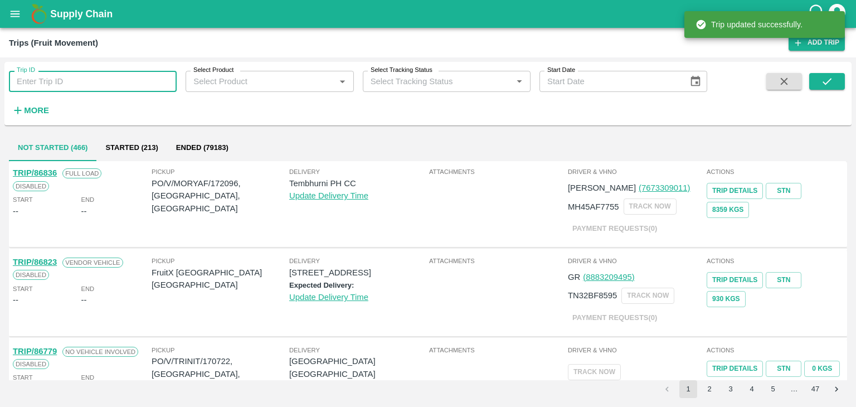
click at [89, 72] on input "Trip ID" at bounding box center [93, 81] width 168 height 21
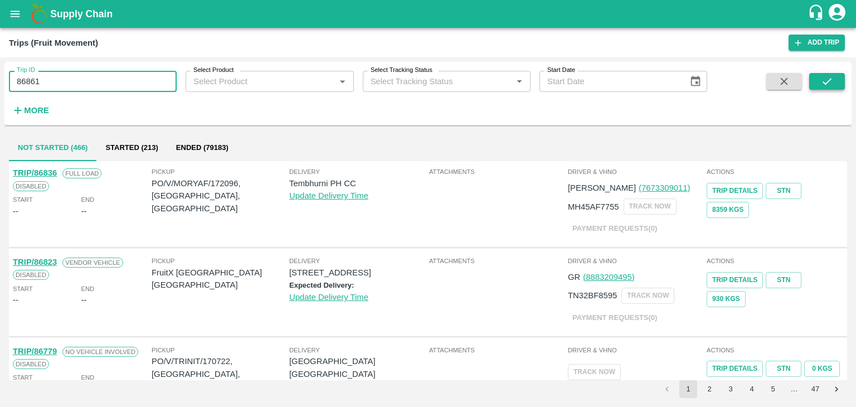
type input "86861"
click at [828, 78] on icon "submit" at bounding box center [827, 81] width 12 height 12
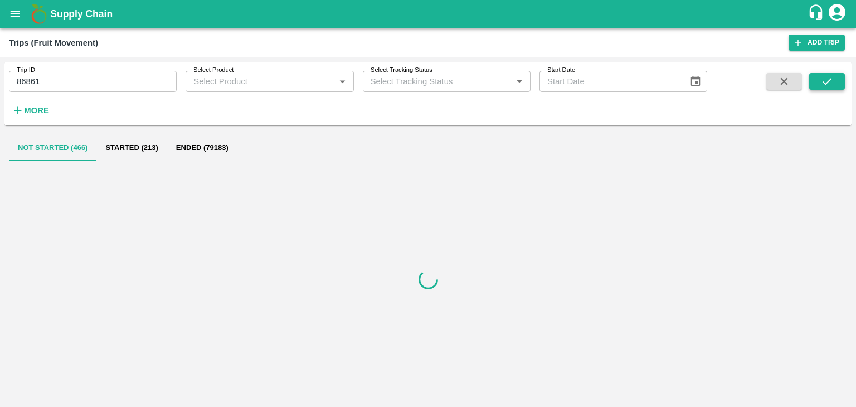
click at [828, 78] on icon "submit" at bounding box center [827, 81] width 12 height 12
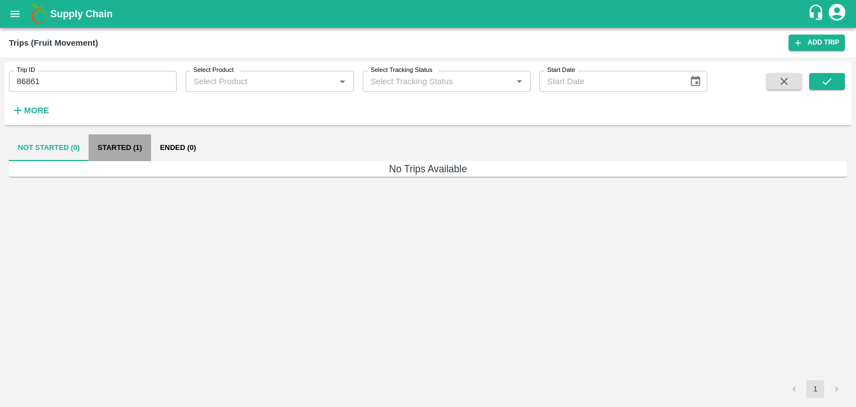
click at [126, 147] on button "Started (1)" at bounding box center [120, 147] width 62 height 27
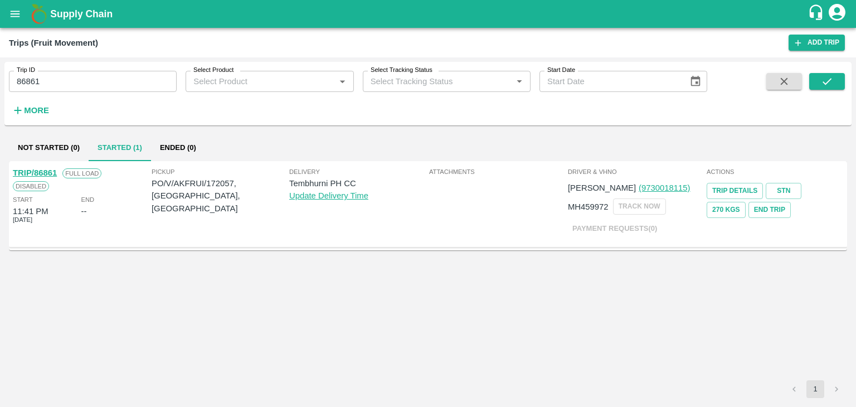
click at [43, 172] on link "TRIP/86861" at bounding box center [35, 172] width 44 height 9
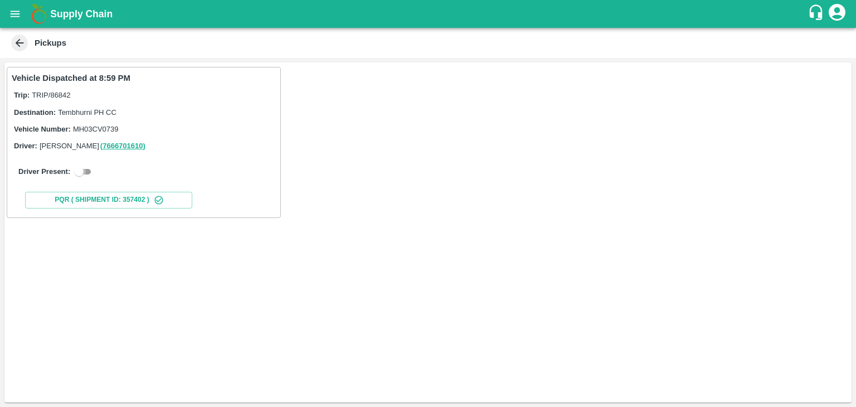
click at [88, 177] on input "checkbox" at bounding box center [79, 171] width 40 height 13
checkbox input "true"
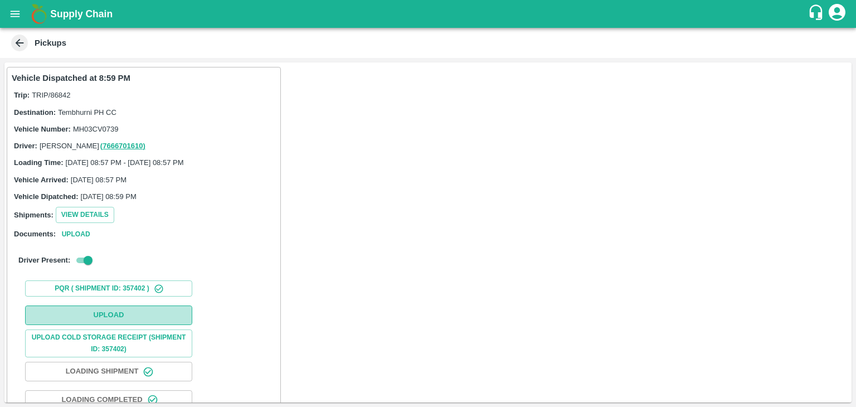
click at [141, 320] on button "Upload" at bounding box center [108, 314] width 167 height 19
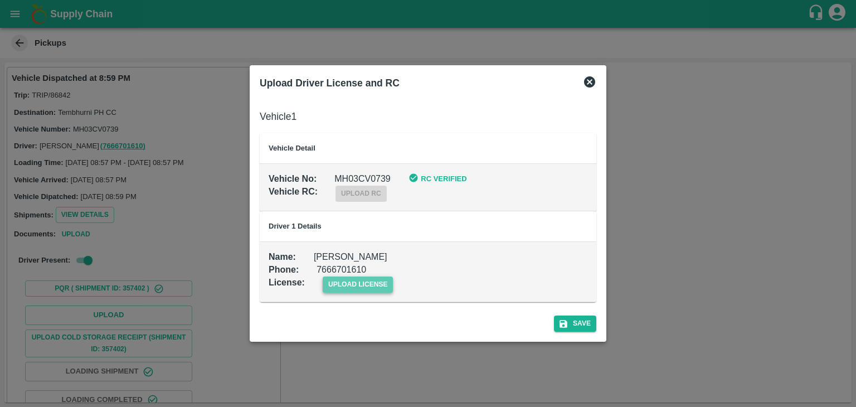
click at [364, 286] on span "upload license" at bounding box center [358, 284] width 71 height 16
click at [0, 0] on input "upload license" at bounding box center [0, 0] width 0 height 0
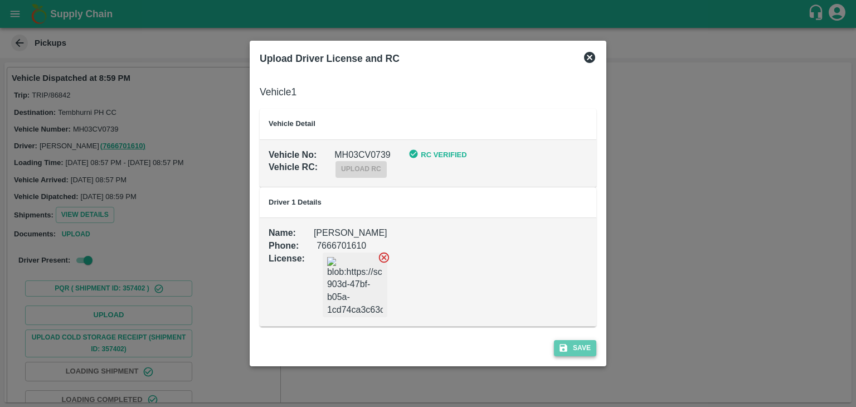
click at [589, 353] on button "Save" at bounding box center [575, 348] width 42 height 16
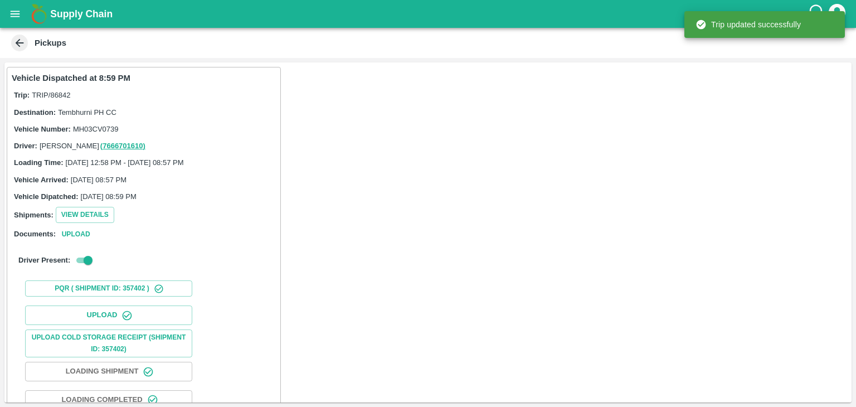
scroll to position [116, 0]
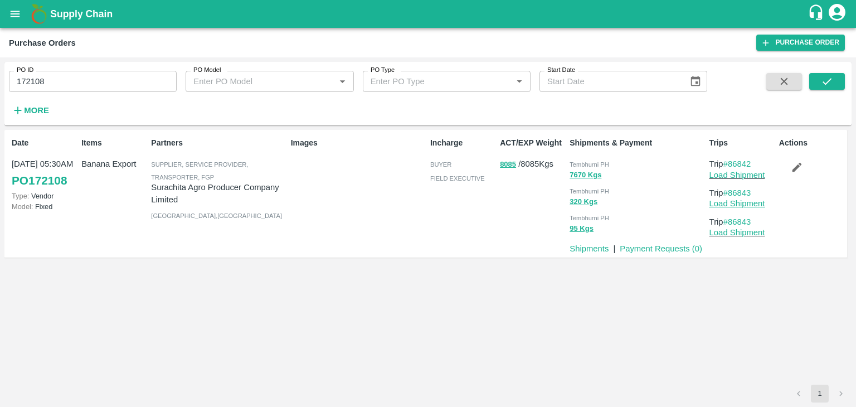
click at [754, 205] on link "Load Shipment" at bounding box center [737, 203] width 56 height 9
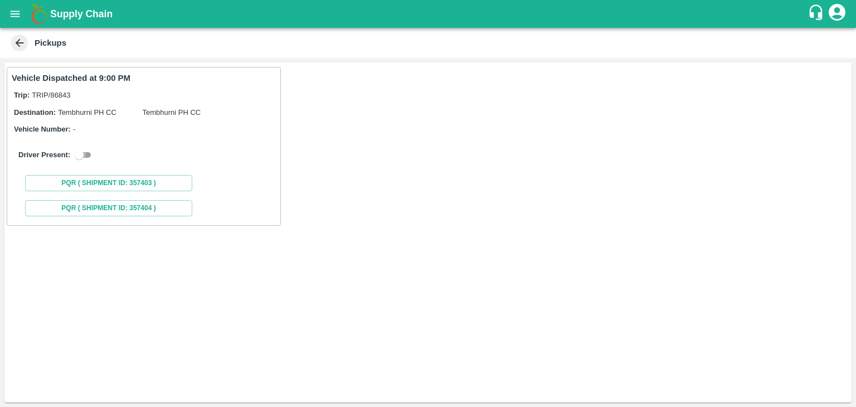
click at [90, 155] on input "checkbox" at bounding box center [79, 154] width 40 height 13
checkbox input "true"
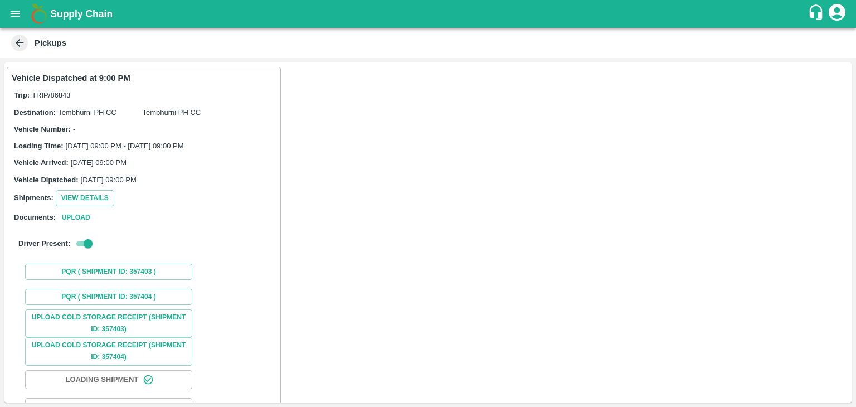
scroll to position [84, 0]
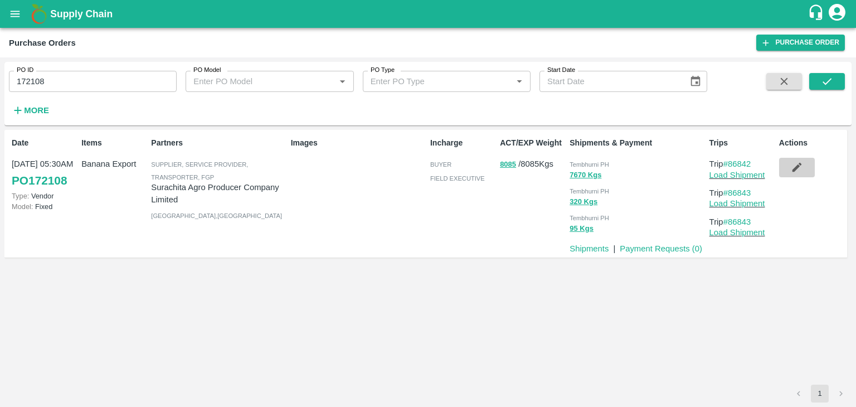
click at [782, 164] on button "button" at bounding box center [797, 167] width 36 height 19
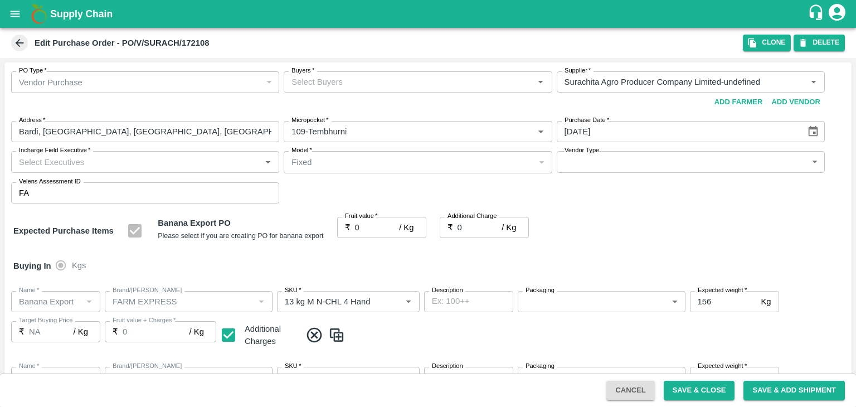
click at [408, 85] on input "Buyers   *" at bounding box center [408, 82] width 243 height 14
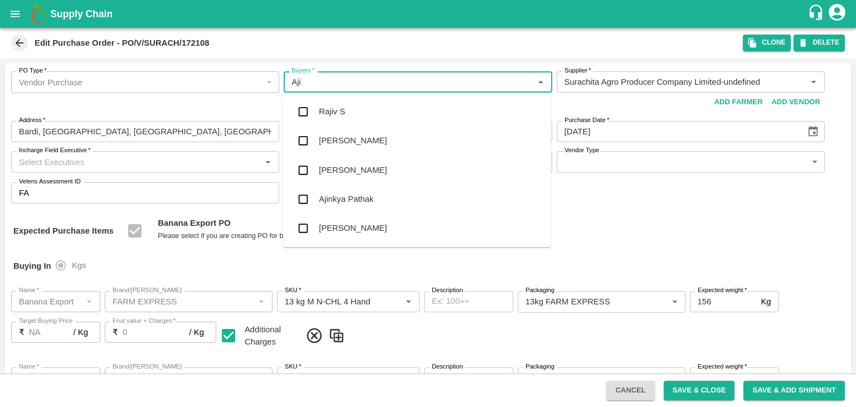
type input "Ajit"
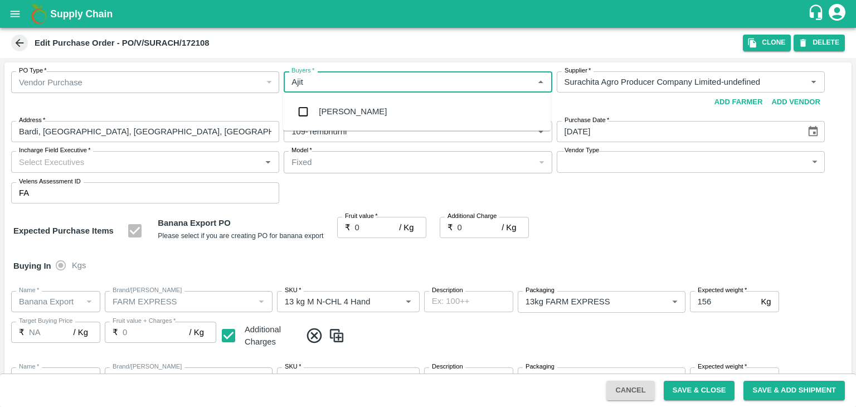
click at [362, 106] on div "Ajit Otari" at bounding box center [416, 111] width 267 height 29
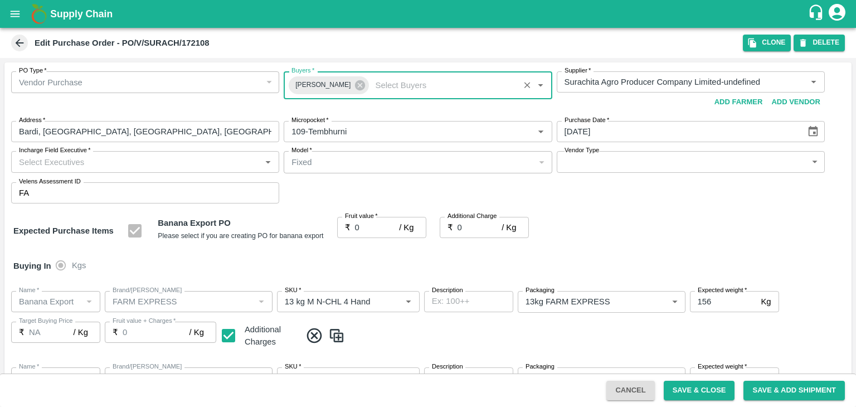
click at [181, 160] on input "Incharge Field Executive   *" at bounding box center [135, 161] width 243 height 14
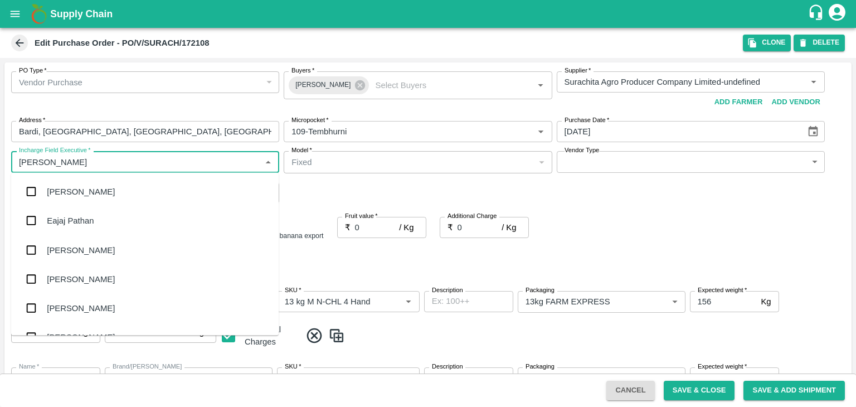
type input "Jay"
click at [90, 247] on div "jaydip Tale" at bounding box center [144, 249] width 267 height 29
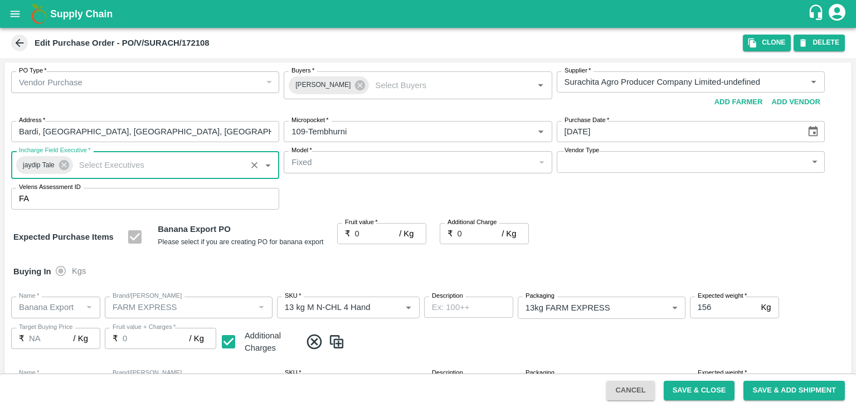
click at [601, 159] on body "Supply Chain Edit Purchase Order - PO/V/SURACH/172108 Clone DELETE PO Type   * …" at bounding box center [428, 203] width 856 height 407
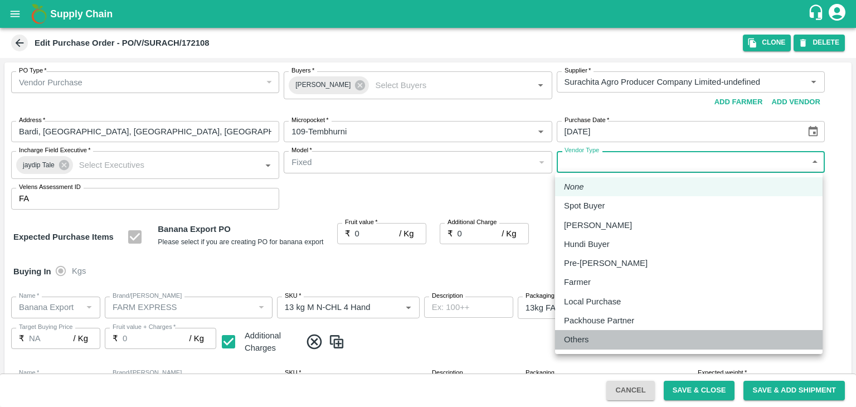
click at [604, 340] on div "Others" at bounding box center [689, 339] width 250 height 12
type input "OTHER"
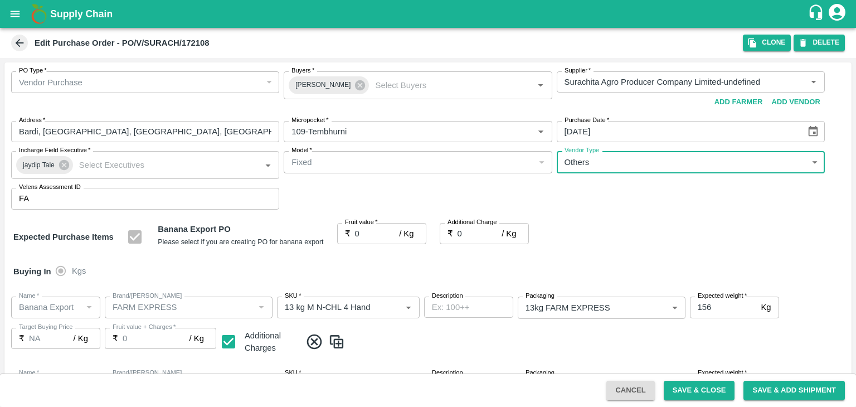
click at [370, 235] on input "0" at bounding box center [377, 233] width 45 height 21
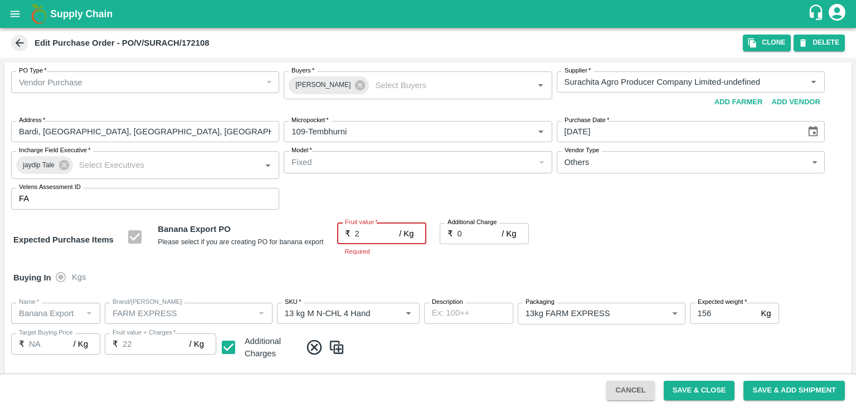
type input "22"
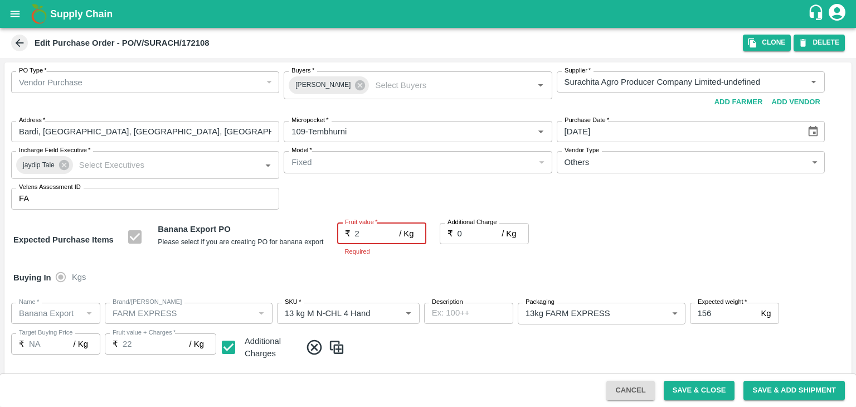
type input "22"
type input "2"
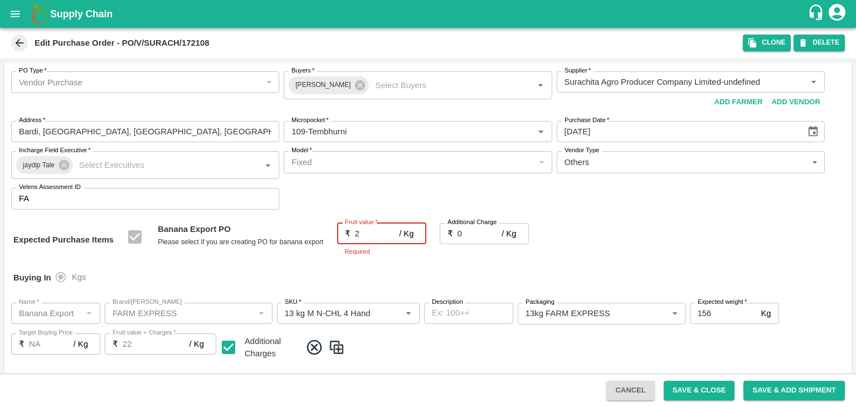
type input "2"
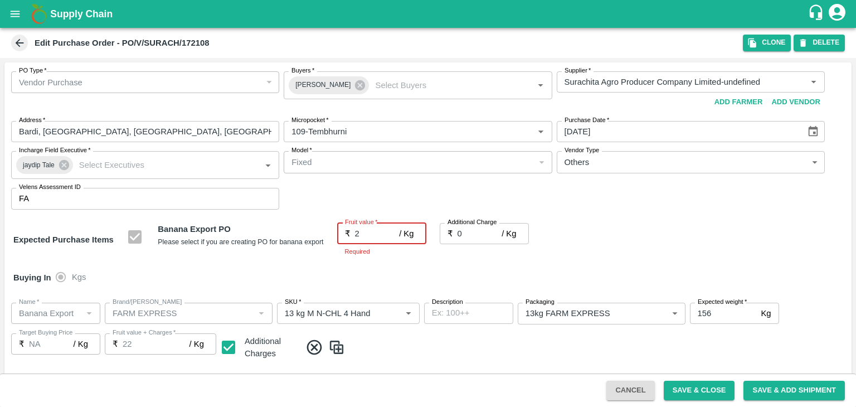
type input "2"
type input "26"
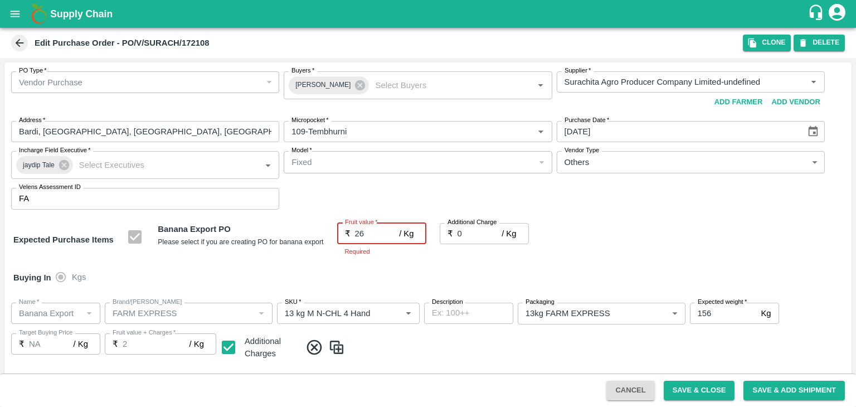
type input "26"
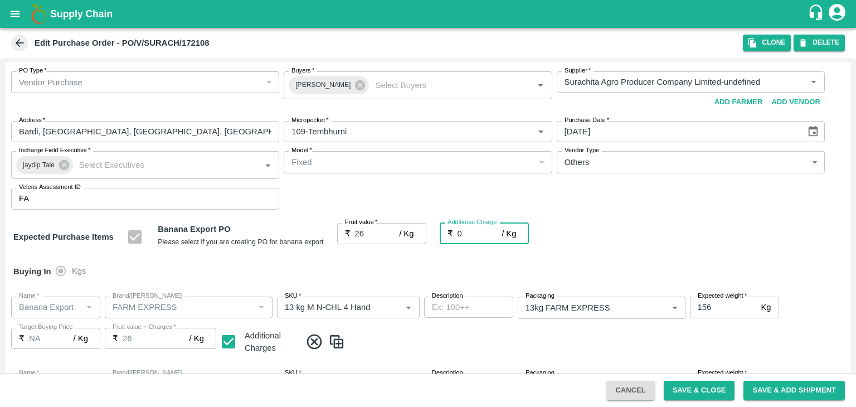
type input "2"
type input "28"
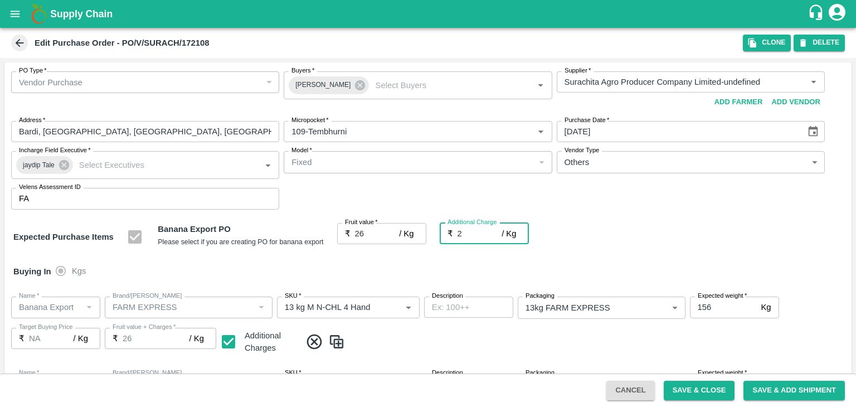
type input "28"
type input "2.7"
type input "28.7"
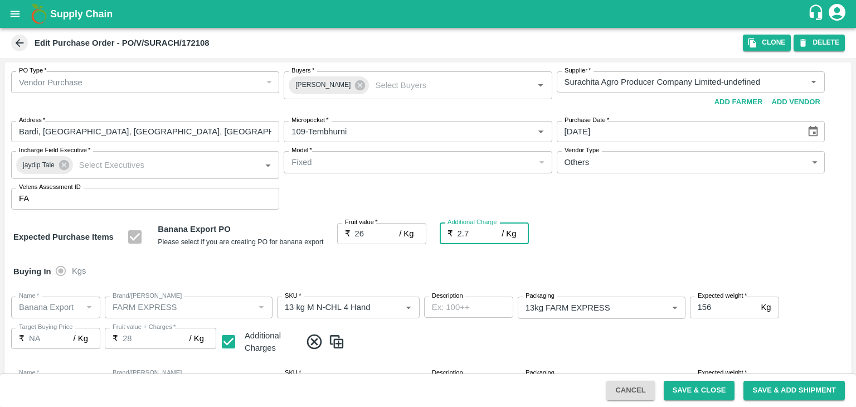
type input "28.7"
type input "2.75"
type input "28.75"
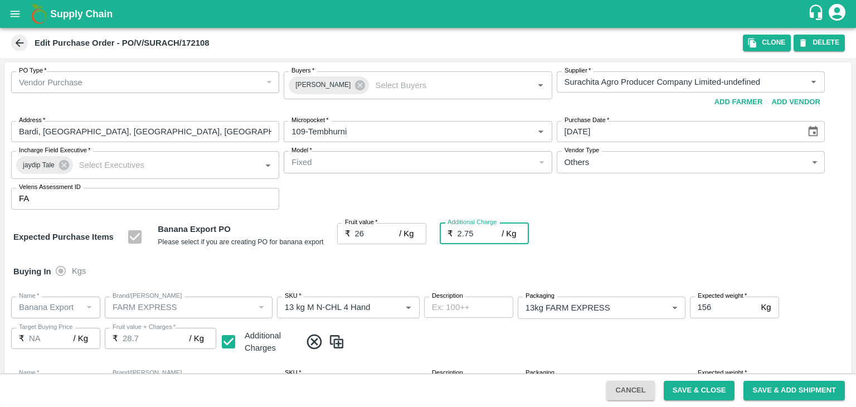
type input "28.75"
type input "2.75"
click at [364, 245] on div "Fruit value   * ₹ 26 / Kg Fruit value" at bounding box center [381, 237] width 89 height 28
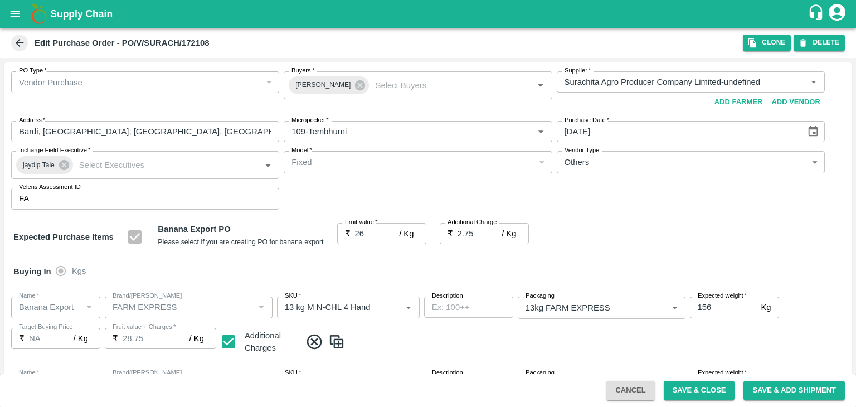
click at [383, 272] on div "Buying In Kgs" at bounding box center [427, 271] width 847 height 32
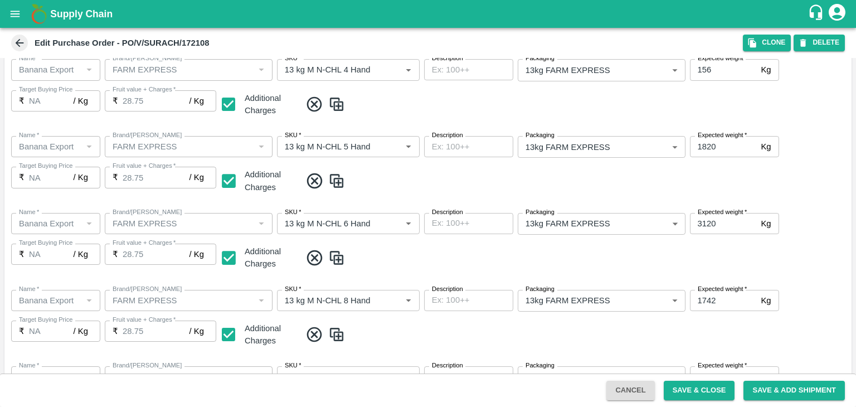
scroll to position [591, 0]
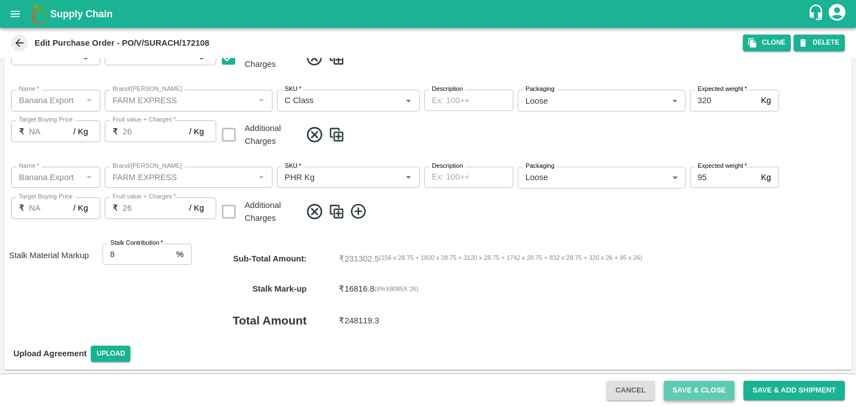
click at [699, 389] on button "Save & Close" at bounding box center [699, 390] width 71 height 19
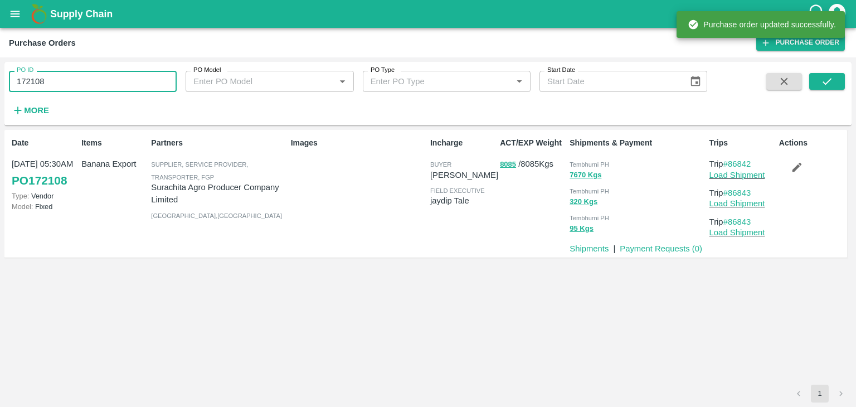
click at [95, 80] on input "172108" at bounding box center [93, 81] width 168 height 21
paste input "text"
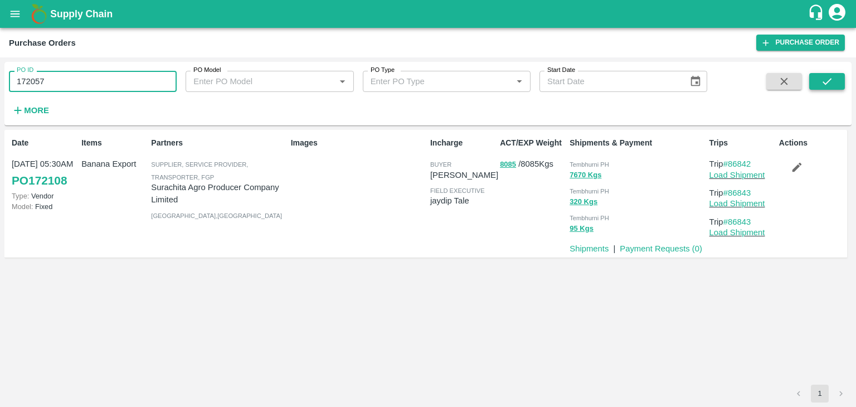
type input "172057"
click at [820, 81] on button "submit" at bounding box center [827, 81] width 36 height 17
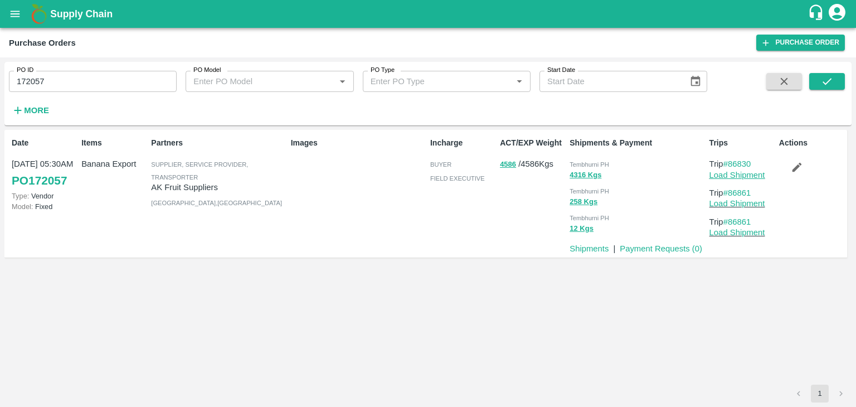
click at [737, 175] on link "Load Shipment" at bounding box center [737, 174] width 56 height 9
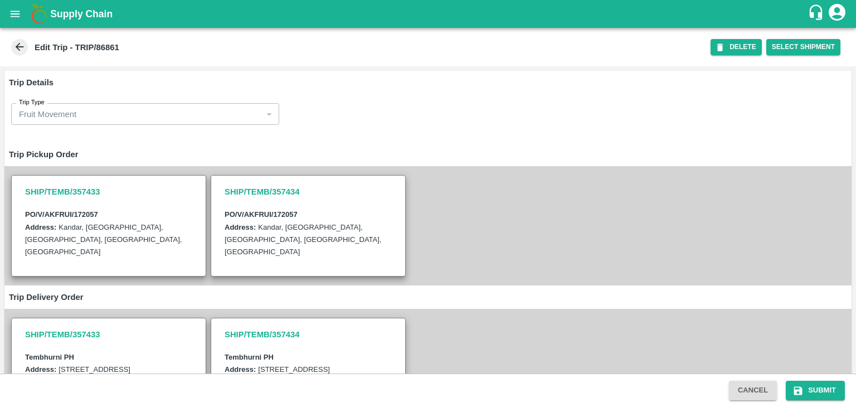
type input "AK Fruit Suppliers-[GEOGRAPHIC_DATA], [GEOGRAPHIC_DATA]-7798134329(Supplier, Se…"
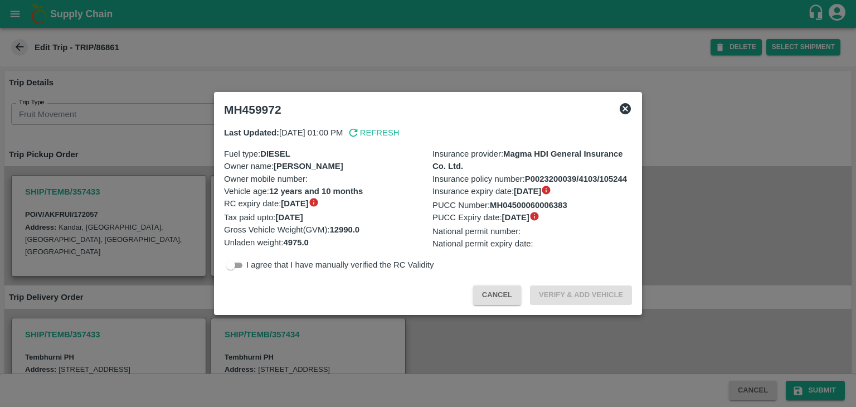
click at [250, 319] on div at bounding box center [428, 203] width 856 height 407
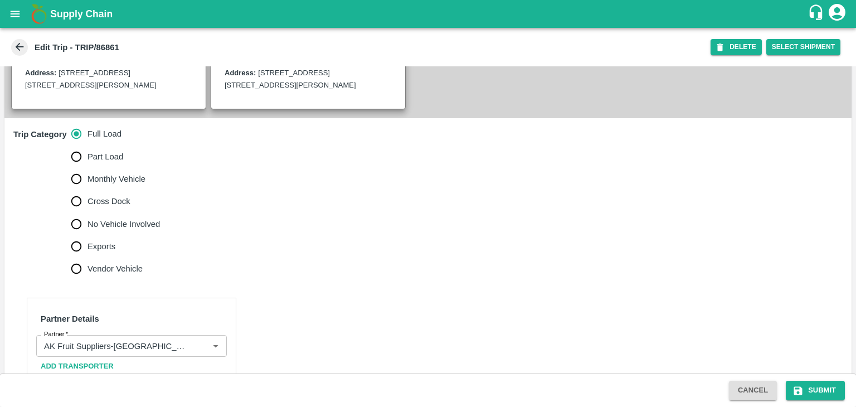
scroll to position [299, 0]
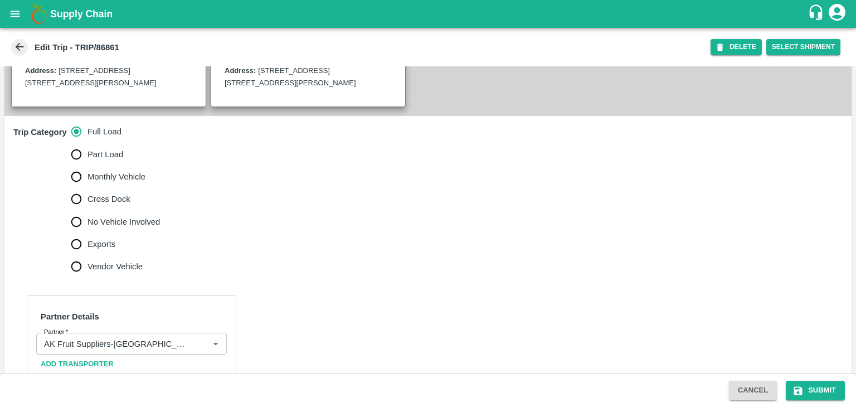
click at [115, 228] on span "No Vehicle Involved" at bounding box center [123, 222] width 72 height 12
click at [87, 230] on input "No Vehicle Involved" at bounding box center [76, 222] width 22 height 22
radio input "true"
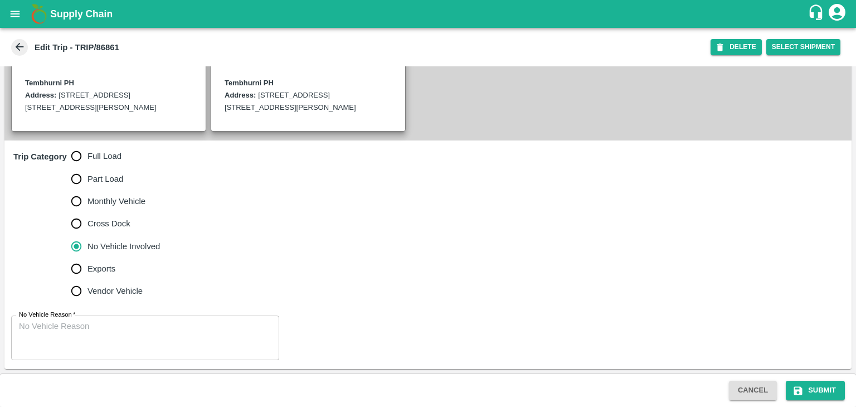
scroll to position [286, 0]
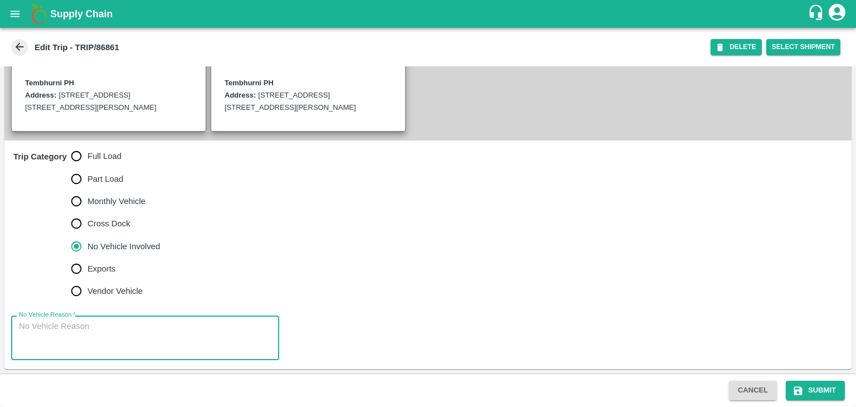
click at [129, 334] on textarea "No Vehicle Reason   *" at bounding box center [145, 337] width 252 height 35
type textarea "Field Dump"
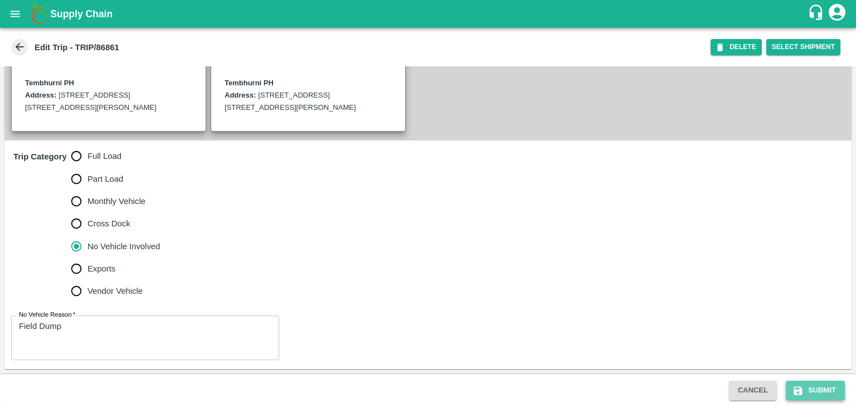
click at [815, 392] on button "Submit" at bounding box center [815, 390] width 59 height 19
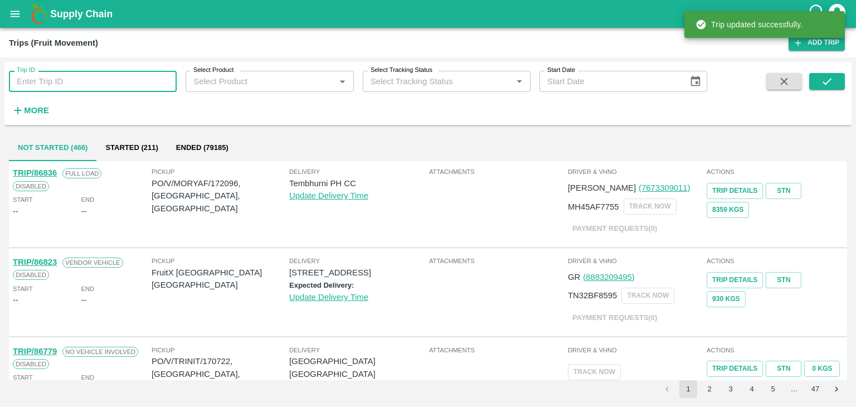
click at [140, 82] on input "Trip ID" at bounding box center [93, 81] width 168 height 21
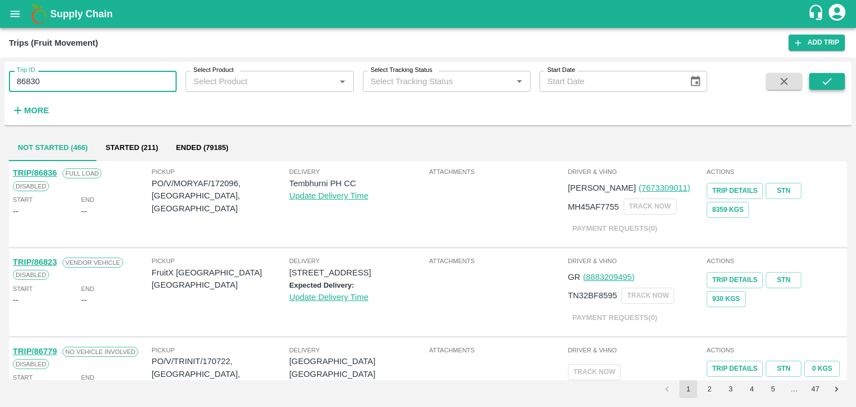
type input "86830"
click at [831, 82] on icon "submit" at bounding box center [827, 81] width 12 height 12
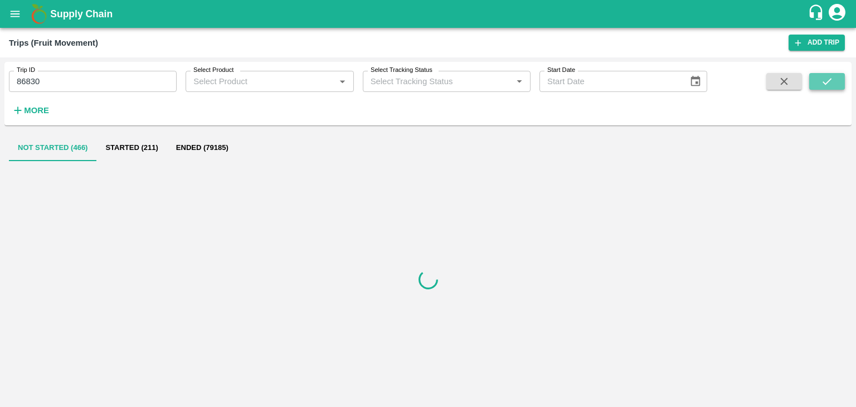
click at [831, 82] on icon "submit" at bounding box center [827, 81] width 12 height 12
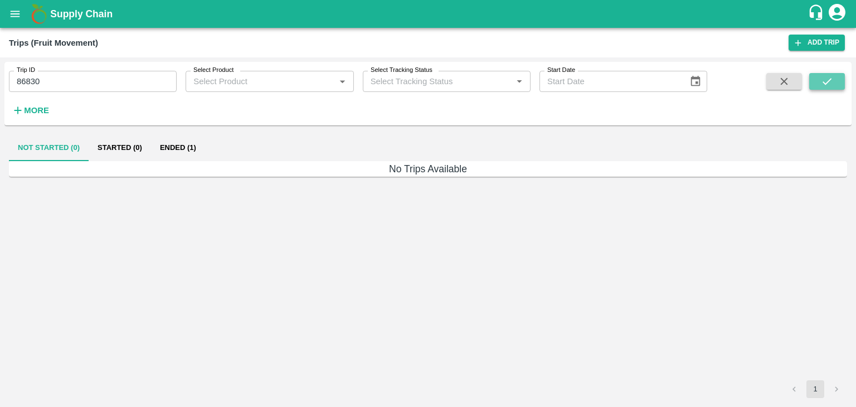
click at [831, 82] on icon "submit" at bounding box center [827, 81] width 12 height 12
click at [192, 146] on button "Ended (1)" at bounding box center [178, 147] width 54 height 27
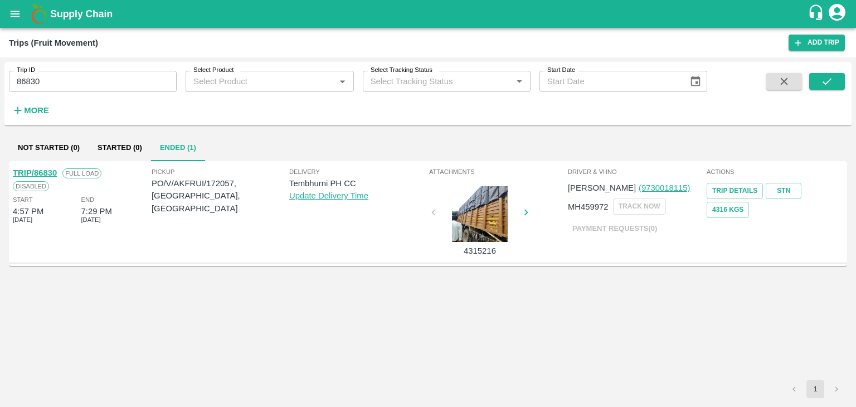
click at [43, 172] on link "TRIP/86830" at bounding box center [35, 172] width 44 height 9
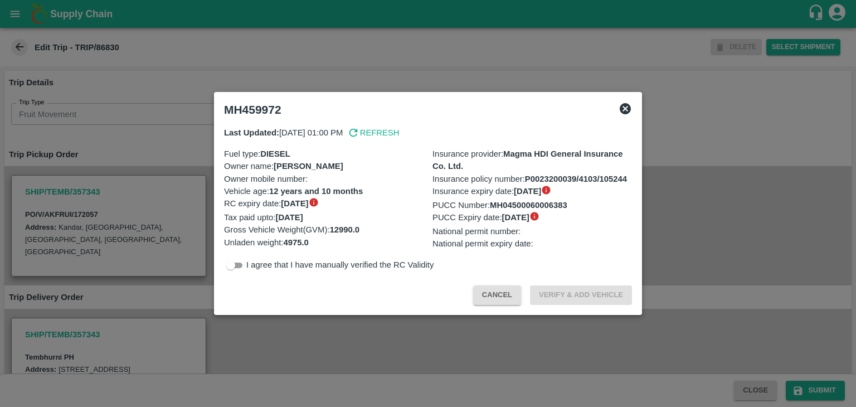
click at [276, 398] on div at bounding box center [428, 203] width 856 height 407
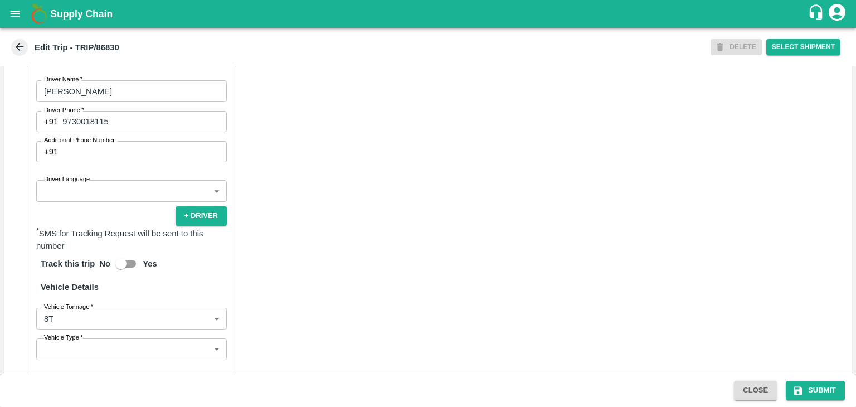
scroll to position [623, 0]
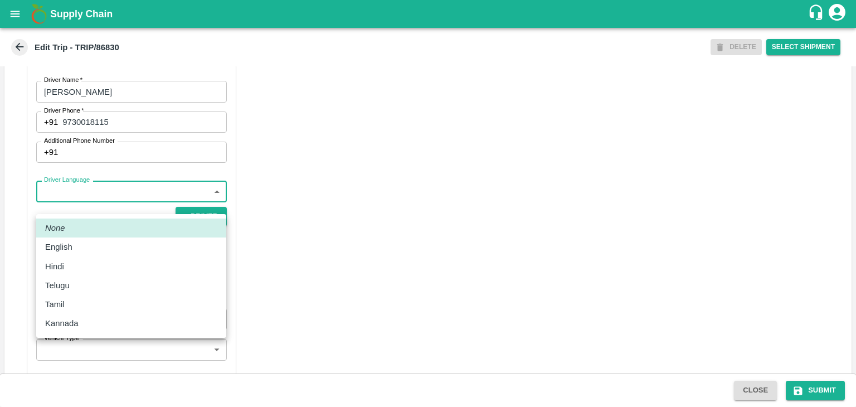
click at [100, 207] on body "Supply Chain Edit Trip - TRIP/86830 DELETE Select Shipment Trip Details Trip Ty…" at bounding box center [428, 203] width 856 height 407
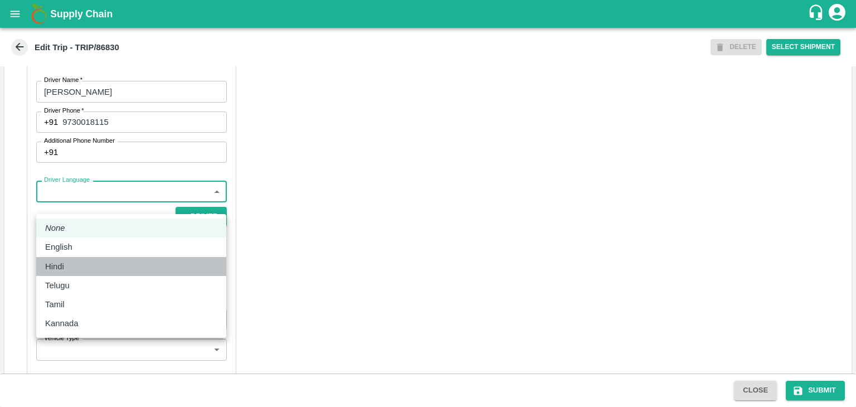
click at [104, 257] on li "Hindi" at bounding box center [131, 266] width 190 height 19
type input "hi"
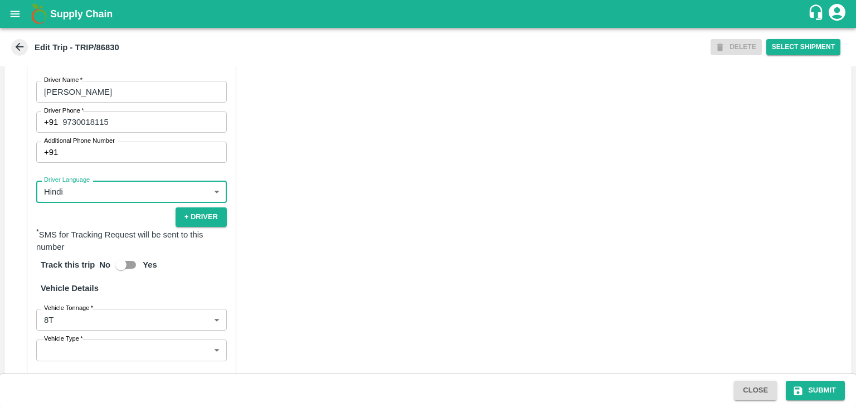
scroll to position [784, 0]
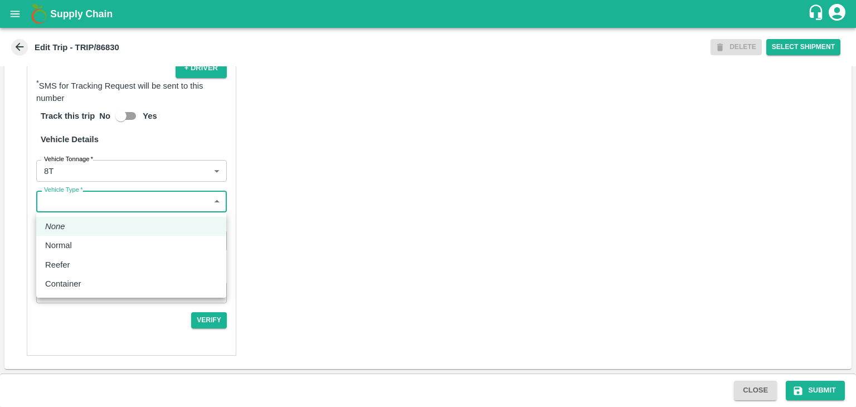
drag, startPoint x: 68, startPoint y: 202, endPoint x: 85, endPoint y: 241, distance: 42.4
click at [85, 241] on body "Supply Chain Edit Trip - TRIP/86830 DELETE Select Shipment Trip Details Trip Ty…" at bounding box center [428, 203] width 856 height 407
click at [85, 241] on div "Normal" at bounding box center [131, 245] width 172 height 12
type input "Normal"
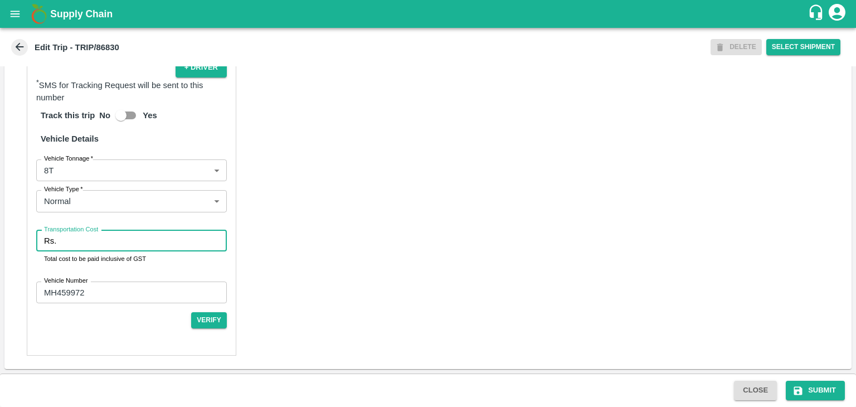
click at [103, 241] on input "Transportation Cost" at bounding box center [144, 240] width 166 height 21
type input "4000"
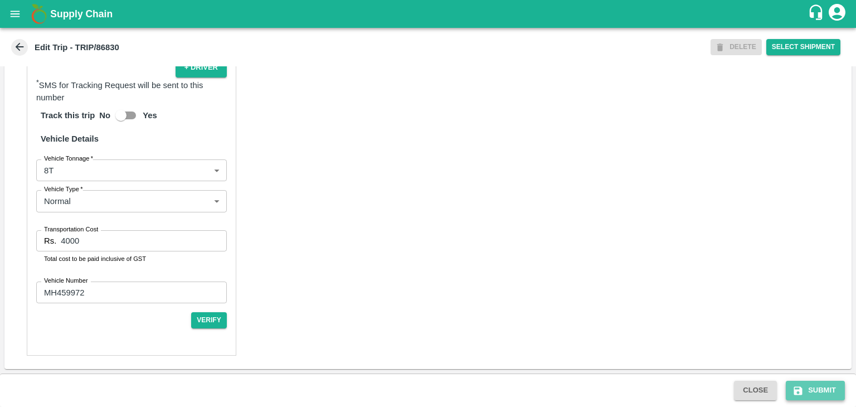
click at [816, 386] on button "Submit" at bounding box center [815, 390] width 59 height 19
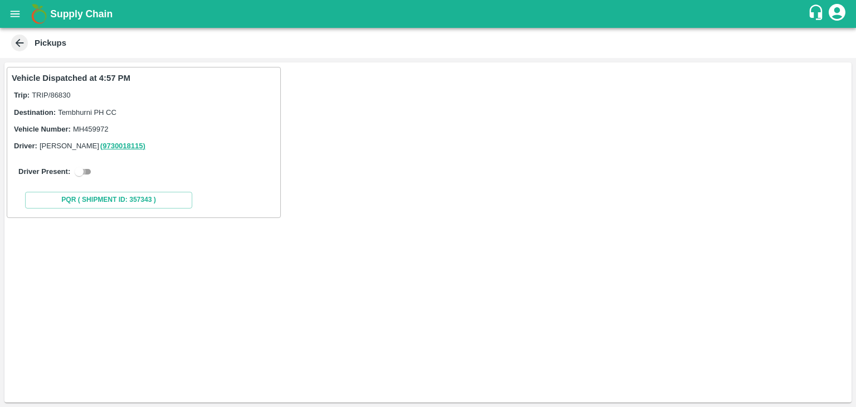
click at [87, 170] on input "checkbox" at bounding box center [79, 171] width 40 height 13
checkbox input "true"
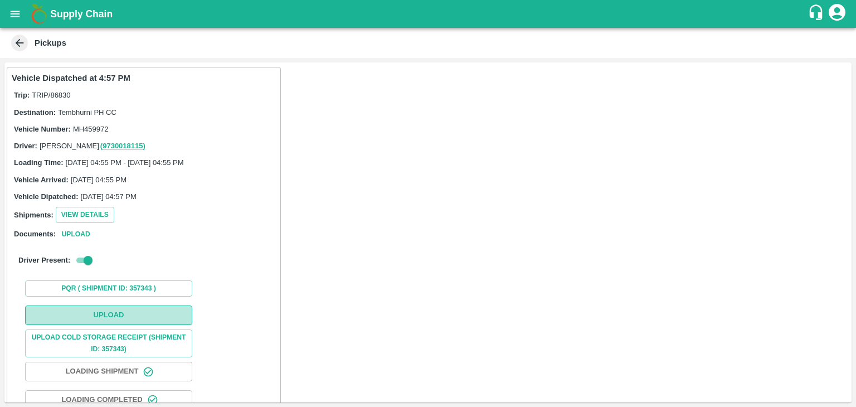
click at [133, 309] on button "Upload" at bounding box center [108, 314] width 167 height 19
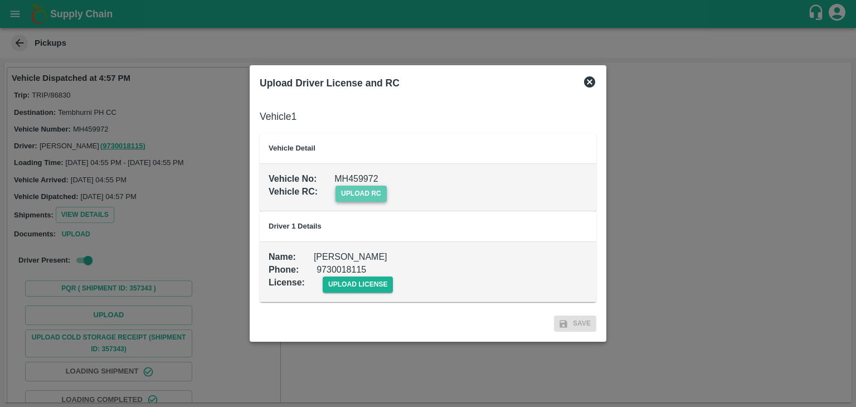
click at [377, 194] on span "upload rc" at bounding box center [360, 194] width 51 height 16
click at [0, 0] on input "upload rc" at bounding box center [0, 0] width 0 height 0
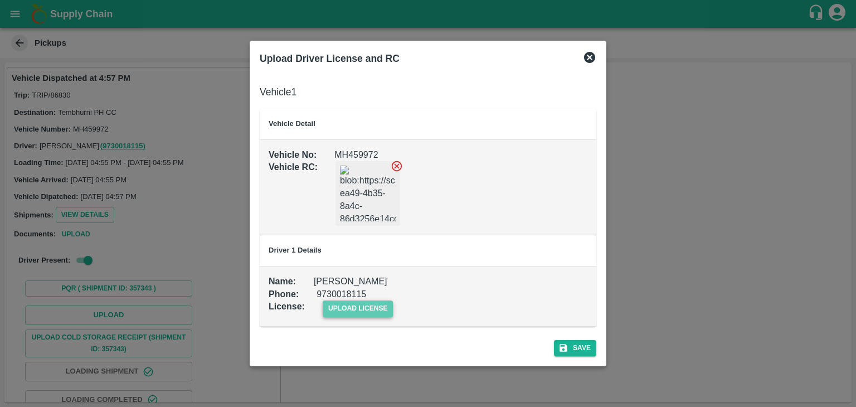
click at [376, 310] on span "upload license" at bounding box center [358, 308] width 71 height 16
click at [0, 0] on input "upload license" at bounding box center [0, 0] width 0 height 0
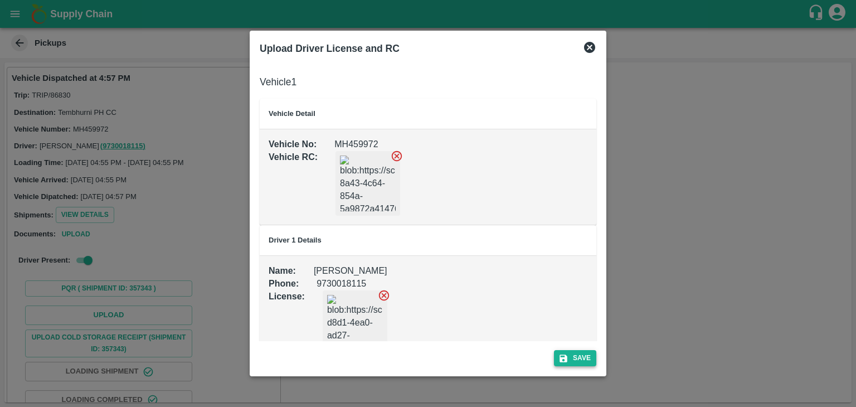
click at [578, 359] on button "Save" at bounding box center [575, 358] width 42 height 16
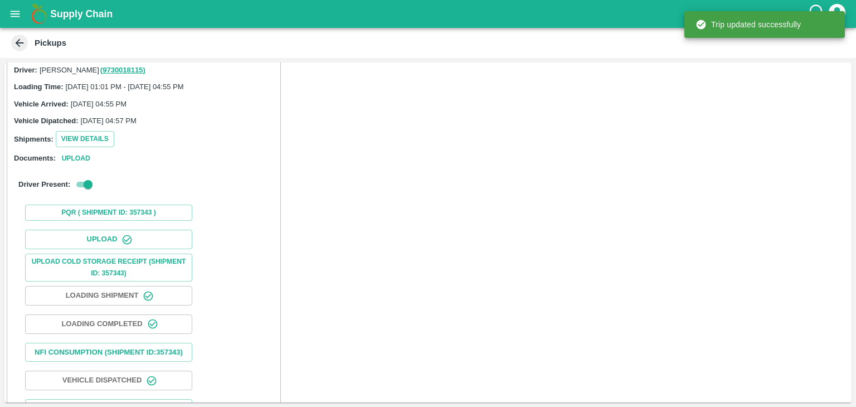
scroll to position [116, 0]
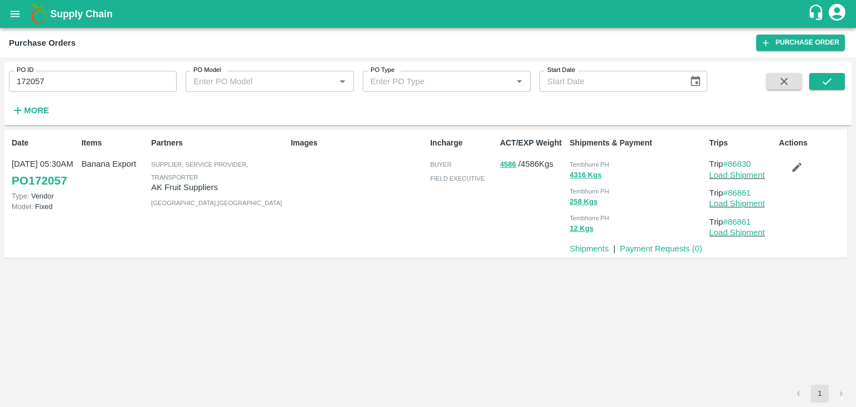
click at [802, 164] on icon "button" at bounding box center [797, 167] width 12 height 12
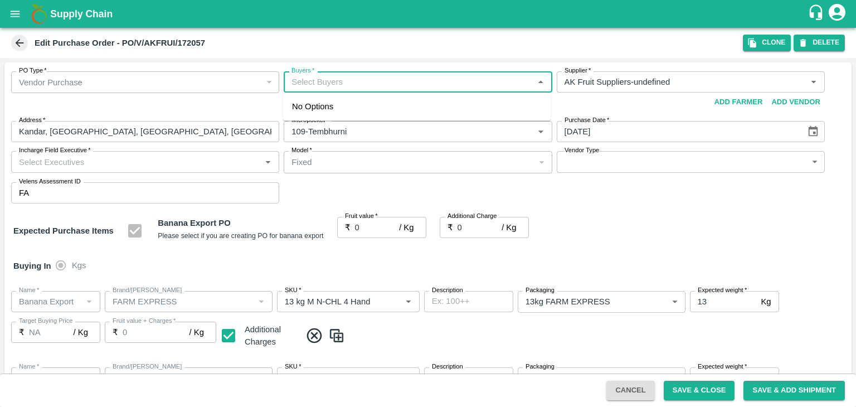
click at [328, 83] on input "Buyers   *" at bounding box center [408, 82] width 243 height 14
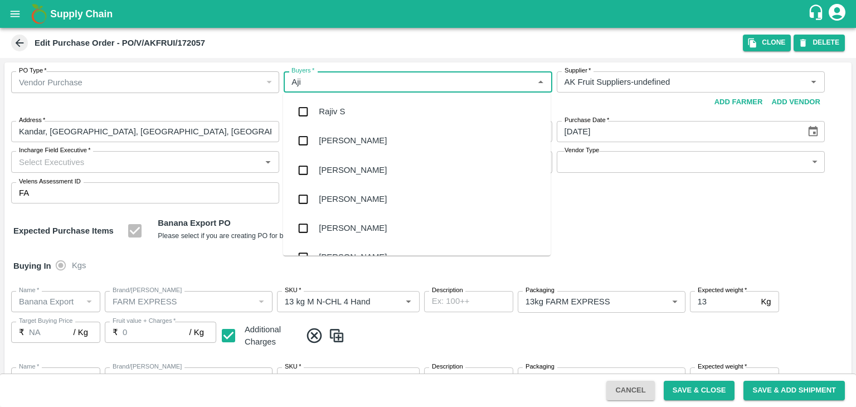
type input "Ajit"
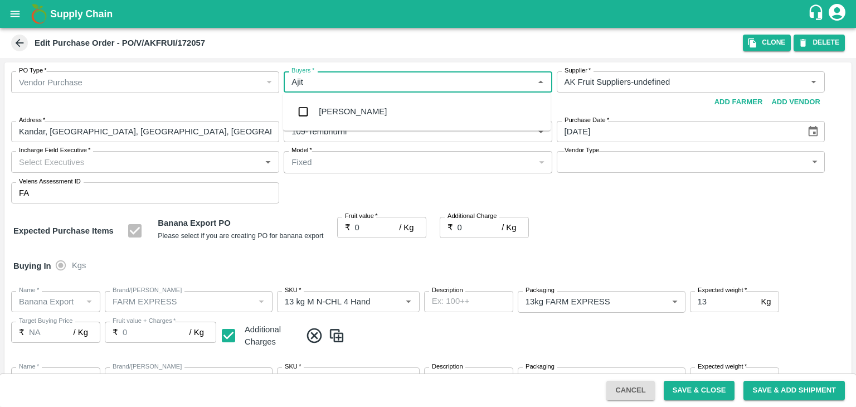
click at [355, 114] on div "Ajit Otari" at bounding box center [416, 111] width 267 height 29
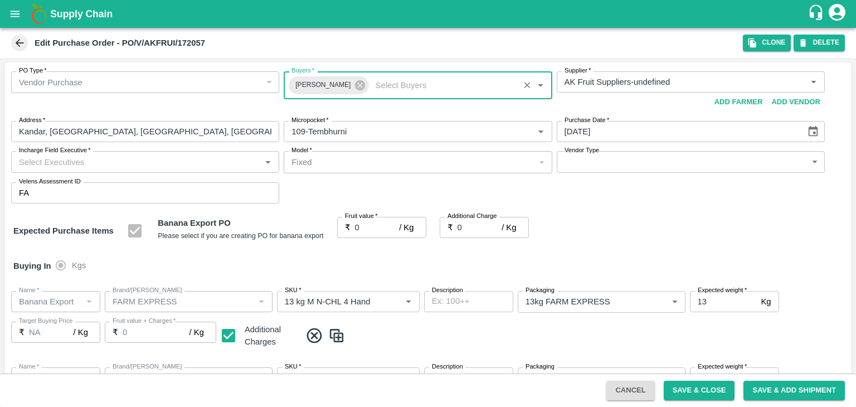
click at [167, 170] on div "Incharge Field Executive   *" at bounding box center [145, 161] width 268 height 21
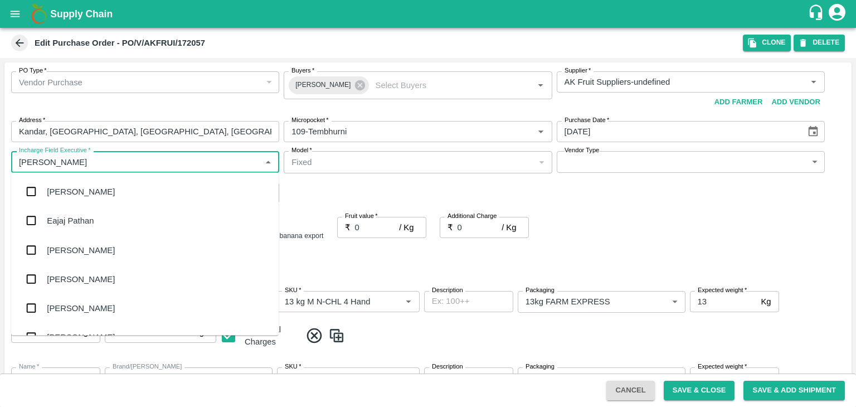
type input "Jay"
click at [93, 248] on div "jaydip Tale" at bounding box center [144, 249] width 267 height 29
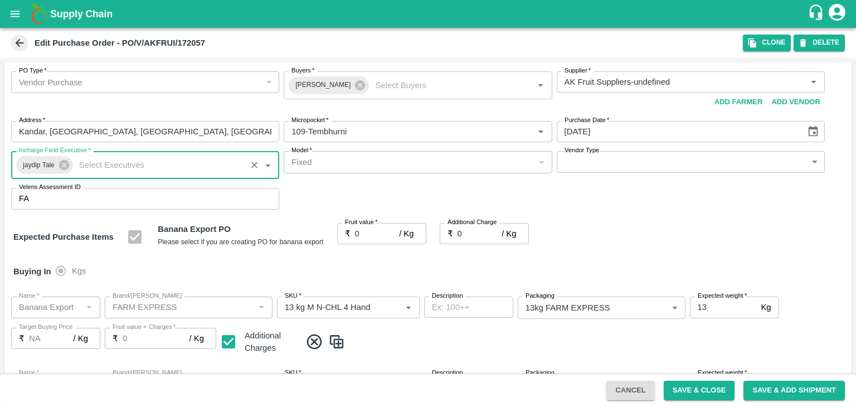
click at [615, 168] on body "Supply Chain Edit Purchase Order - PO/V/AKFRUI/172057 Clone DELETE PO Type   * …" at bounding box center [428, 203] width 856 height 407
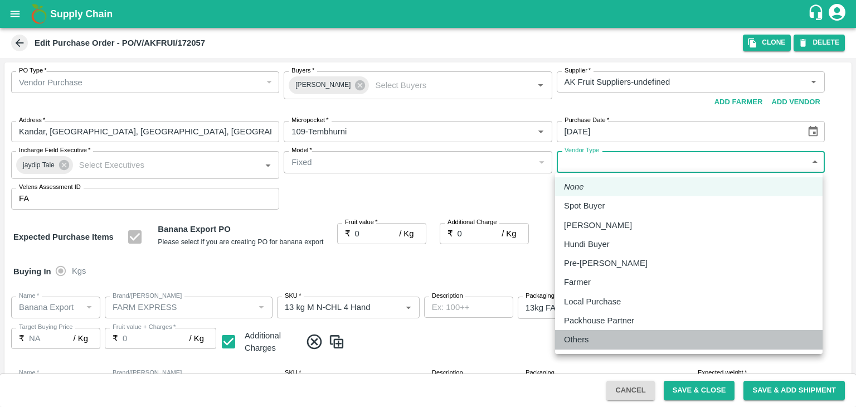
click at [576, 338] on p "Others" at bounding box center [576, 339] width 25 height 12
type input "OTHER"
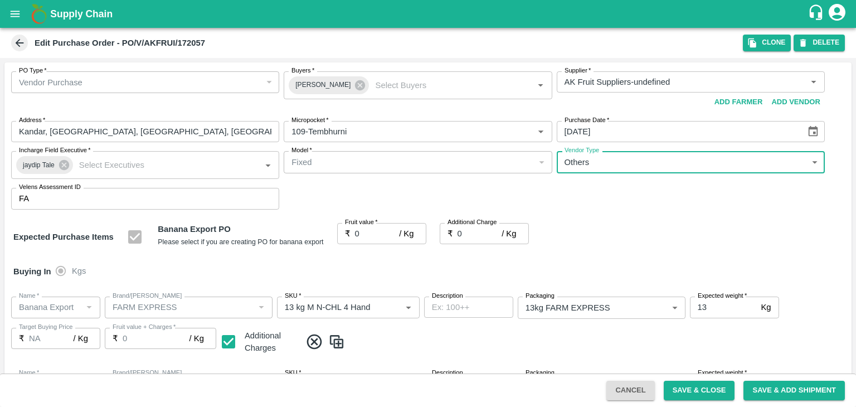
click at [364, 235] on input "0" at bounding box center [377, 233] width 45 height 21
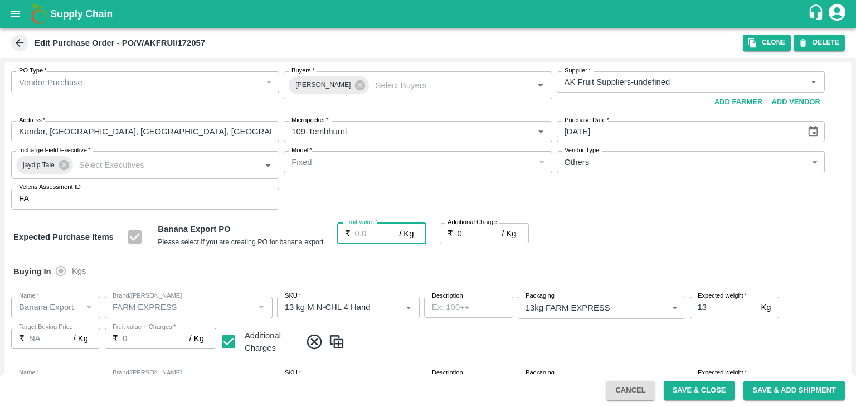
type input "2"
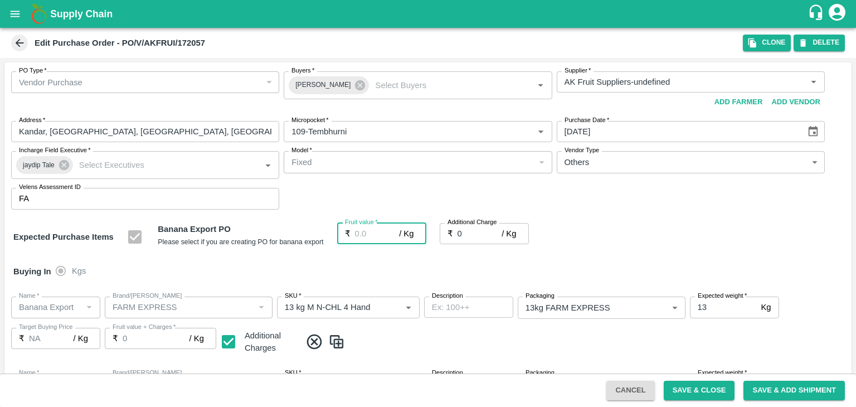
type input "2"
type input "26"
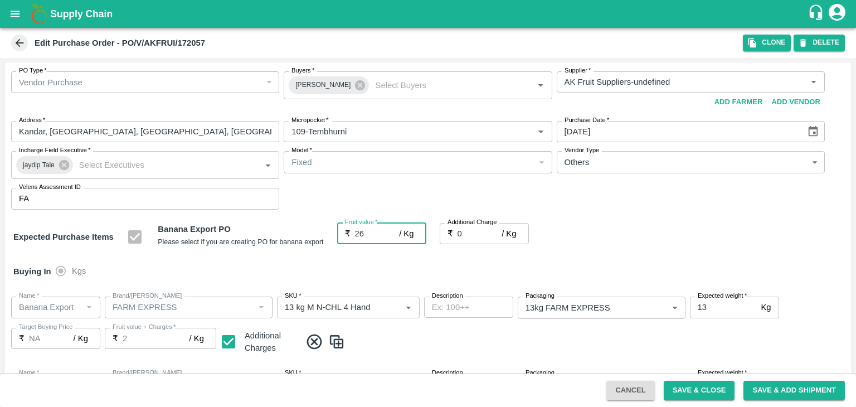
type input "26"
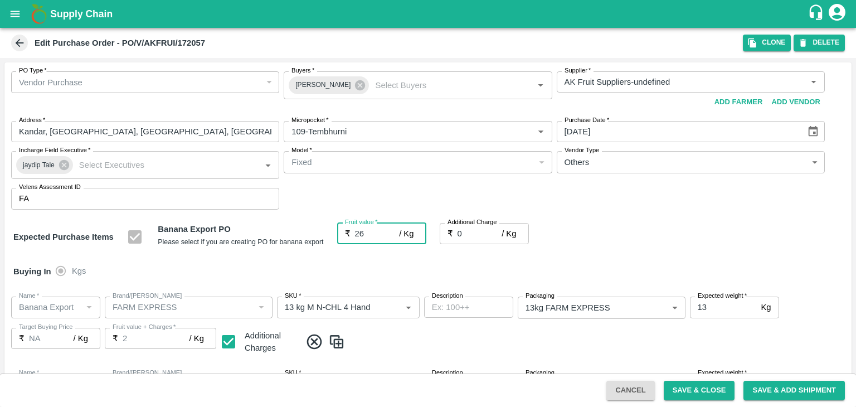
type input "26"
type input "2"
type input "28"
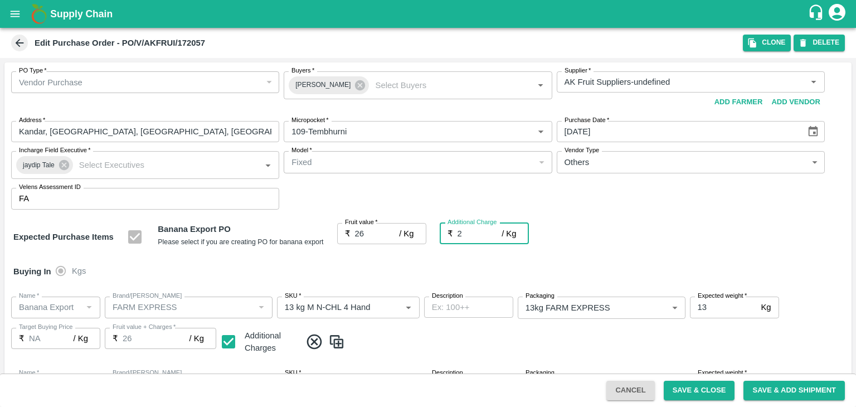
type input "28"
type input "2.7"
type input "28.7"
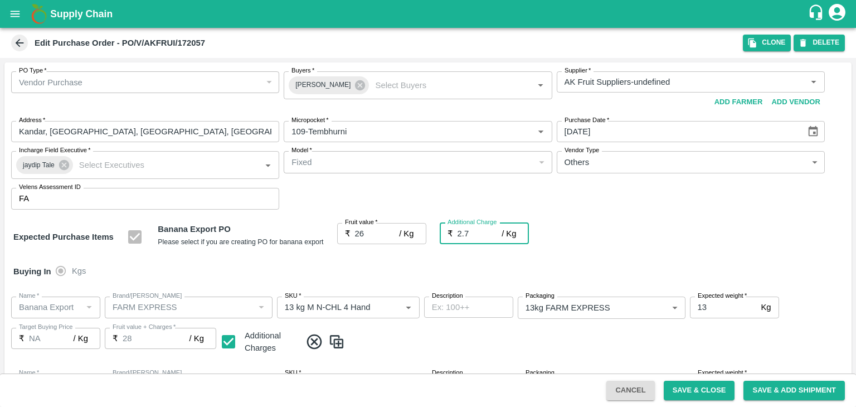
type input "28.7"
type input "2.75"
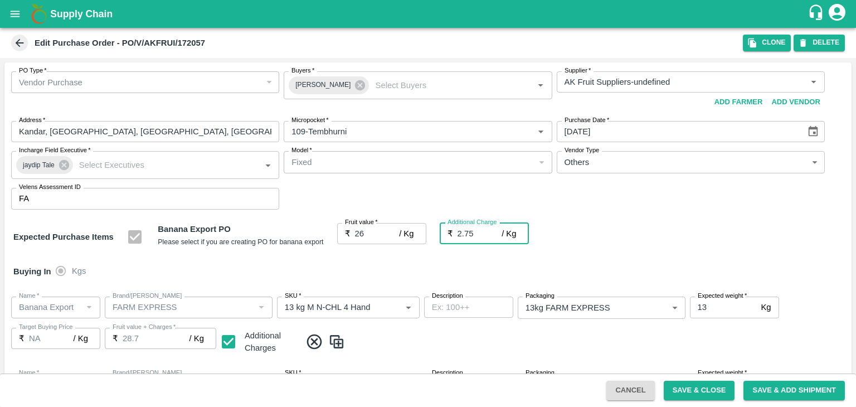
type input "28.75"
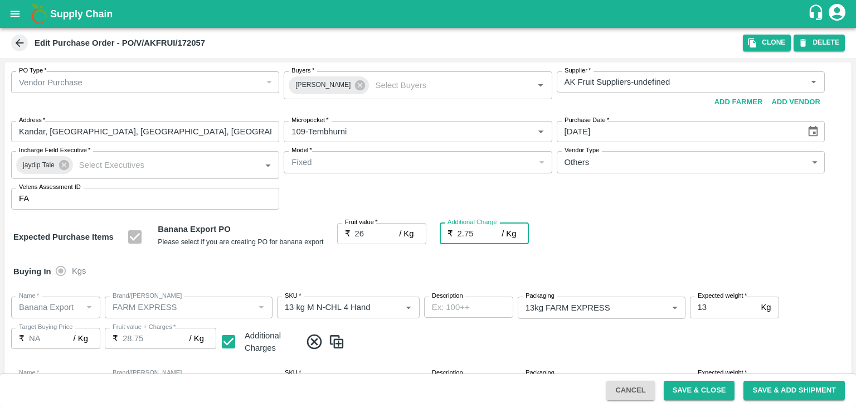
type input "2.75"
click at [379, 272] on div "Buying In Kgs" at bounding box center [427, 271] width 847 height 32
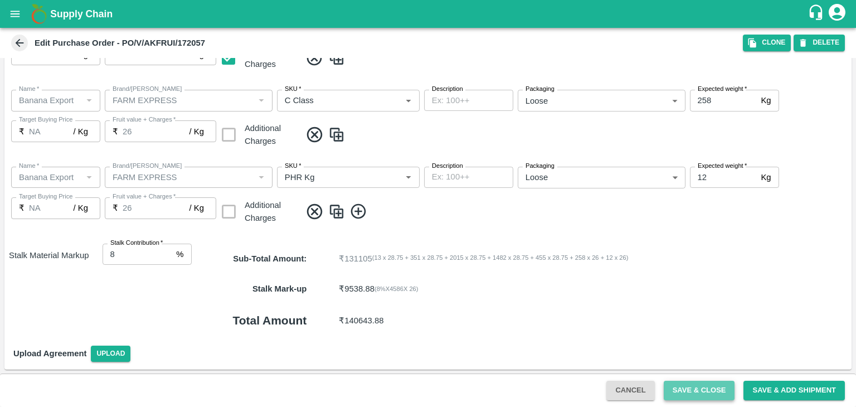
click at [695, 387] on button "Save & Close" at bounding box center [699, 390] width 71 height 19
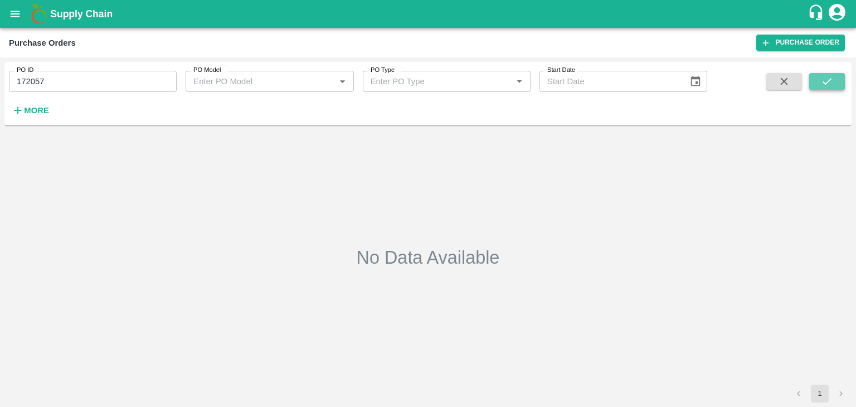
click at [836, 81] on button "submit" at bounding box center [827, 81] width 36 height 17
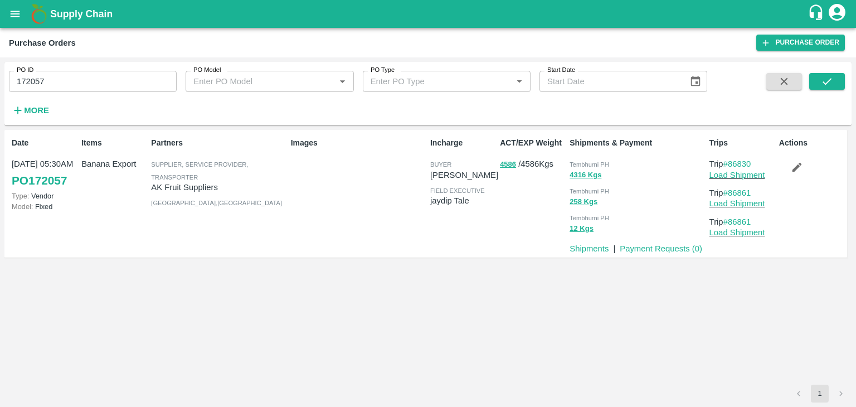
click at [71, 84] on input "172057" at bounding box center [93, 81] width 168 height 21
paste input "text"
type input "172224"
click at [838, 85] on button "submit" at bounding box center [827, 81] width 36 height 17
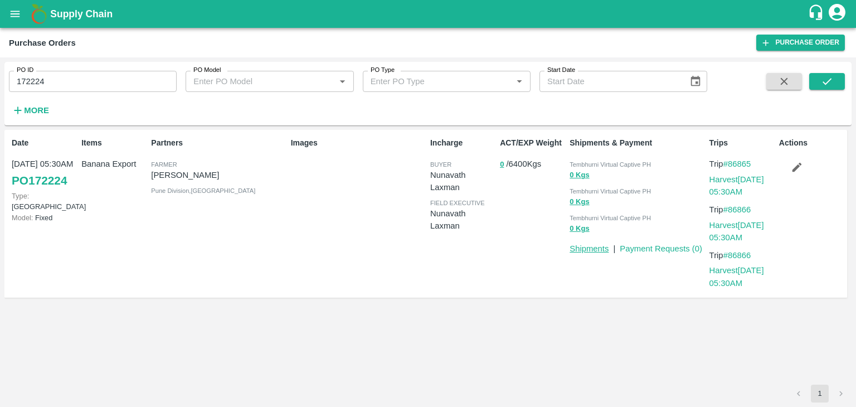
click at [574, 250] on link "Shipments" at bounding box center [588, 248] width 39 height 9
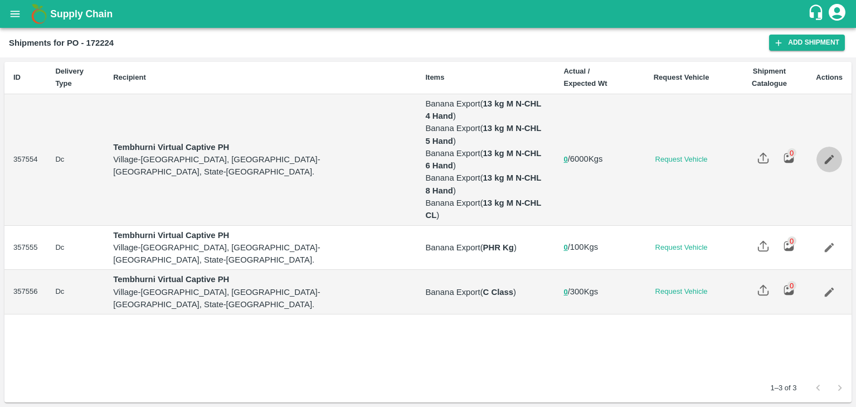
click at [826, 153] on icon "Edit" at bounding box center [829, 159] width 12 height 12
click at [832, 235] on link "Edit" at bounding box center [829, 248] width 26 height 26
click at [823, 286] on icon "Edit" at bounding box center [829, 292] width 12 height 12
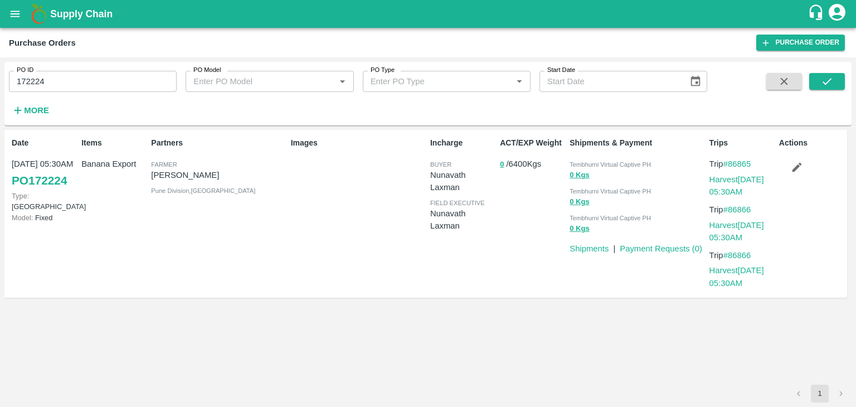
click at [794, 166] on icon "button" at bounding box center [797, 167] width 12 height 12
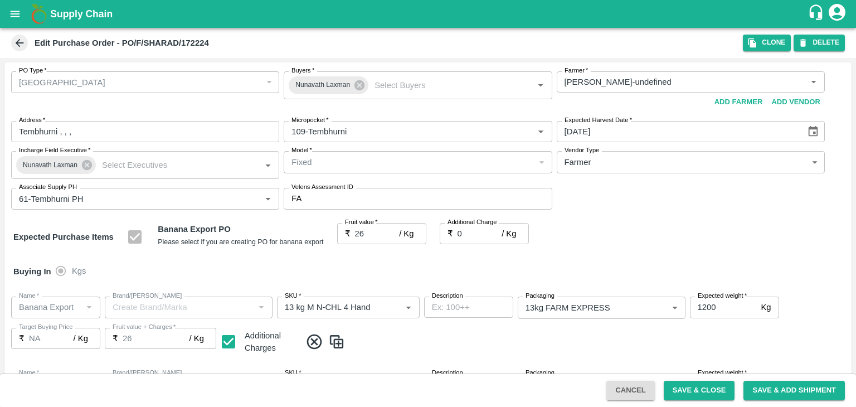
scroll to position [591, 0]
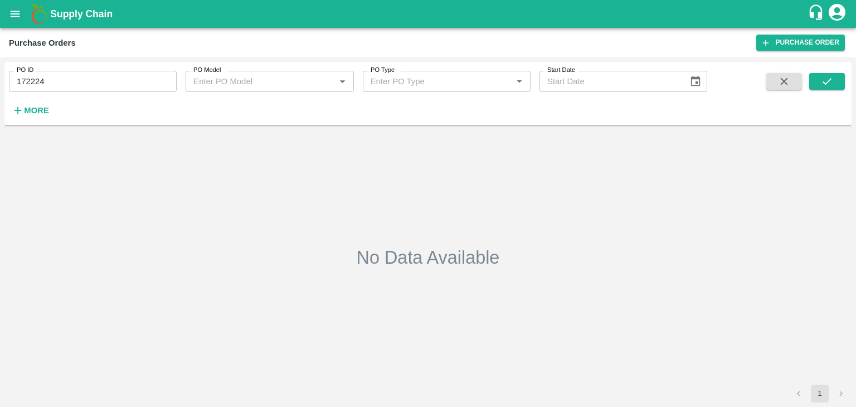
type input "172224"
